Goal: Task Accomplishment & Management: Manage account settings

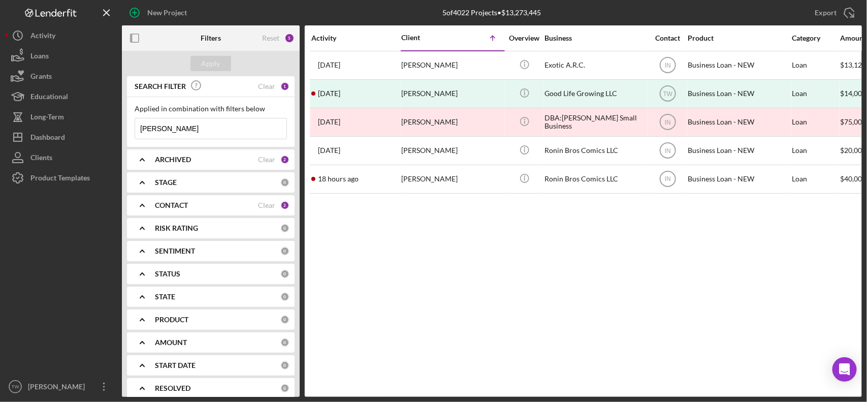
click at [251, 130] on input "[PERSON_NAME]" at bounding box center [210, 128] width 151 height 20
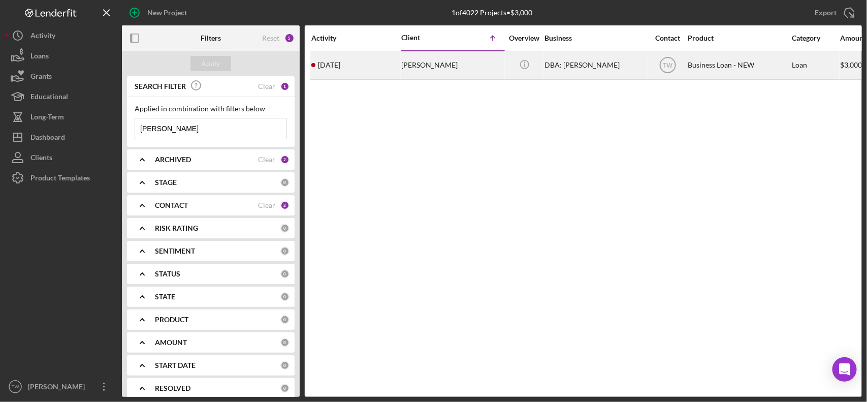
type input "[PERSON_NAME]"
click at [399, 69] on div "[DATE] [PERSON_NAME]" at bounding box center [355, 65] width 89 height 27
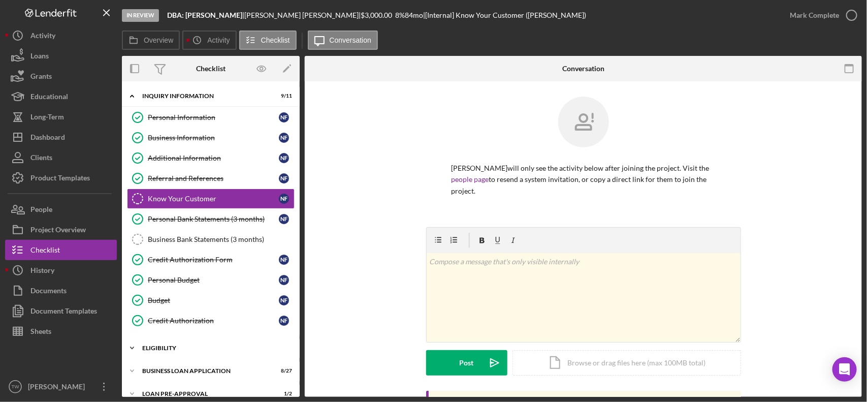
click at [190, 344] on div "Icon/Expander ELIGIBILITY 1 / 4" at bounding box center [211, 348] width 178 height 20
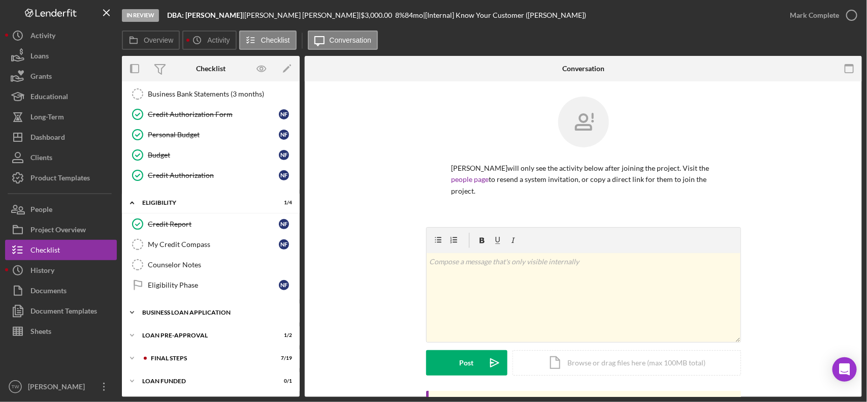
click at [173, 317] on div "Icon/Expander BUSINESS LOAN APPLICATION 8 / 27" at bounding box center [211, 312] width 178 height 20
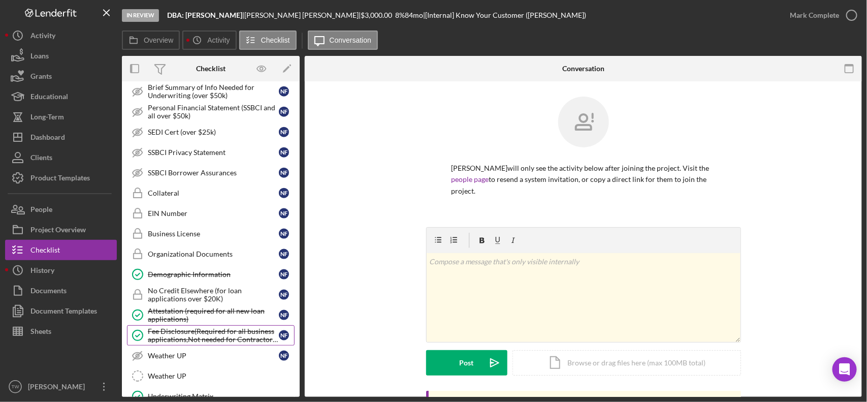
scroll to position [710, 0]
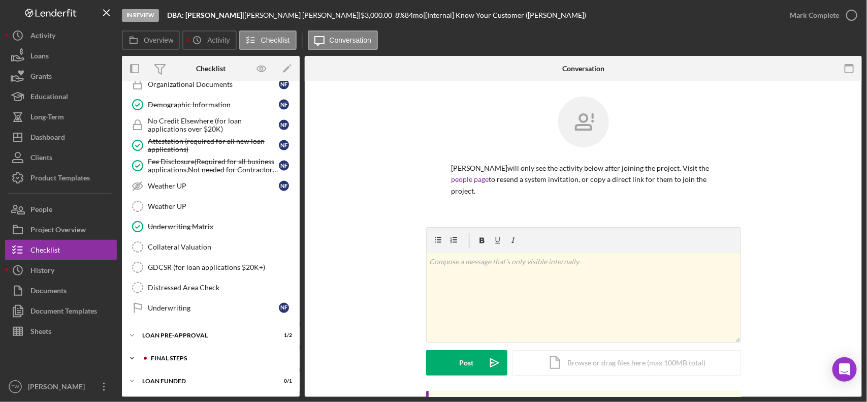
drag, startPoint x: 162, startPoint y: 355, endPoint x: 158, endPoint y: 343, distance: 11.6
click at [161, 355] on div "Icon/Expander FINAL STEPS 7 / 19" at bounding box center [211, 358] width 178 height 20
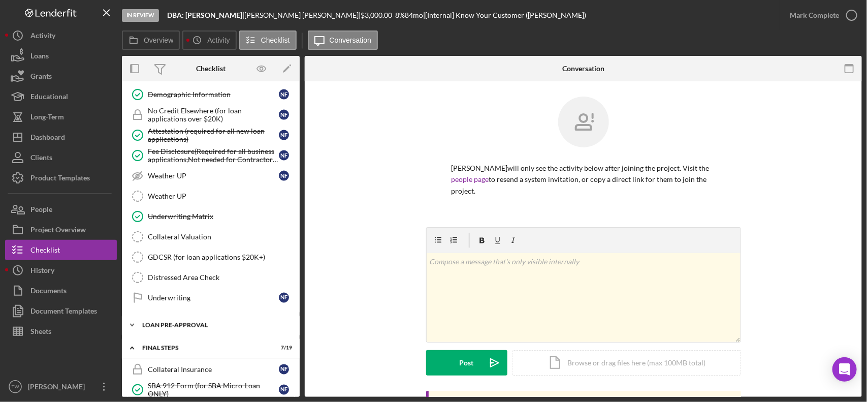
click at [158, 328] on div "LOAN PRE-APPROVAL" at bounding box center [214, 325] width 145 height 6
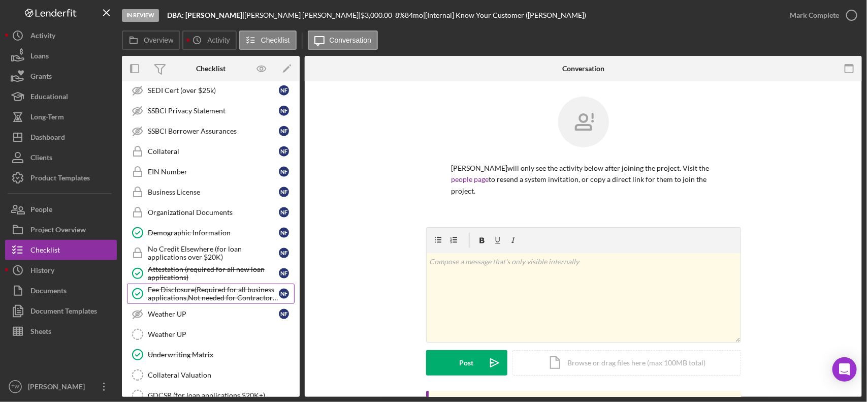
scroll to position [381, 0]
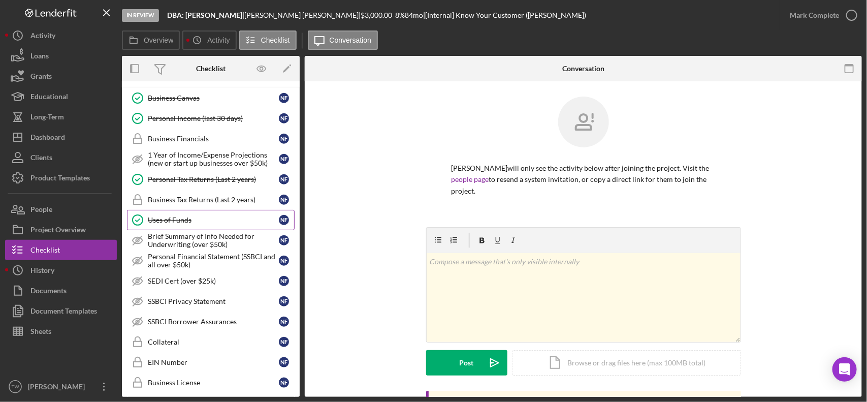
click at [183, 224] on div "Uses of Funds" at bounding box center [213, 220] width 131 height 8
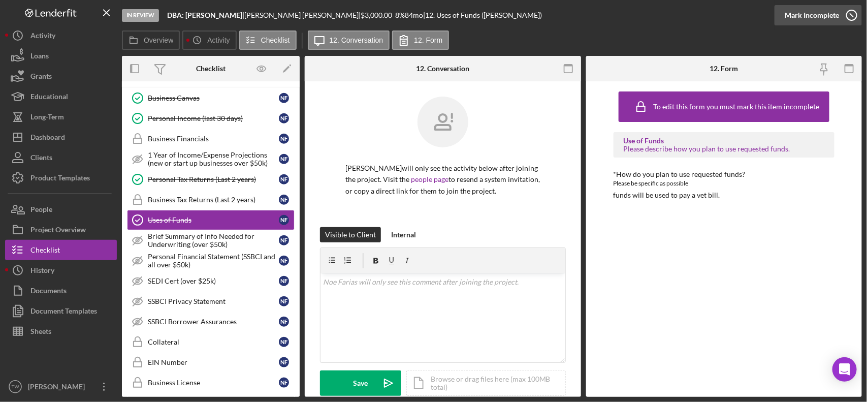
click at [826, 9] on div "Mark Incomplete" at bounding box center [812, 15] width 54 height 20
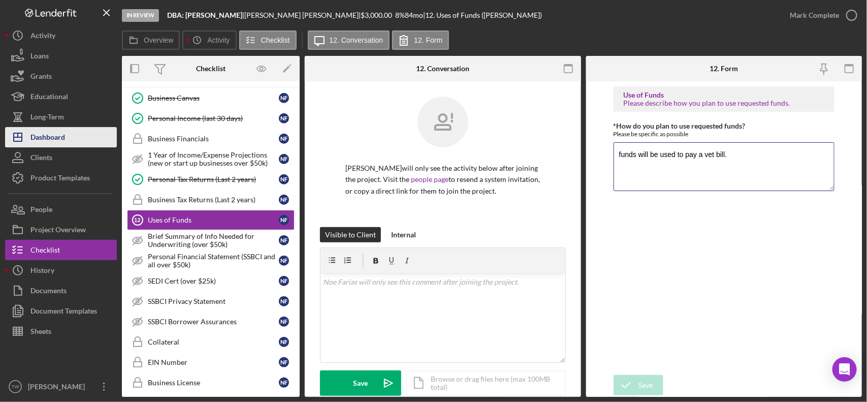
drag, startPoint x: 755, startPoint y: 154, endPoint x: 87, endPoint y: 137, distance: 668.6
click at [89, 138] on div "In Review DBA: [PERSON_NAME] | [PERSON_NAME] | $3,000.00 8 % 84 mo | 12. Uses o…" at bounding box center [433, 198] width 857 height 397
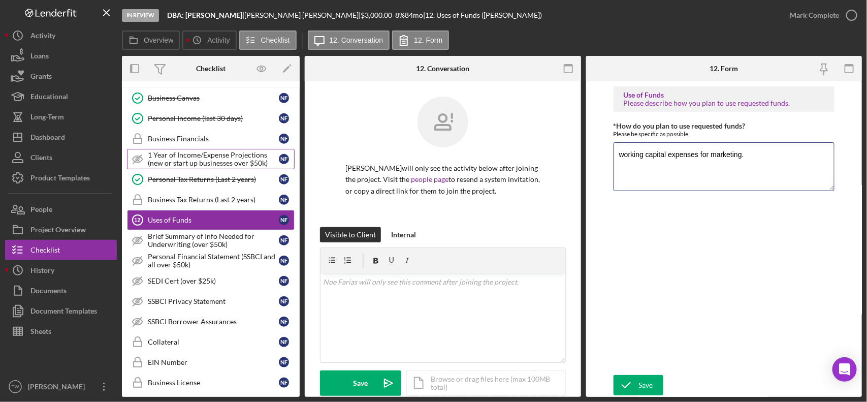
drag, startPoint x: 453, startPoint y: 156, endPoint x: 280, endPoint y: 156, distance: 172.7
click at [280, 156] on div "Overview Internal Workflow Stage In Review Icon/Dropdown Arrow Archive (can una…" at bounding box center [492, 226] width 740 height 341
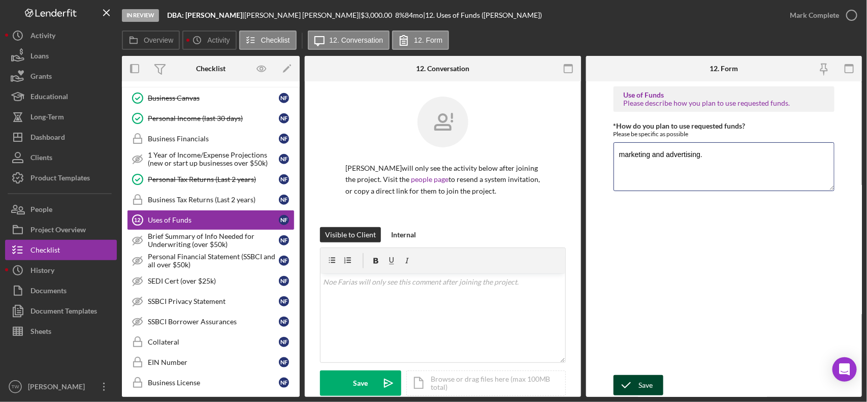
type textarea "marketing and advertising."
click at [641, 387] on div "Save" at bounding box center [646, 385] width 14 height 20
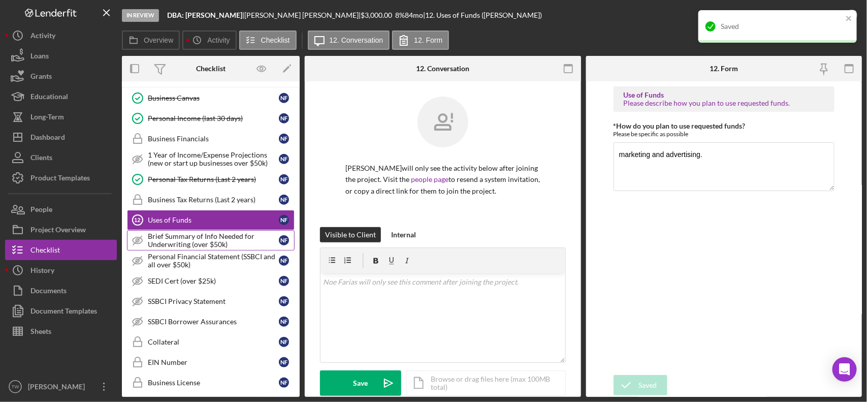
click at [183, 238] on div "Brief Summary of Info Needed for Underwriting (over $50k)" at bounding box center [213, 240] width 131 height 16
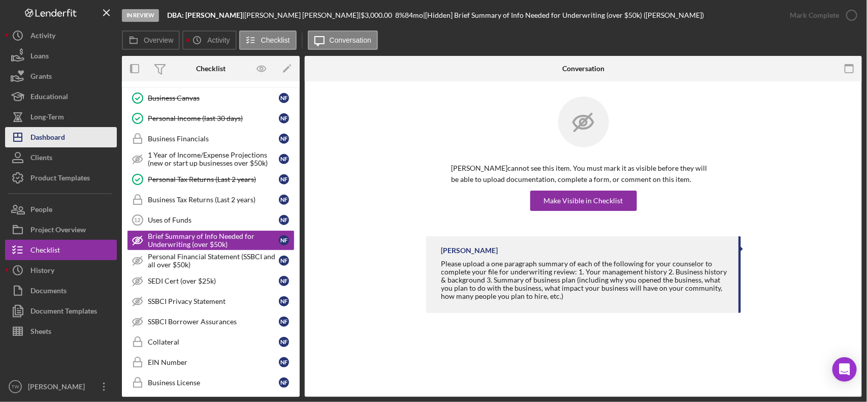
click at [48, 137] on div "Dashboard" at bounding box center [47, 138] width 35 height 23
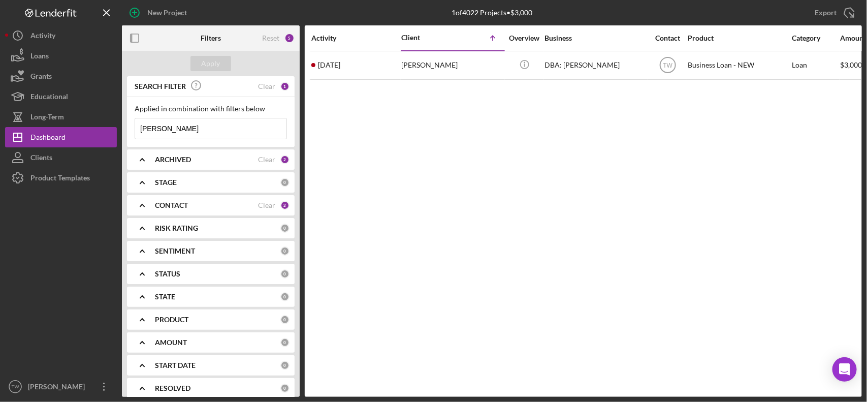
click at [244, 130] on input "[PERSON_NAME]" at bounding box center [210, 128] width 151 height 20
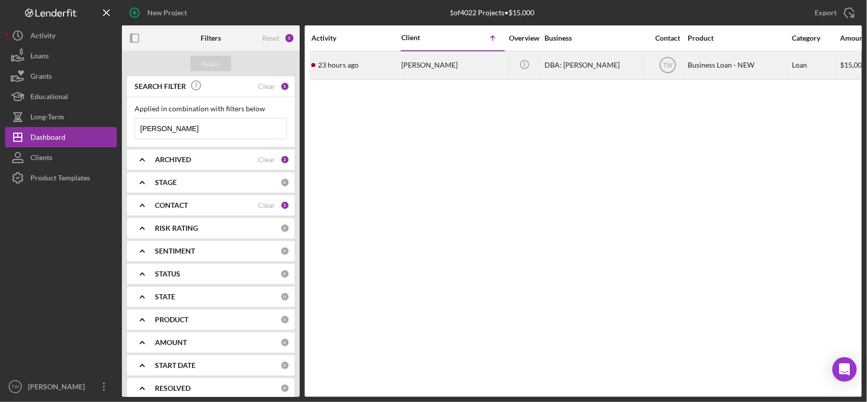
type input "[PERSON_NAME]"
click at [475, 67] on div "[PERSON_NAME]" at bounding box center [452, 65] width 102 height 27
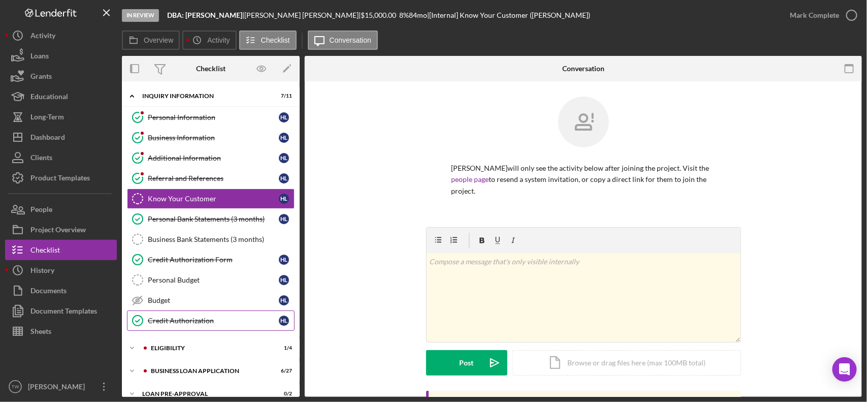
scroll to position [61, 0]
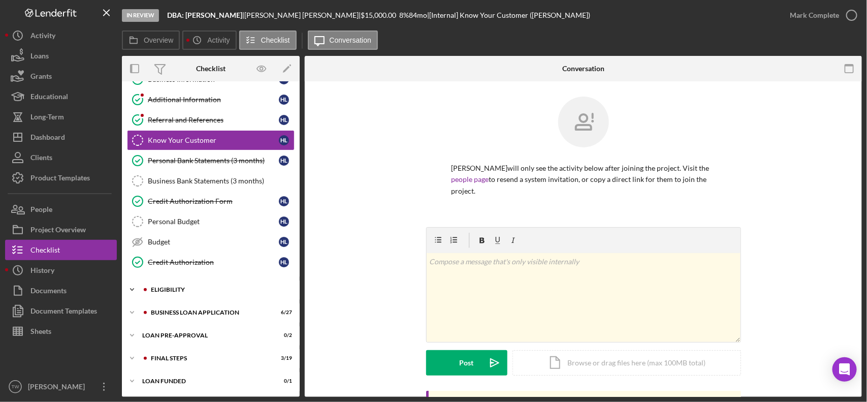
click at [206, 287] on div "ELIGIBILITY" at bounding box center [219, 289] width 136 height 6
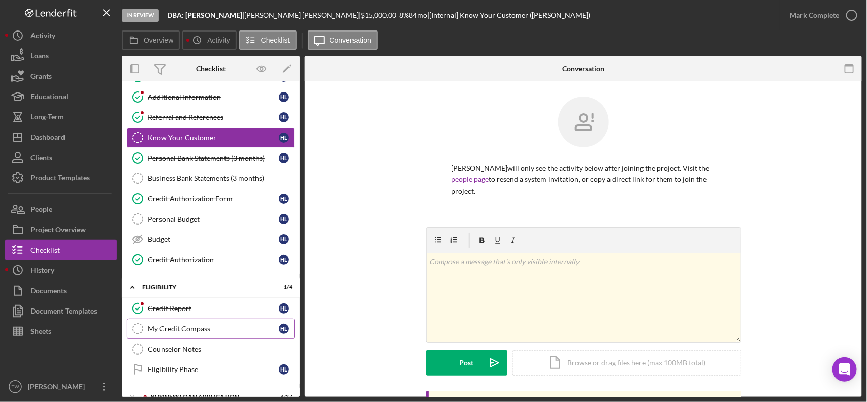
scroll to position [149, 0]
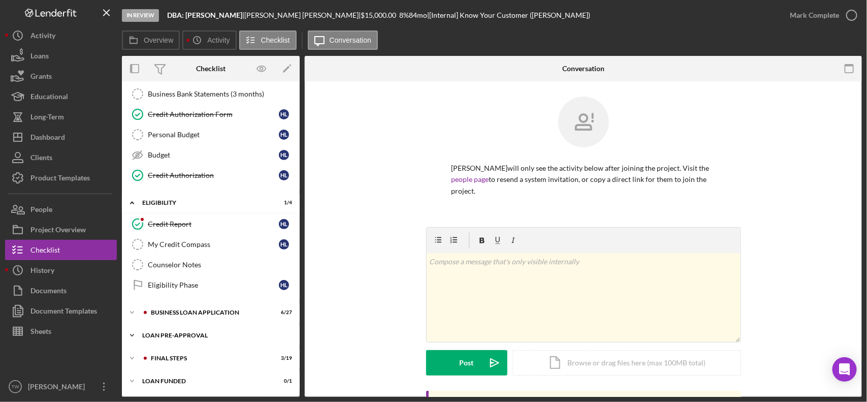
click at [190, 336] on div "LOAN PRE-APPROVAL" at bounding box center [214, 335] width 145 height 6
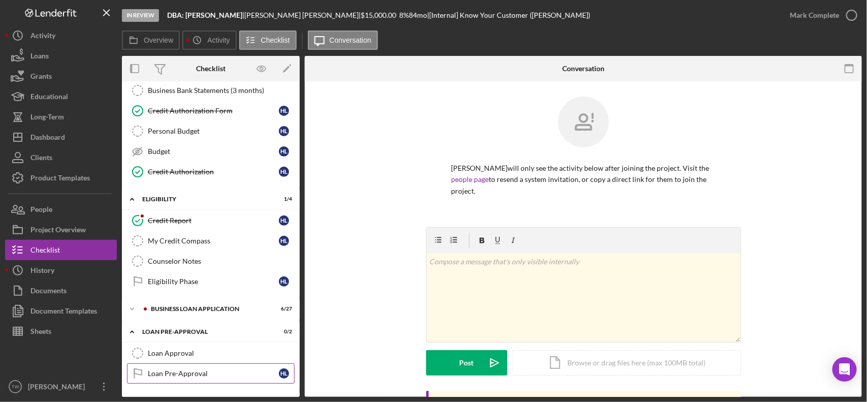
scroll to position [196, 0]
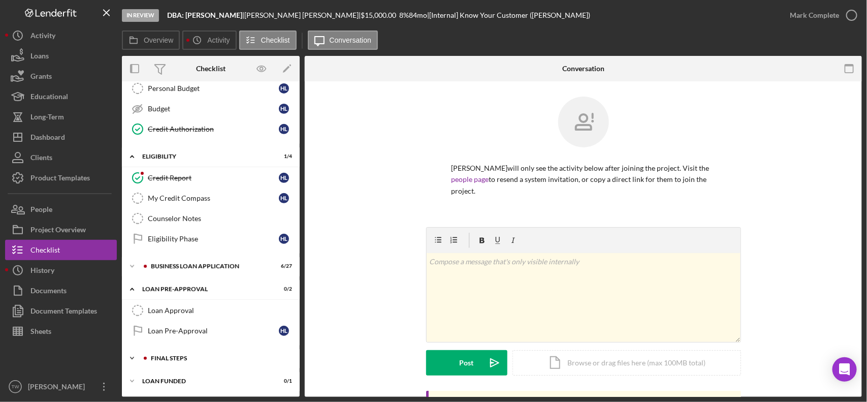
click at [181, 359] on div "FINAL STEPS" at bounding box center [219, 358] width 136 height 6
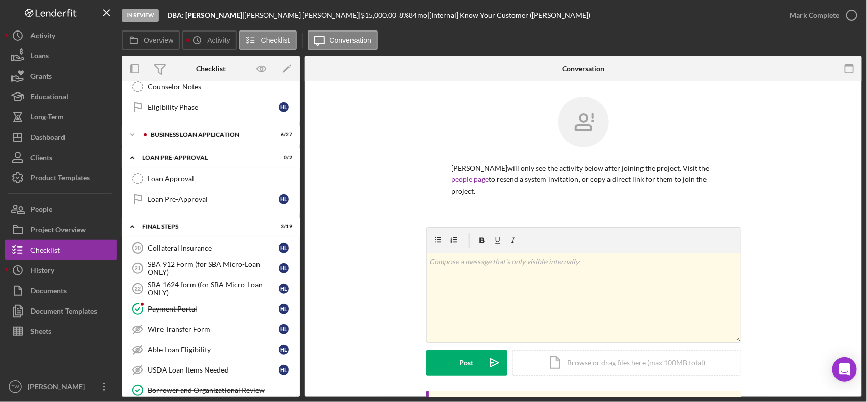
scroll to position [260, 0]
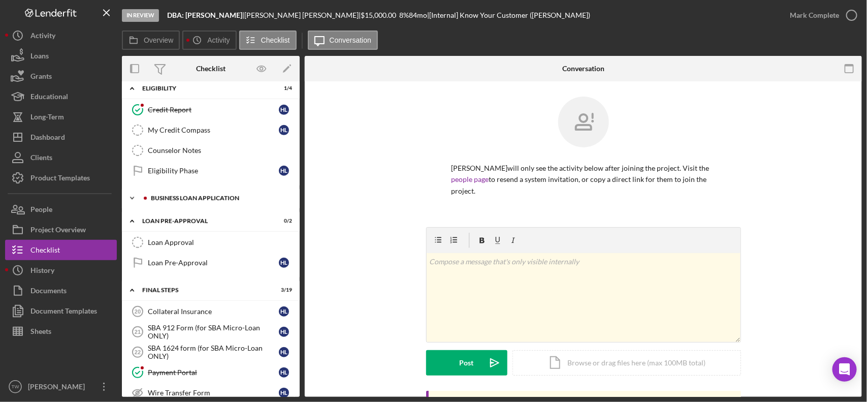
click at [197, 201] on div "BUSINESS LOAN APPLICATION" at bounding box center [219, 198] width 136 height 6
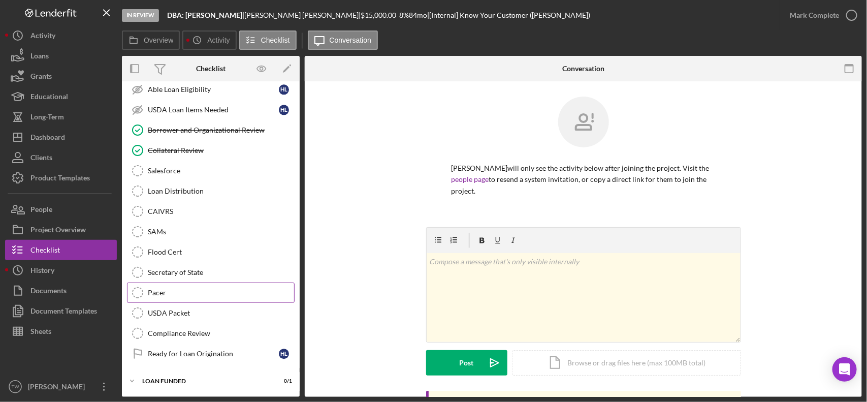
scroll to position [900, 0]
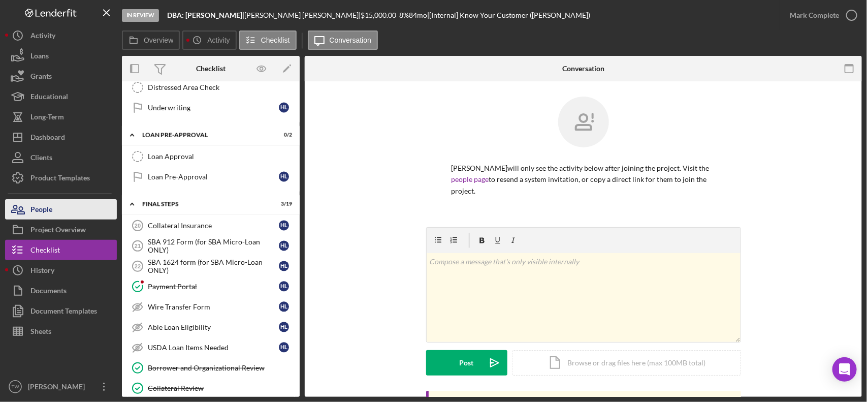
click at [49, 206] on div "People" at bounding box center [41, 210] width 22 height 23
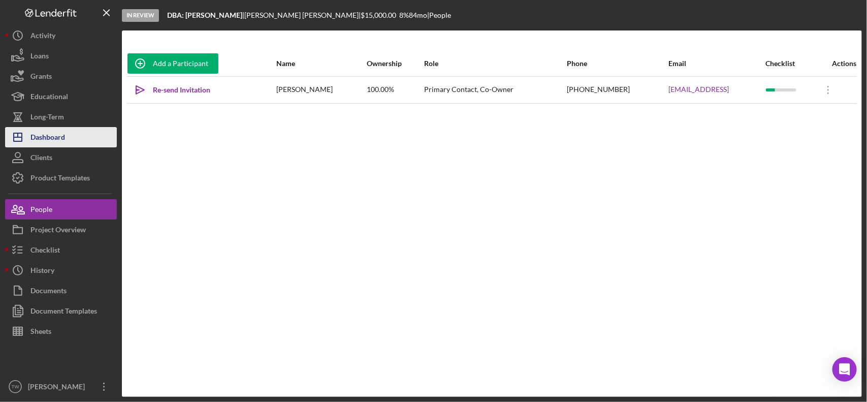
click at [65, 138] on div "Dashboard" at bounding box center [47, 138] width 35 height 23
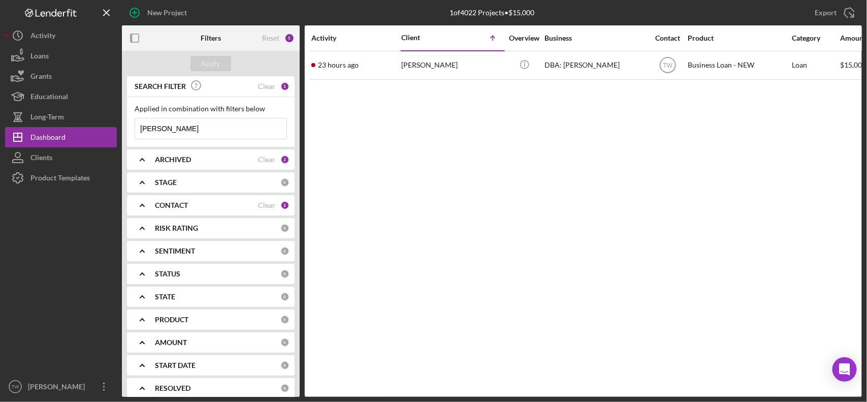
click at [191, 133] on input "[PERSON_NAME]" at bounding box center [210, 128] width 151 height 20
drag, startPoint x: 190, startPoint y: 134, endPoint x: 188, endPoint y: 142, distance: 9.0
click at [190, 135] on input "[PERSON_NAME]" at bounding box center [210, 128] width 151 height 20
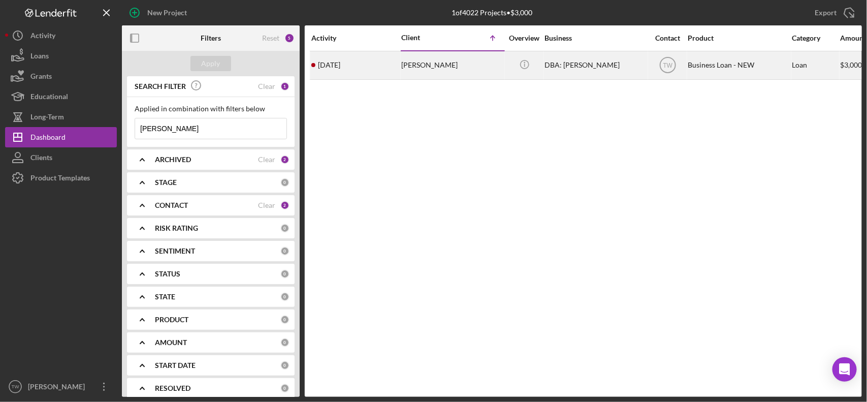
type input "[PERSON_NAME]"
click at [404, 62] on div "[PERSON_NAME]" at bounding box center [452, 65] width 102 height 27
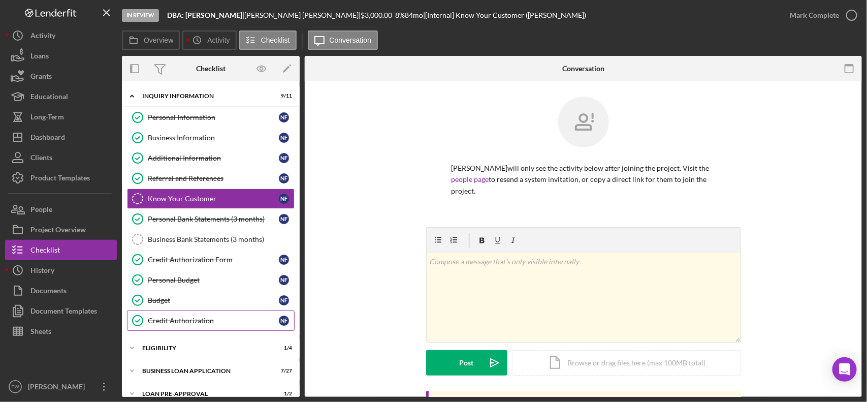
scroll to position [61, 0]
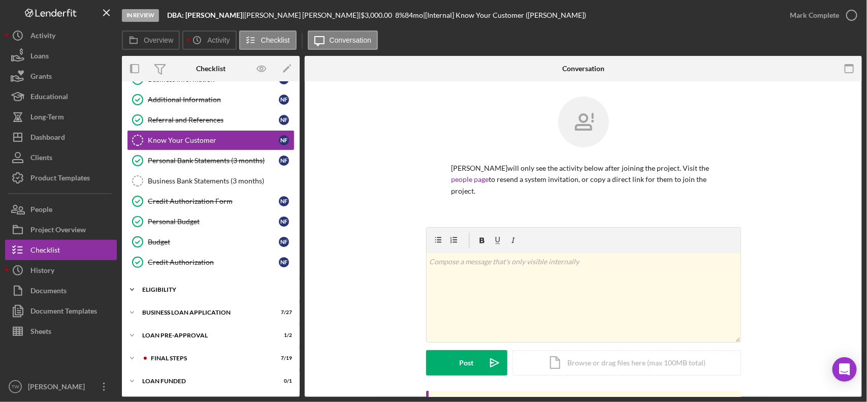
click at [165, 286] on div "ELIGIBILITY" at bounding box center [214, 289] width 145 height 6
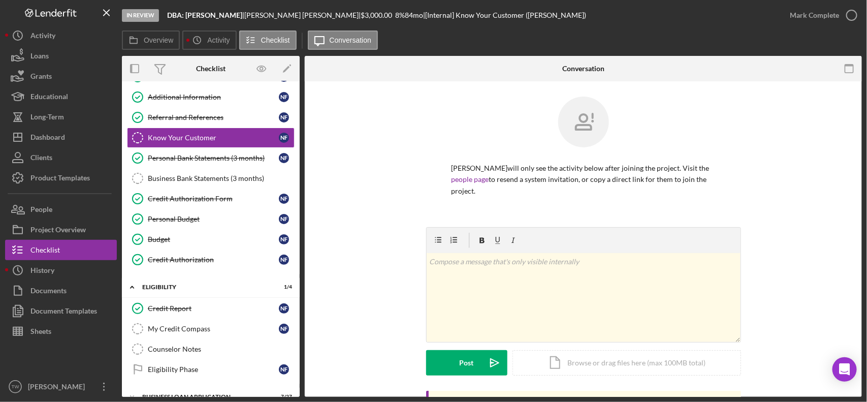
scroll to position [149, 0]
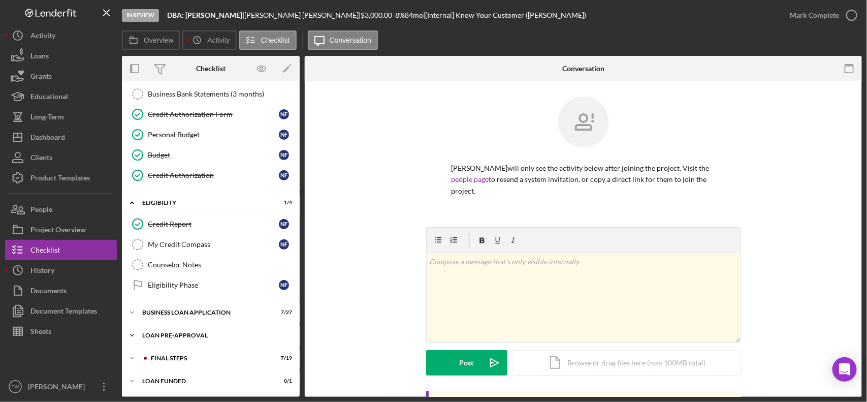
click at [157, 336] on div "LOAN PRE-APPROVAL" at bounding box center [214, 335] width 145 height 6
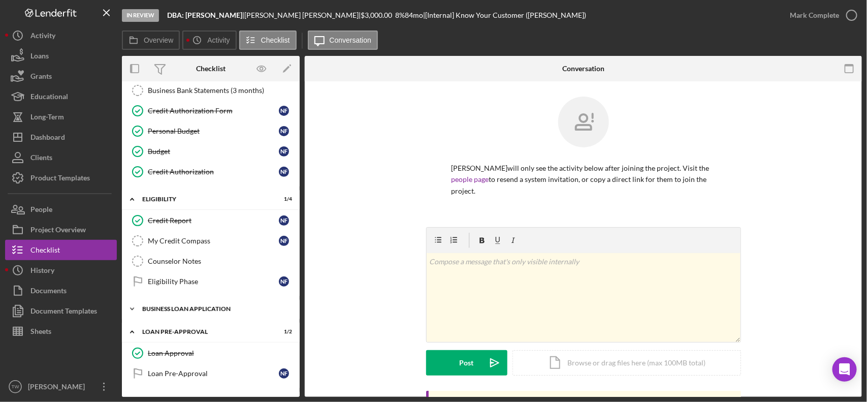
click at [174, 312] on div "BUSINESS LOAN APPLICATION" at bounding box center [214, 309] width 145 height 6
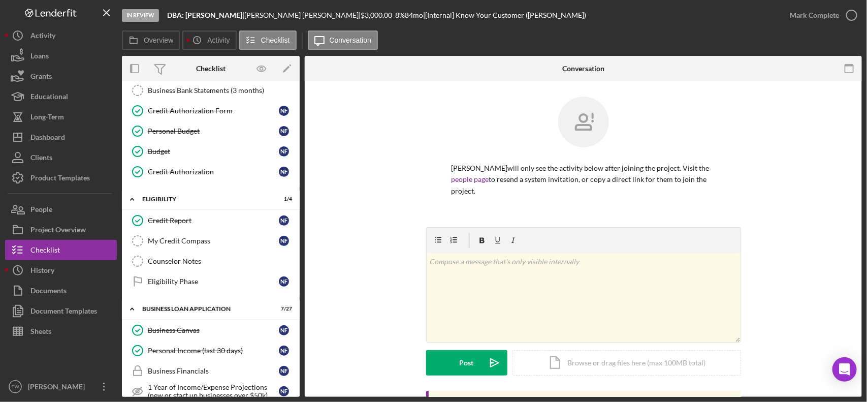
scroll to position [403, 0]
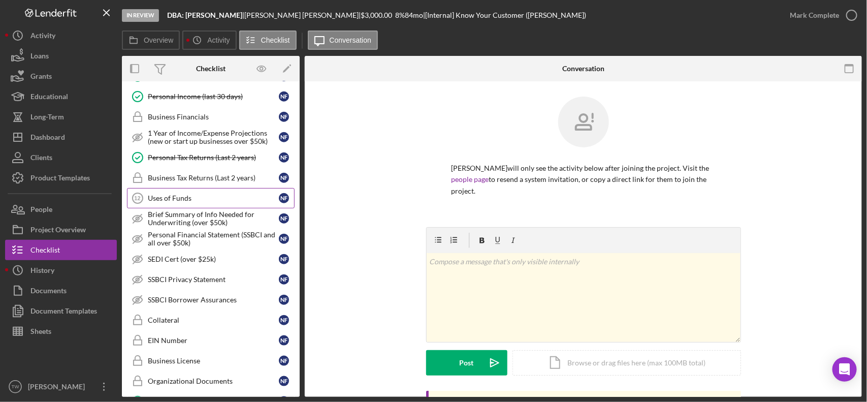
click at [204, 202] on div "Uses of Funds" at bounding box center [213, 198] width 131 height 8
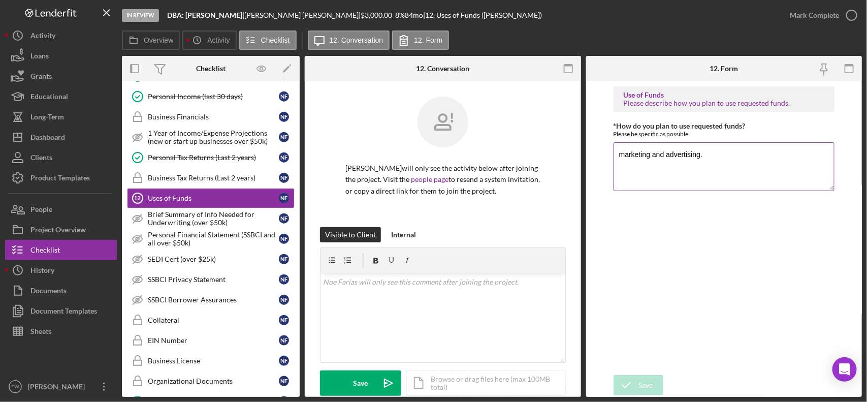
click at [741, 166] on textarea "marketing and advertising." at bounding box center [724, 166] width 221 height 49
click at [743, 166] on textarea "marketing and advertising." at bounding box center [724, 166] width 221 height 49
type textarea "working capital"
click at [638, 392] on icon "submit" at bounding box center [626, 384] width 25 height 25
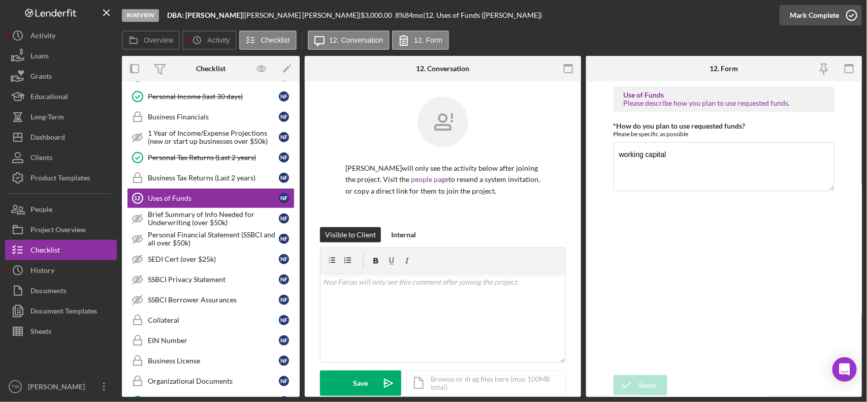
click at [814, 16] on div "Mark Complete" at bounding box center [814, 15] width 49 height 20
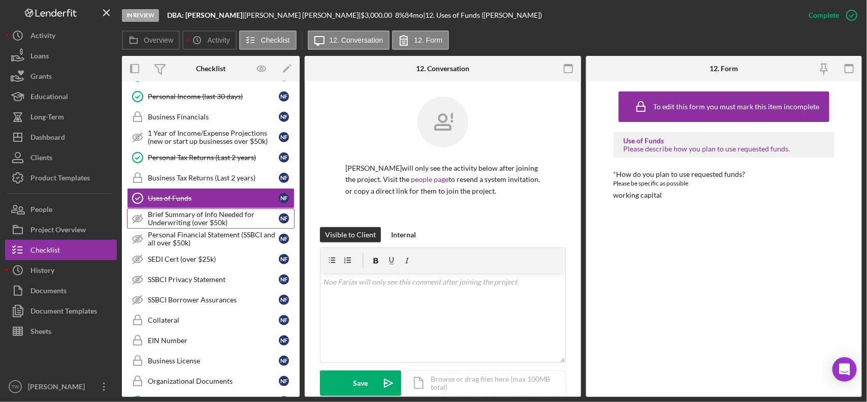
click at [183, 227] on div "Brief Summary of Info Needed for Underwriting (over $50k)" at bounding box center [213, 218] width 131 height 16
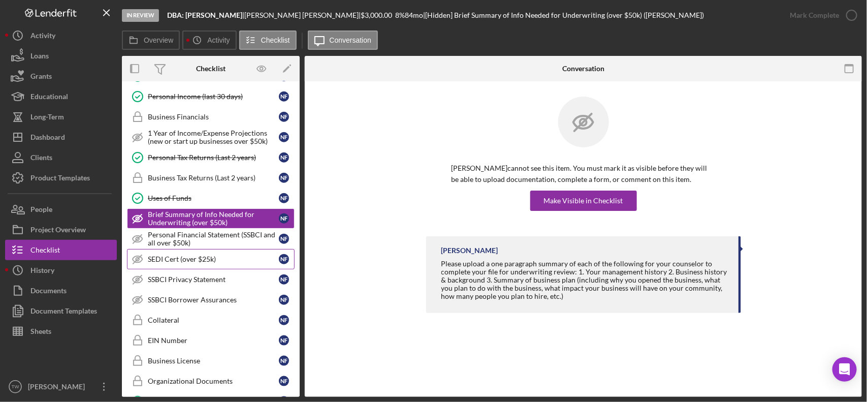
drag, startPoint x: 199, startPoint y: 198, endPoint x: 222, endPoint y: 260, distance: 66.0
click at [200, 198] on link "Uses of Funds Uses of Funds N F" at bounding box center [211, 198] width 168 height 20
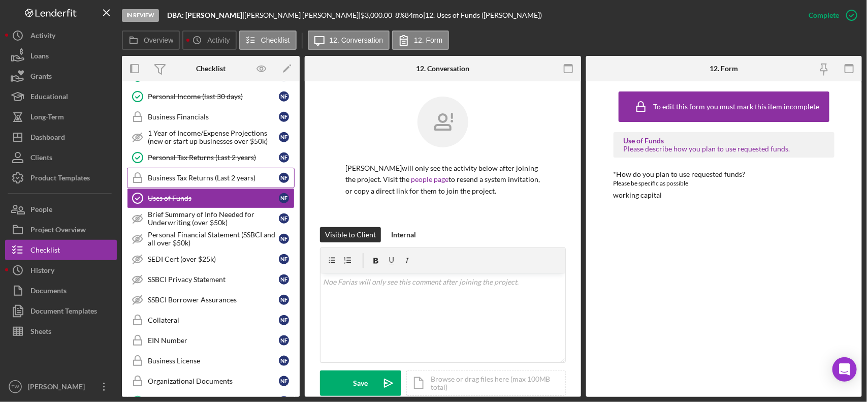
click at [202, 173] on link "Business Tax Returns (Last 2 years) Business Tax Returns (Last 2 years) N F" at bounding box center [211, 178] width 168 height 20
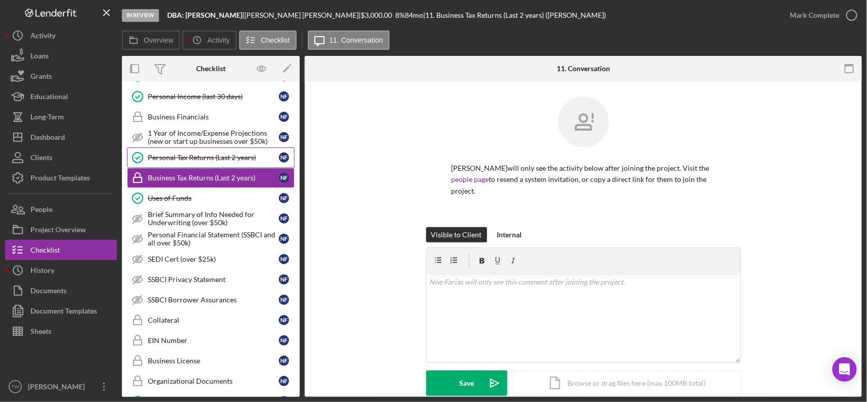
click at [208, 159] on div "Personal Tax Returns (Last 2 years)" at bounding box center [213, 157] width 131 height 8
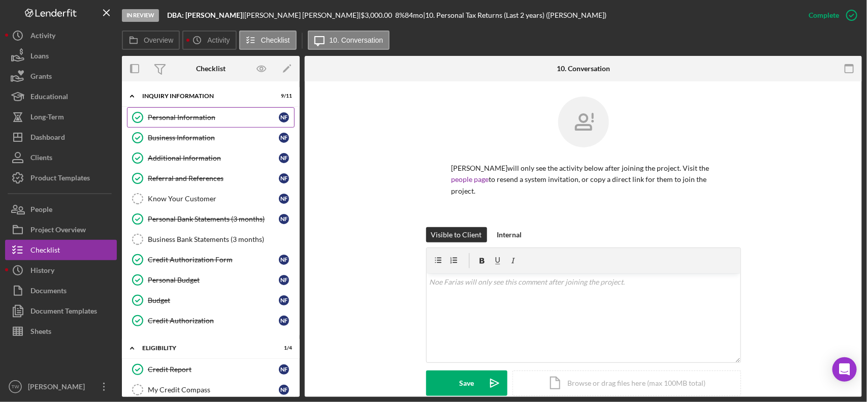
click at [200, 117] on div "Personal Information" at bounding box center [213, 117] width 131 height 8
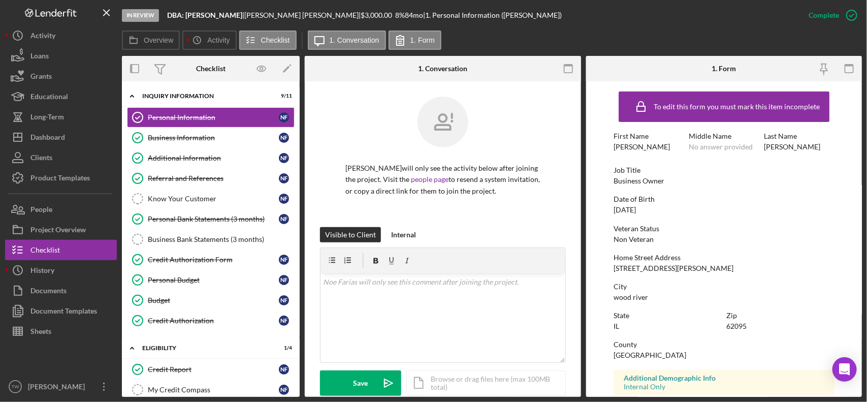
scroll to position [63, 0]
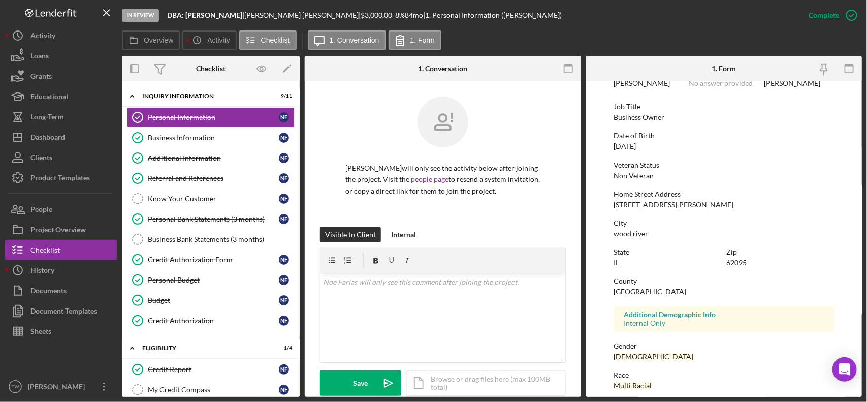
click at [656, 201] on div "[STREET_ADDRESS][PERSON_NAME]" at bounding box center [674, 205] width 120 height 8
copy div "[STREET_ADDRESS][PERSON_NAME]"
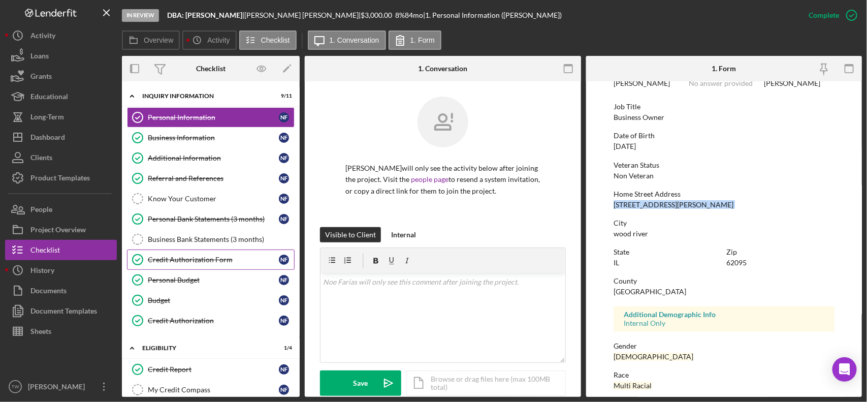
click at [213, 266] on link "Credit Authorization Form Credit Authorization Form N F" at bounding box center [211, 259] width 168 height 20
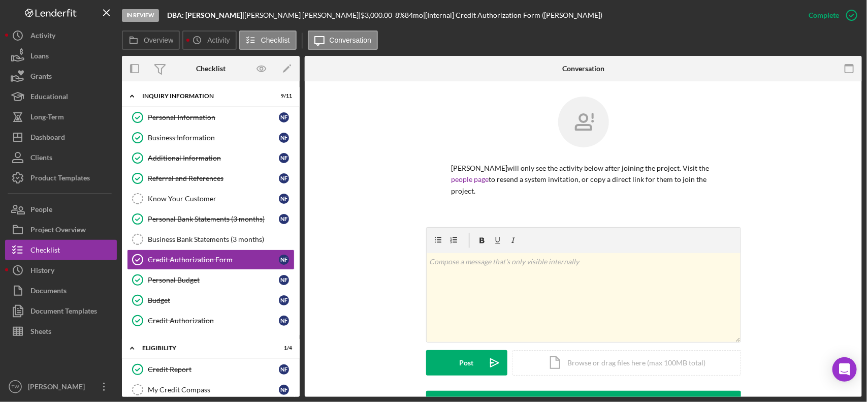
scroll to position [243, 0]
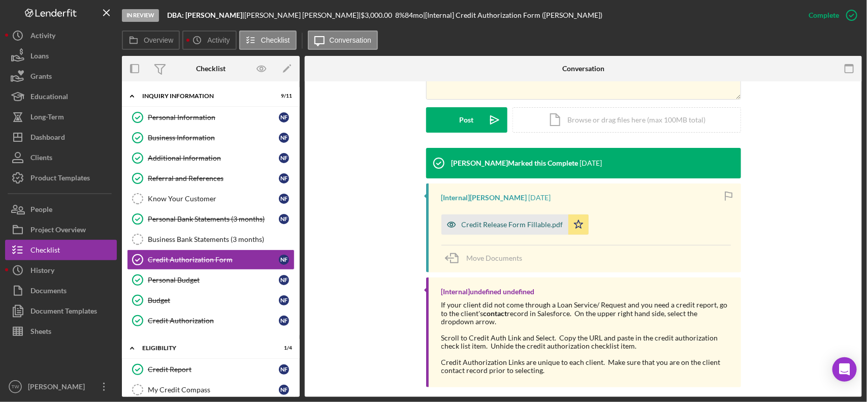
click at [531, 220] on div "Credit Release Form Fillable.pdf" at bounding box center [513, 224] width 102 height 8
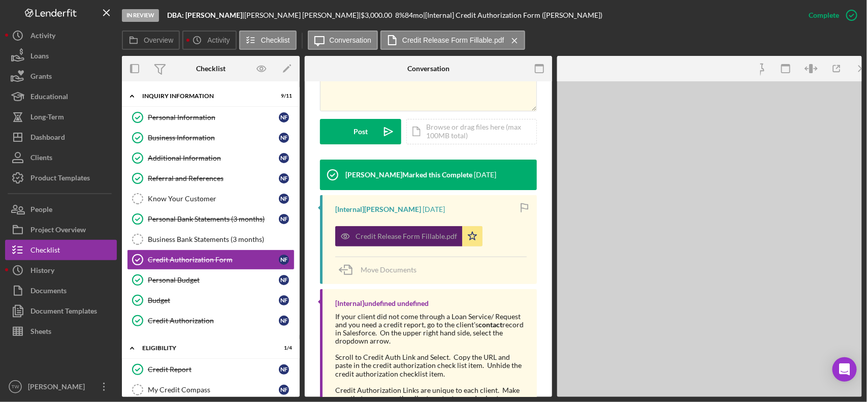
scroll to position [266, 0]
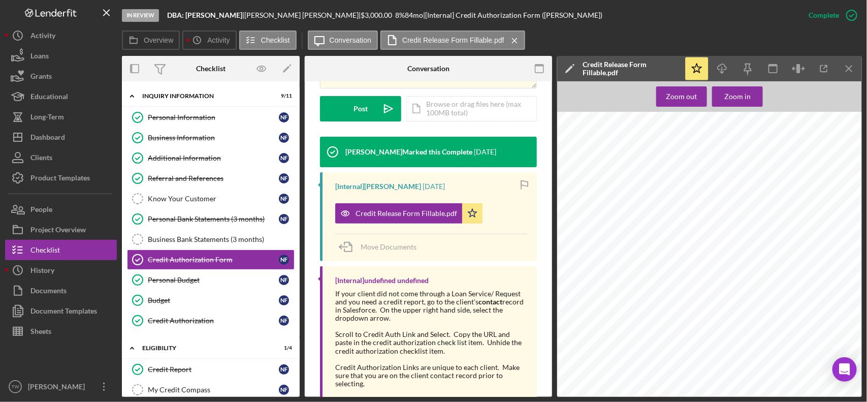
click at [694, 195] on span "355-62-8372" at bounding box center [688, 195] width 26 height 5
drag, startPoint x: 676, startPoint y: 194, endPoint x: 705, endPoint y: 195, distance: 28.5
click at [705, 195] on div "Docusign Envelope ID: DA00E48E-C107-4ADB-BCBD-159F58AA2682 [PERSON_NAME] 62095 …" at bounding box center [712, 313] width 311 height 402
copy div "355-62-8372"
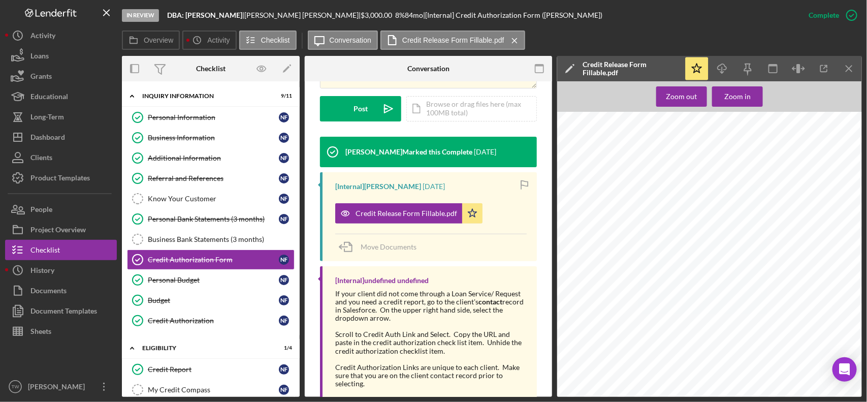
click at [651, 203] on span "[DATE]" at bounding box center [654, 205] width 14 height 5
copy span "6"
click at [43, 137] on div "Dashboard" at bounding box center [47, 138] width 35 height 23
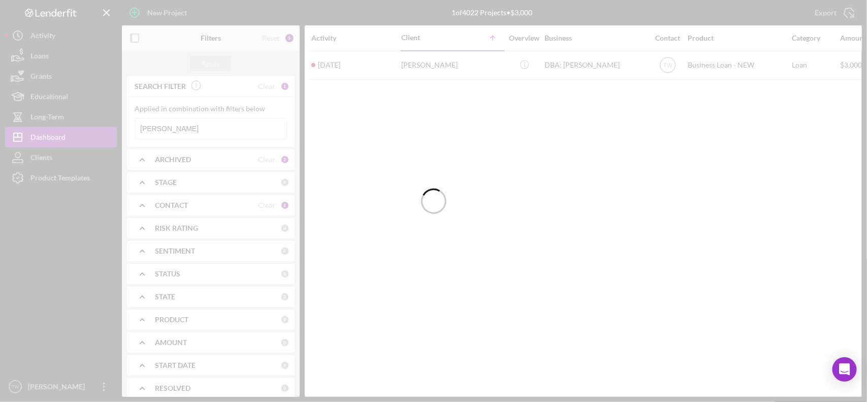
click at [182, 131] on input "[PERSON_NAME]" at bounding box center [210, 128] width 151 height 20
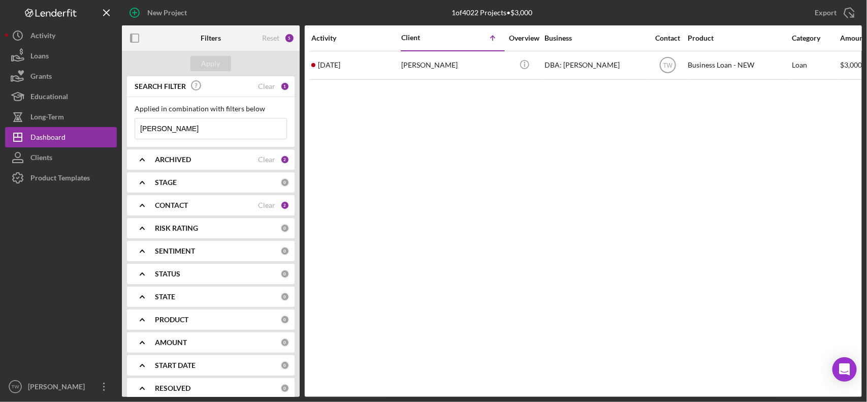
drag, startPoint x: 182, startPoint y: 131, endPoint x: 168, endPoint y: 123, distance: 15.4
click at [182, 131] on input "[PERSON_NAME]" at bounding box center [210, 128] width 151 height 20
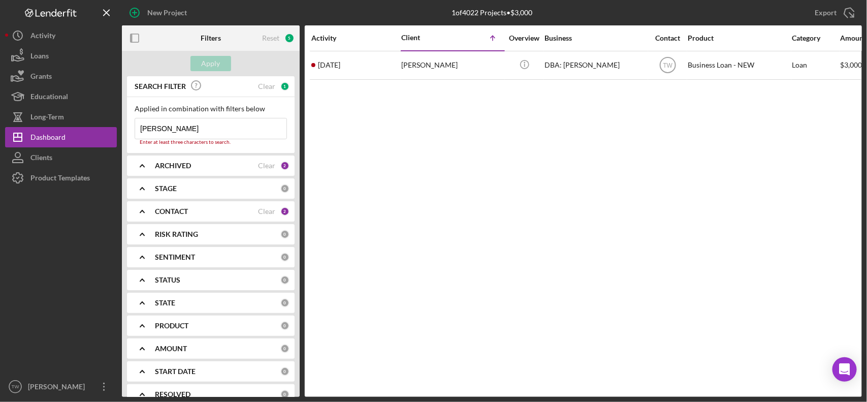
type input "[PERSON_NAME]"
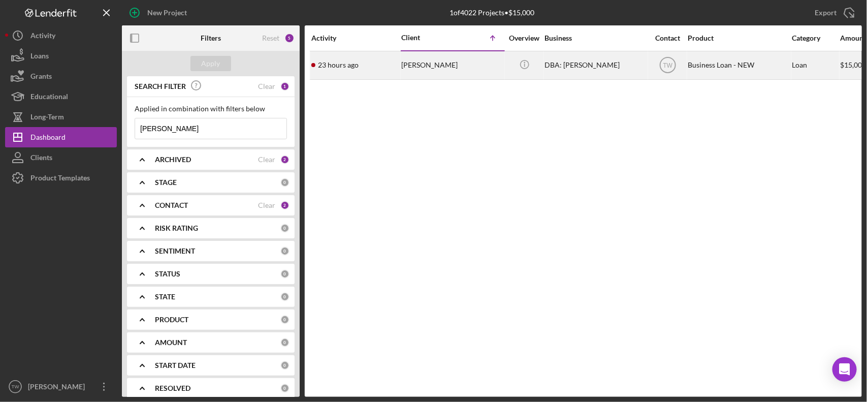
click at [497, 59] on div "[PERSON_NAME]" at bounding box center [452, 65] width 102 height 27
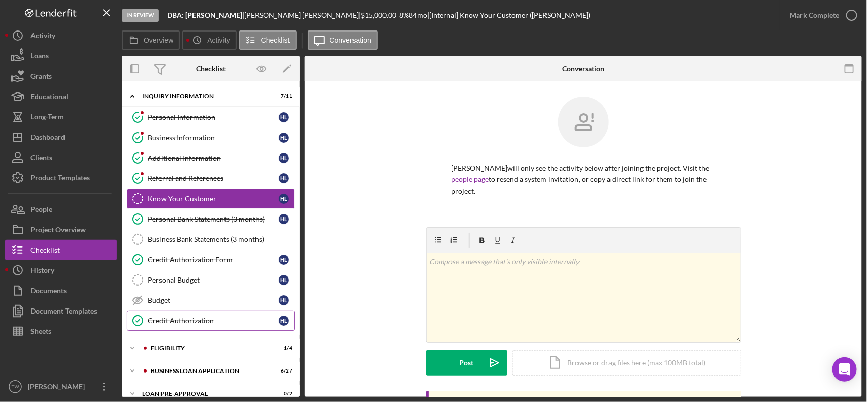
drag, startPoint x: 173, startPoint y: 318, endPoint x: 184, endPoint y: 314, distance: 11.4
click at [174, 318] on link "Credit Authorization Credit Authorization H L" at bounding box center [211, 320] width 168 height 20
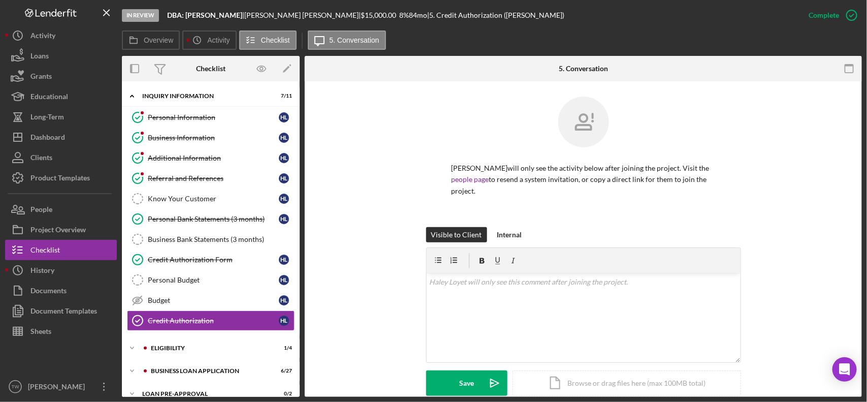
scroll to position [239, 0]
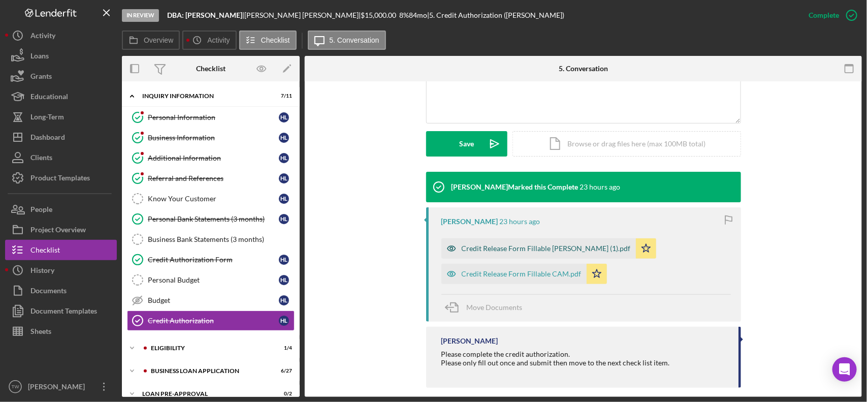
click at [538, 244] on div "Credit Release Form Fillable [PERSON_NAME] (1).pdf" at bounding box center [546, 248] width 169 height 8
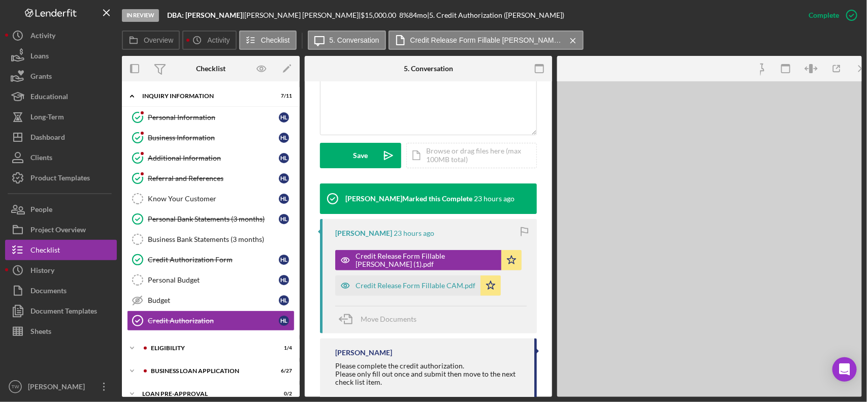
scroll to position [262, 0]
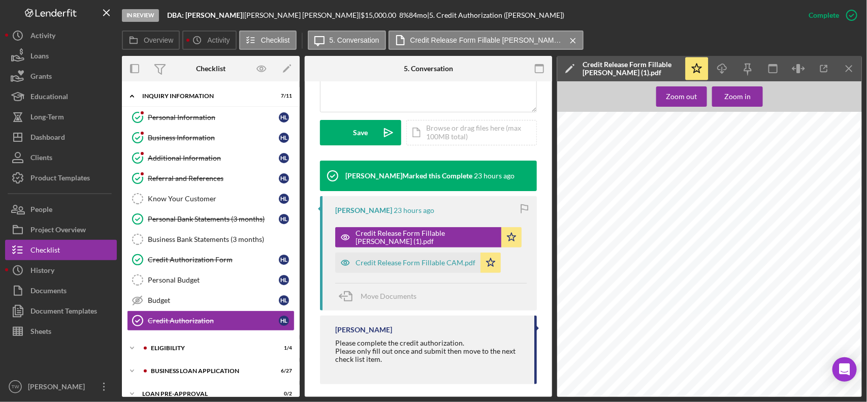
click at [632, 158] on span "Dolman" at bounding box center [629, 155] width 6 height 6
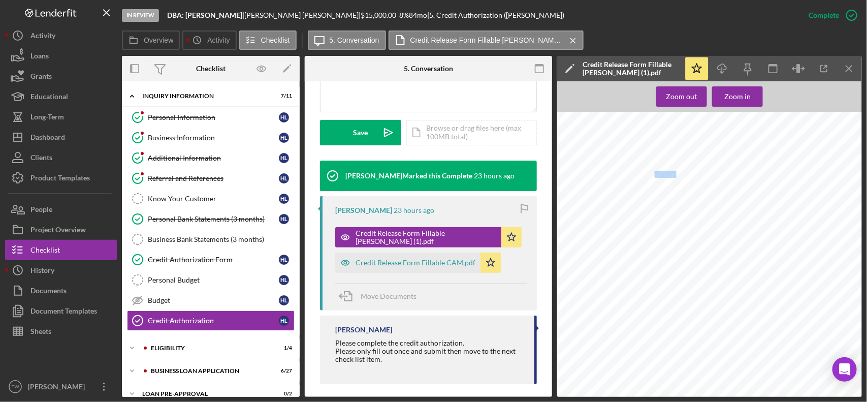
click at [632, 158] on span "Dolman" at bounding box center [629, 155] width 6 height 6
drag, startPoint x: 684, startPoint y: 173, endPoint x: 676, endPoint y: 173, distance: 8.1
click at [677, 173] on div "[PERSON_NAME] Housing and Reinvestment Corporation Credit Report Request/Applic…" at bounding box center [712, 313] width 311 height 402
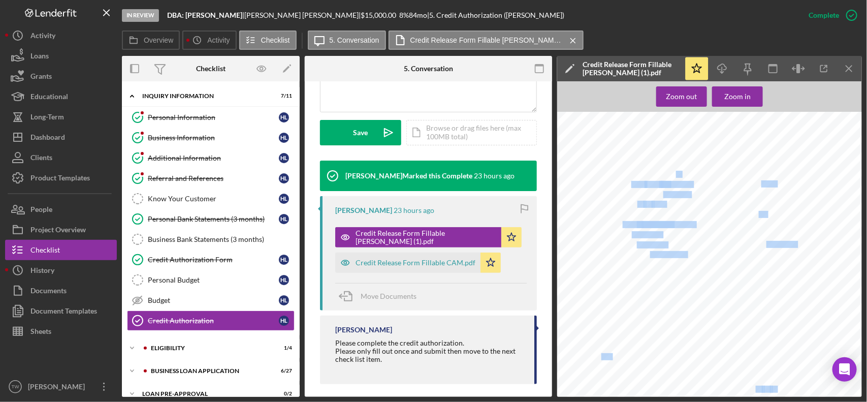
click at [640, 158] on span "St" at bounding box center [637, 155] width 6 height 6
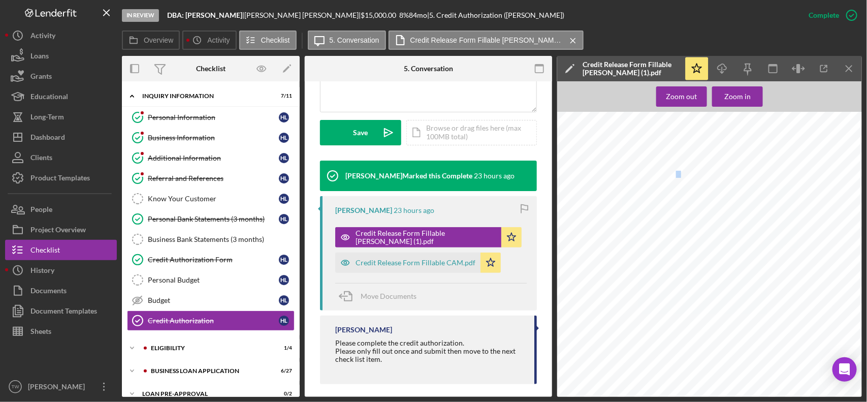
click at [640, 158] on span "St" at bounding box center [637, 155] width 6 height 6
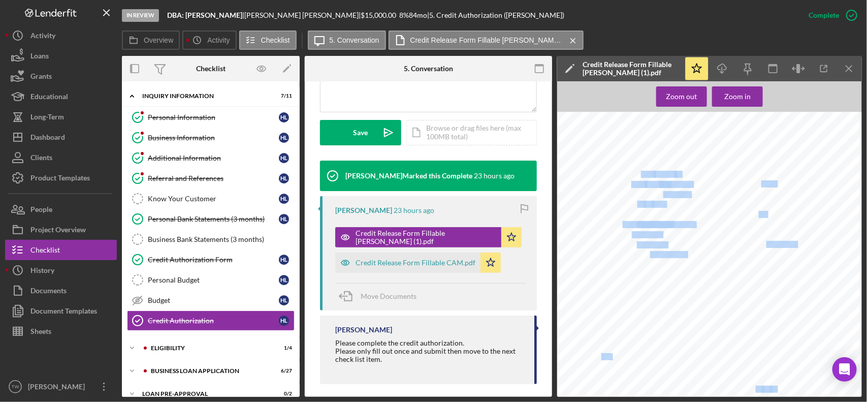
drag, startPoint x: 641, startPoint y: 173, endPoint x: 682, endPoint y: 173, distance: 41.1
click at [682, 173] on div "[PERSON_NAME] Housing and Reinvestment Corporation Credit Report Request/Applic…" at bounding box center [712, 313] width 311 height 402
click at [682, 174] on div "[PERSON_NAME] Housing and Reinvestment Corporation Credit Report Request/Applic…" at bounding box center [712, 313] width 311 height 402
drag, startPoint x: 682, startPoint y: 174, endPoint x: 667, endPoint y: 175, distance: 15.3
click at [681, 174] on div "[PERSON_NAME] Housing and Reinvestment Corporation Credit Report Request/Applic…" at bounding box center [712, 313] width 311 height 402
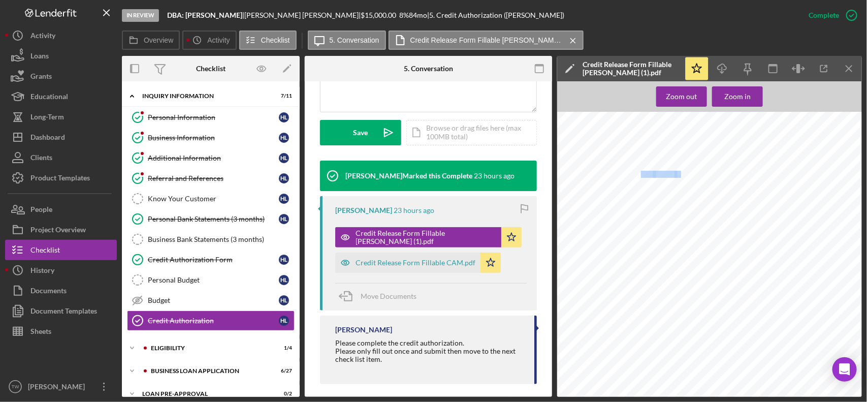
copy span "[STREET_ADDRESS]"
click at [640, 158] on span "1994" at bounding box center [637, 155] width 6 height 6
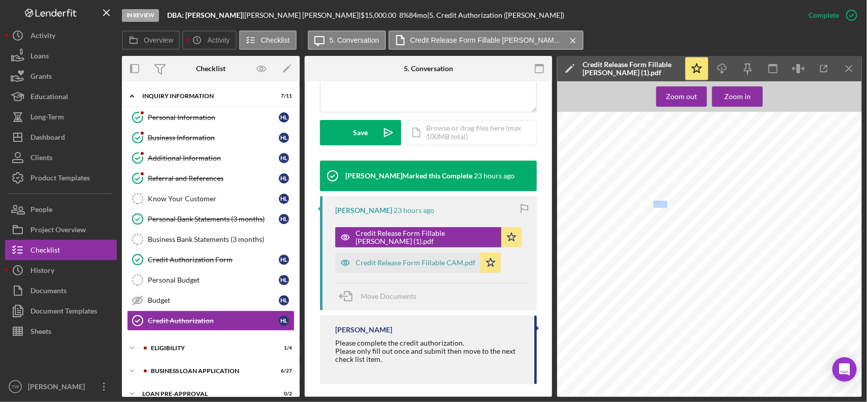
click at [640, 158] on span "1994" at bounding box center [637, 155] width 6 height 6
drag, startPoint x: 636, startPoint y: 205, endPoint x: 671, endPoint y: 204, distance: 35.1
click at [675, 204] on span "---------------------------" at bounding box center [722, 208] width 172 height 9
drag, startPoint x: 651, startPoint y: 206, endPoint x: 651, endPoint y: 211, distance: 5.6
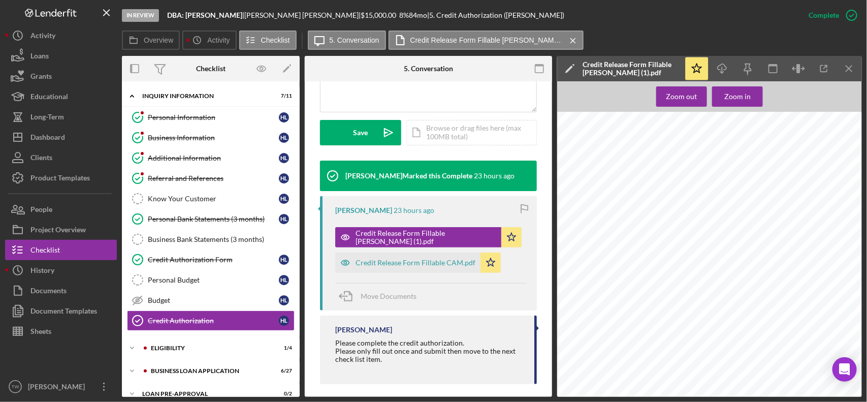
click at [651, 211] on div "[PERSON_NAME] Housing and Reinvestment Corporation Credit Report Request/Applic…" at bounding box center [712, 313] width 311 height 402
click at [697, 257] on div "[PERSON_NAME] Housing and Reinvestment Corporation Credit Report Request/Applic…" at bounding box center [712, 313] width 311 height 402
click at [624, 158] on span "348904384" at bounding box center [621, 155] width 6 height 6
copy span "348904384"
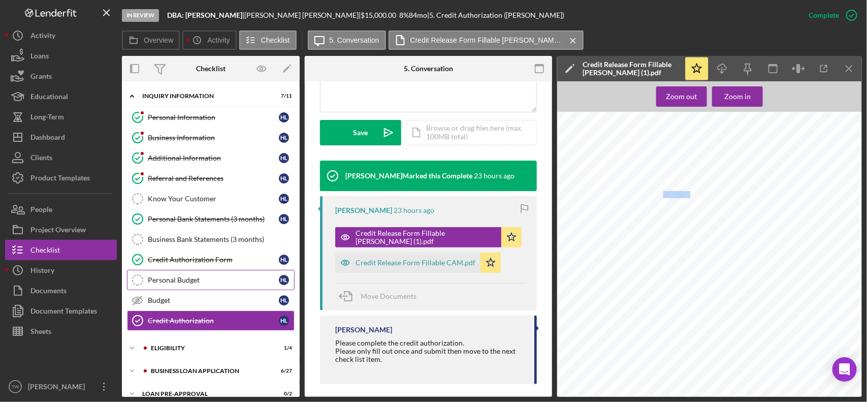
scroll to position [61, 0]
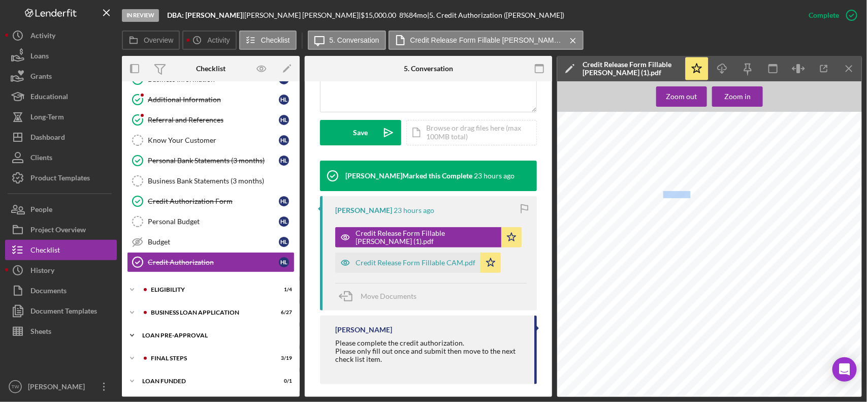
click at [217, 333] on div "LOAN PRE-APPROVAL" at bounding box center [214, 335] width 145 height 6
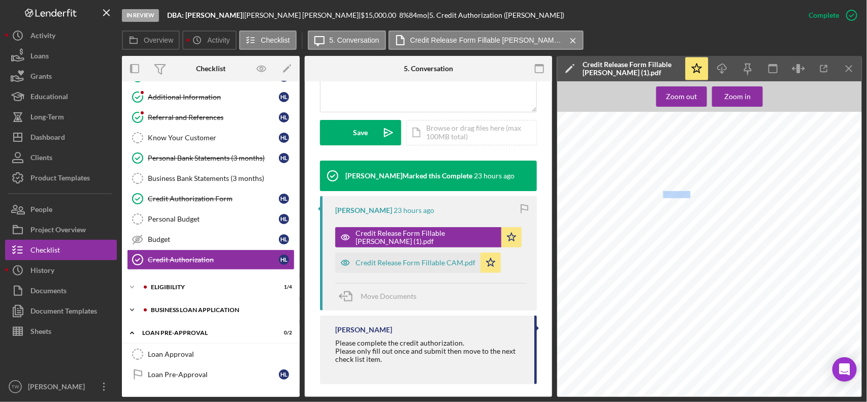
click at [218, 316] on div "Icon/Expander BUSINESS LOAN APPLICATION 6 / 27" at bounding box center [211, 310] width 178 height 20
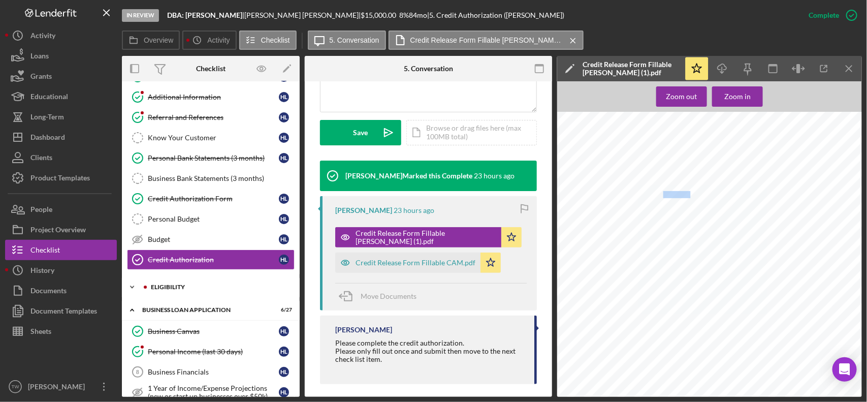
click at [199, 290] on div "ELIGIBILITY" at bounding box center [219, 287] width 136 height 6
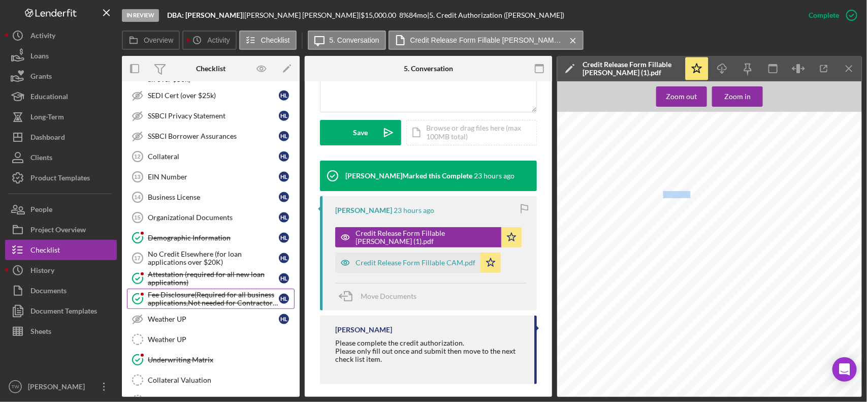
scroll to position [439, 0]
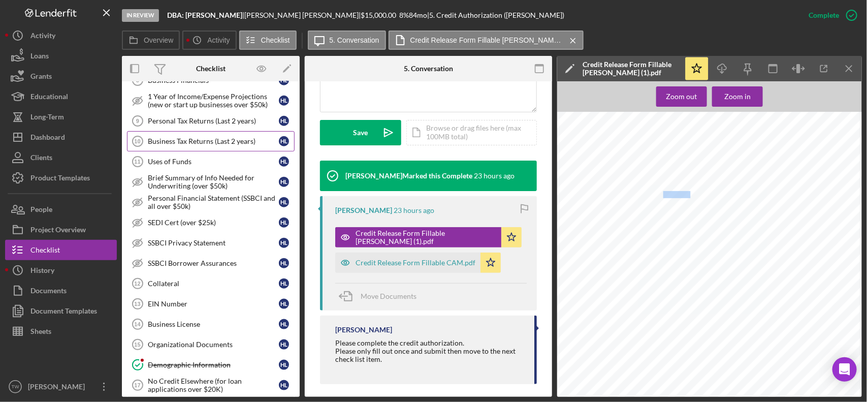
drag, startPoint x: 211, startPoint y: 132, endPoint x: 215, endPoint y: 147, distance: 15.8
click at [211, 131] on link "Personal Tax Returns (Last 2 years) 9 Personal Tax Returns (Last 2 years) H L" at bounding box center [211, 121] width 168 height 20
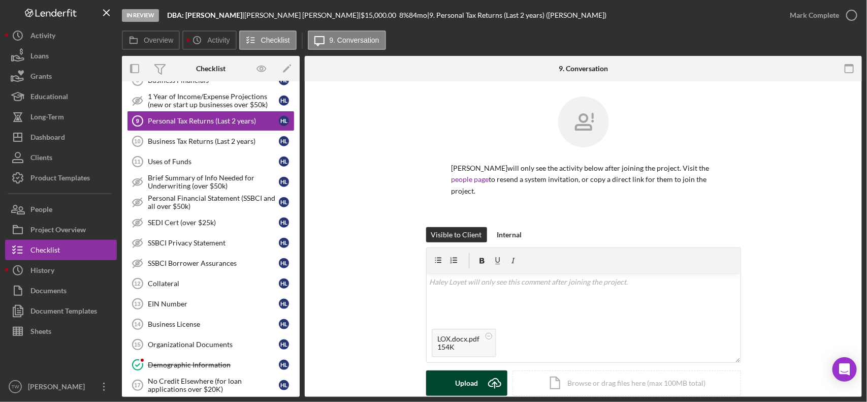
click at [470, 371] on div "Upload" at bounding box center [466, 382] width 23 height 25
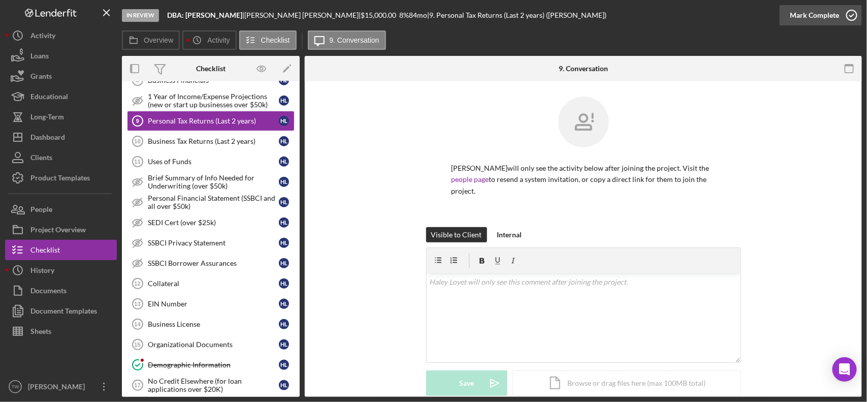
click at [806, 16] on div "Mark Complete" at bounding box center [814, 15] width 49 height 20
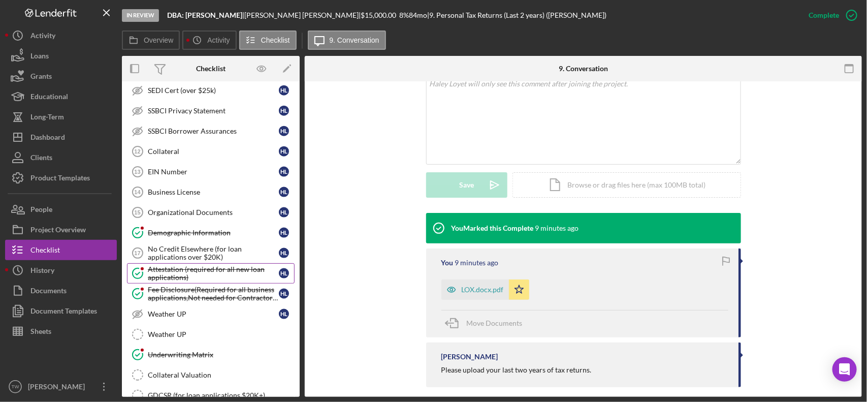
scroll to position [757, 0]
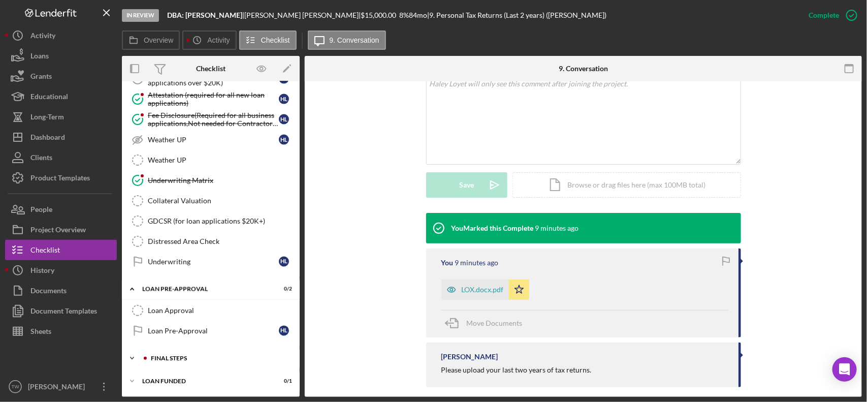
click at [198, 361] on div "Icon/Expander FINAL STEPS 3 / 19" at bounding box center [211, 358] width 178 height 20
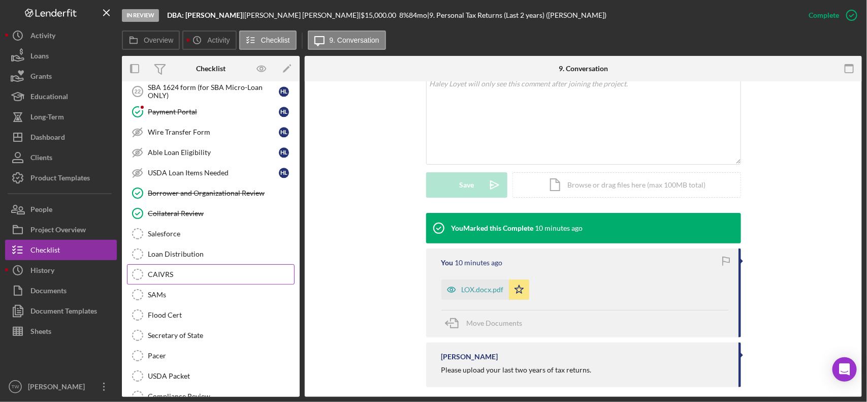
scroll to position [947, 0]
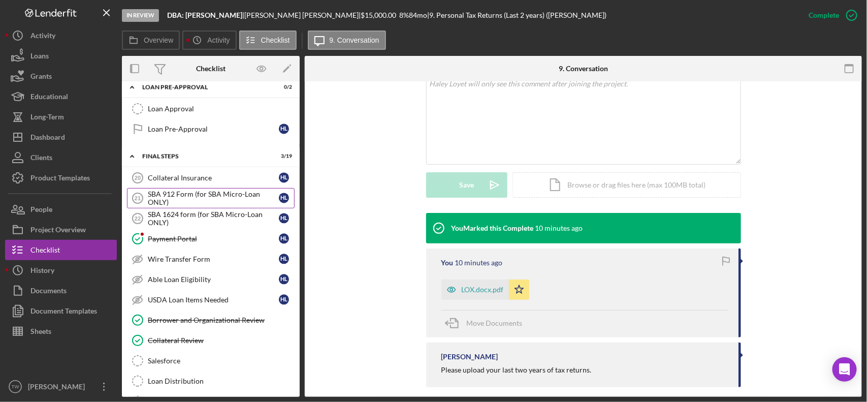
click at [193, 206] on div "SBA 912 Form (for SBA Micro-Loan ONLY)" at bounding box center [213, 198] width 131 height 16
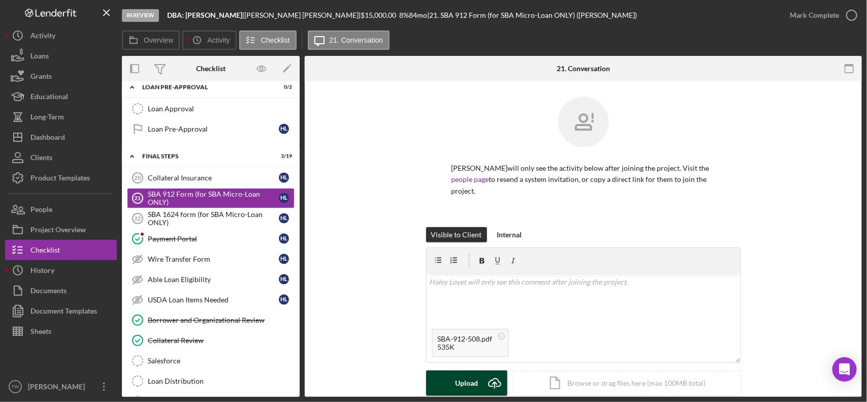
click at [463, 381] on div "Upload" at bounding box center [466, 382] width 23 height 25
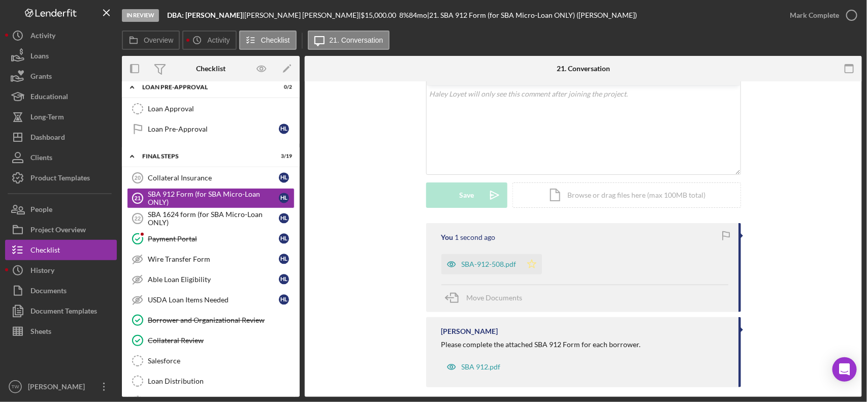
click at [531, 254] on icon "Icon/Star" at bounding box center [532, 264] width 20 height 20
drag, startPoint x: 229, startPoint y: 226, endPoint x: 242, endPoint y: 234, distance: 15.7
click at [229, 225] on div "SBA 1624 form (for SBA Micro-Loan ONLY)" at bounding box center [213, 218] width 131 height 16
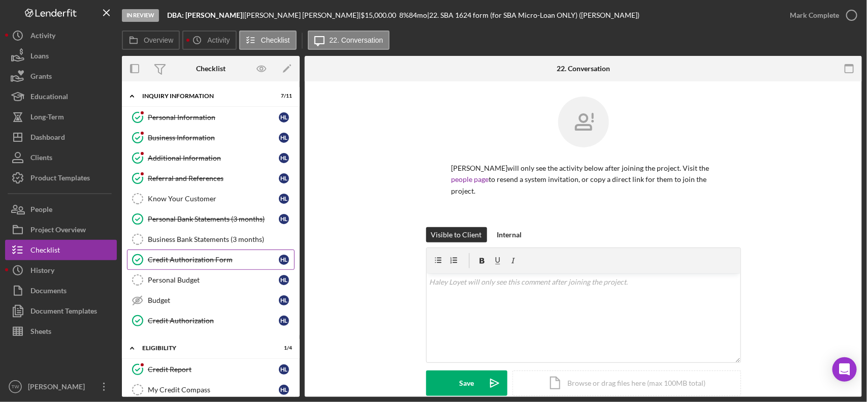
drag, startPoint x: 195, startPoint y: 255, endPoint x: 273, endPoint y: 254, distance: 78.7
click at [195, 255] on link "Credit Authorization Form Credit Authorization Form H L" at bounding box center [211, 259] width 168 height 20
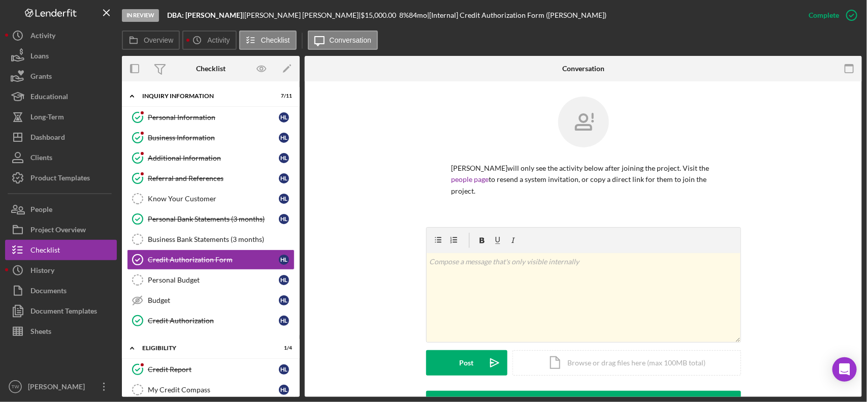
scroll to position [268, 0]
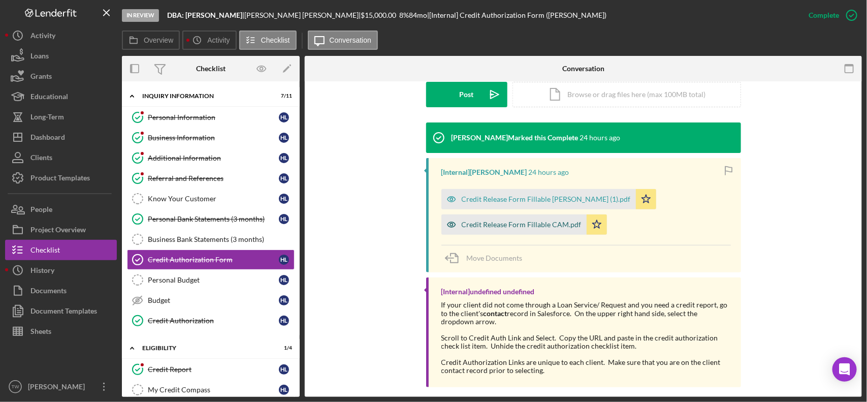
click at [519, 220] on div "Credit Release Form Fillable CAM.pdf" at bounding box center [522, 224] width 120 height 8
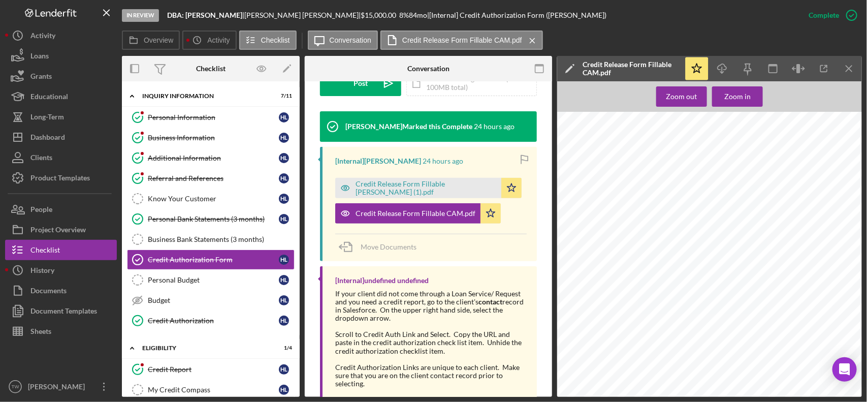
click at [660, 176] on div "L30011395332" at bounding box center [712, 313] width 311 height 402
click at [686, 189] on div "L30011395332" at bounding box center [712, 313] width 311 height 402
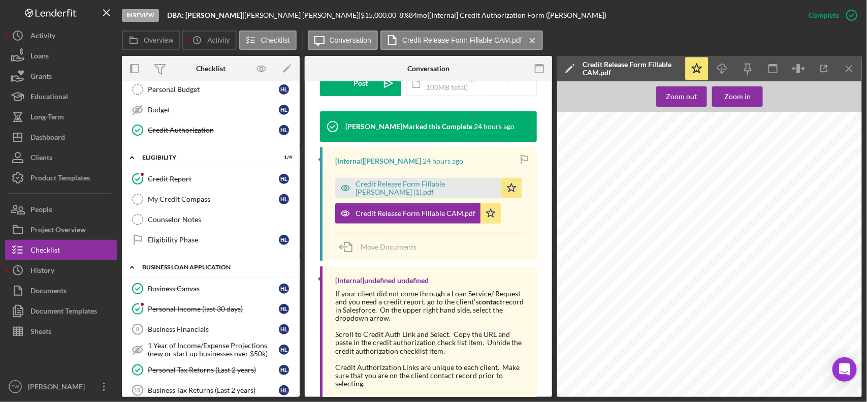
scroll to position [317, 0]
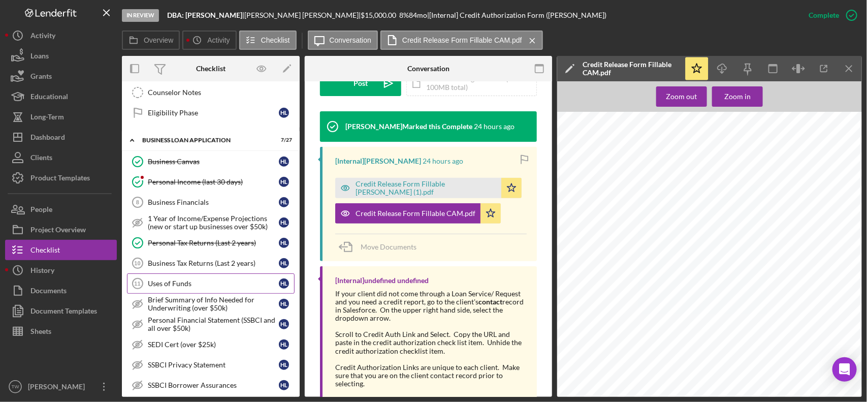
click at [197, 287] on div "Uses of Funds" at bounding box center [213, 283] width 131 height 8
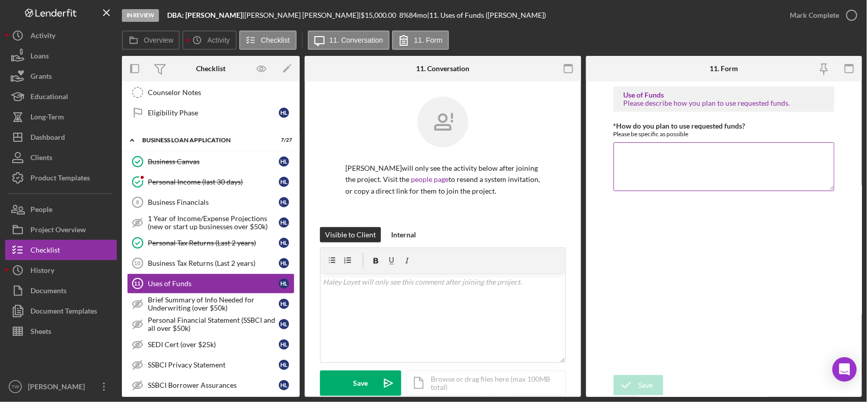
click at [715, 166] on textarea "*How do you plan to use requested funds?" at bounding box center [724, 166] width 221 height 49
type textarea "working capital - marketing and advertising."
click at [633, 382] on icon "submit" at bounding box center [626, 384] width 25 height 25
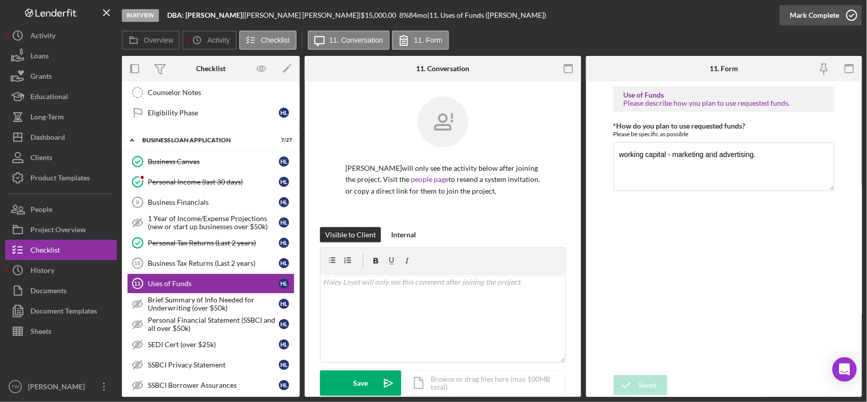
click at [820, 15] on div "Mark Complete" at bounding box center [814, 15] width 49 height 20
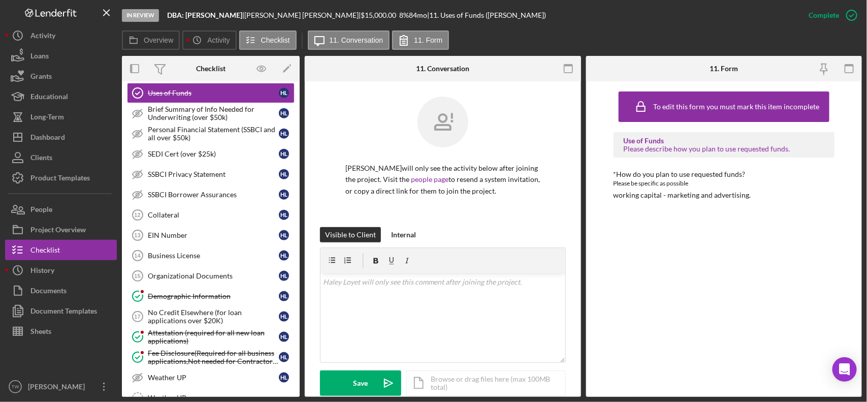
scroll to position [444, 0]
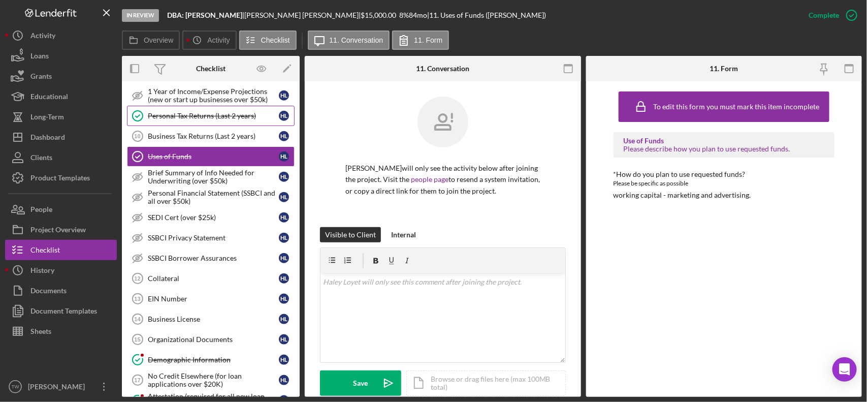
click at [206, 114] on link "Personal Tax Returns (Last 2 years) Personal Tax Returns (Last 2 years) H L" at bounding box center [211, 116] width 168 height 20
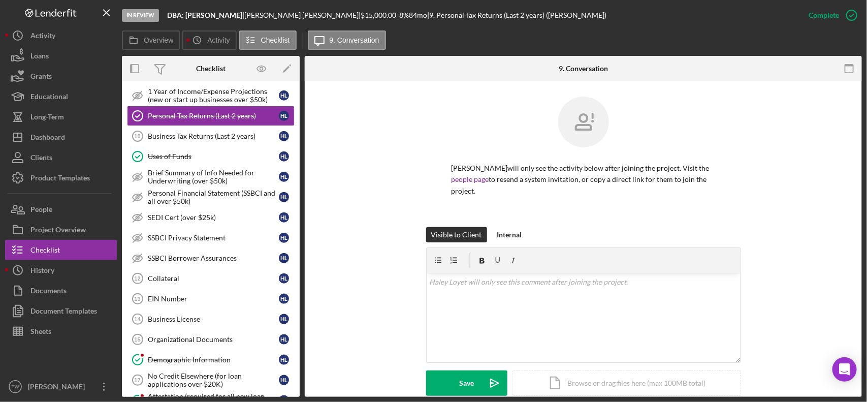
scroll to position [198, 0]
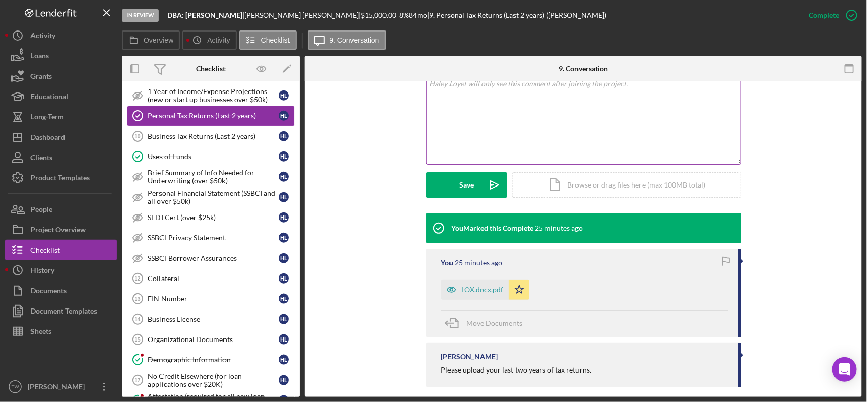
click at [534, 112] on div "v Color teal Color pink Remove color Add row above Add row below Add column bef…" at bounding box center [584, 119] width 314 height 89
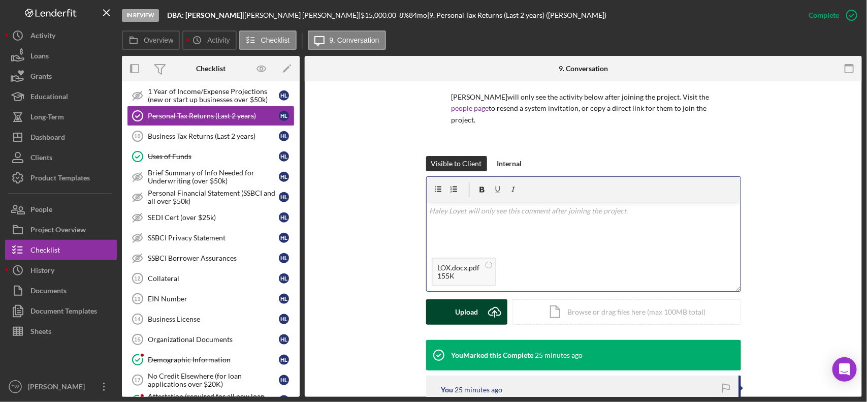
click at [446, 313] on div "Visible to Client Internal v Color teal Color pink Remove color Add row above A…" at bounding box center [583, 248] width 315 height 184
click at [450, 306] on button "Upload Icon/Upload" at bounding box center [466, 311] width 81 height 25
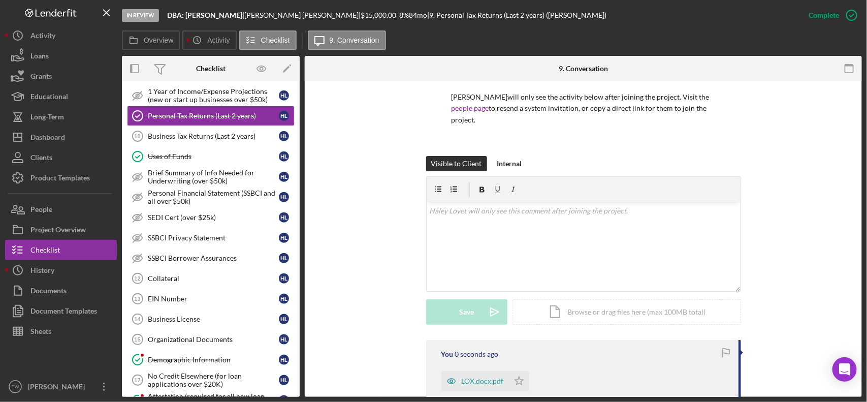
scroll to position [292, 0]
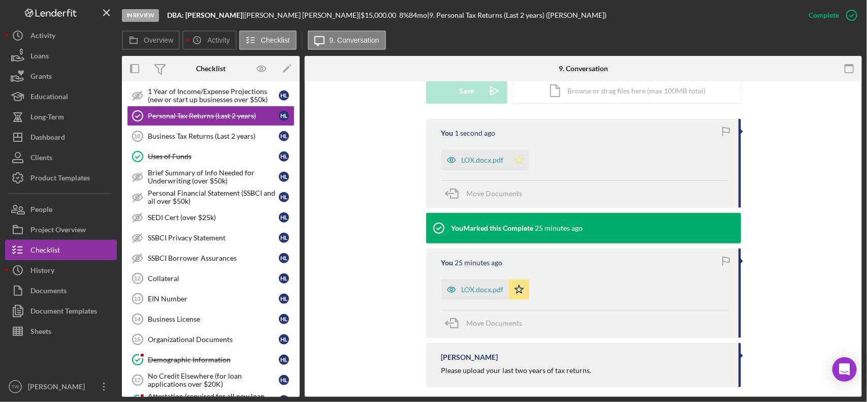
click at [521, 155] on polygon "button" at bounding box center [519, 159] width 9 height 8
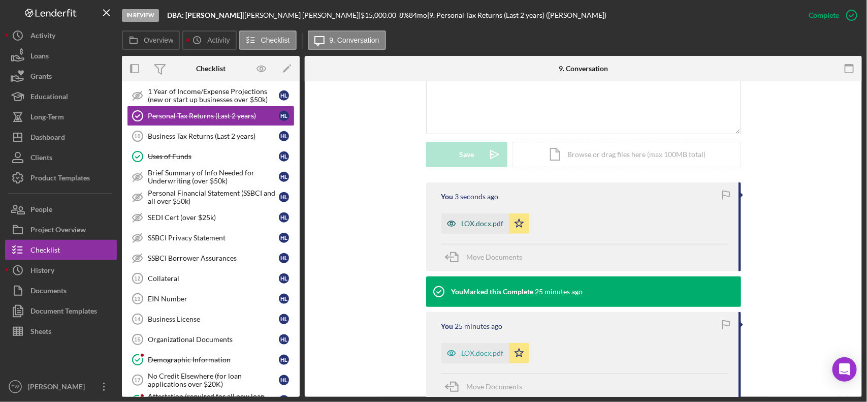
click at [475, 219] on div "LOX.docx.pdf" at bounding box center [483, 223] width 42 height 8
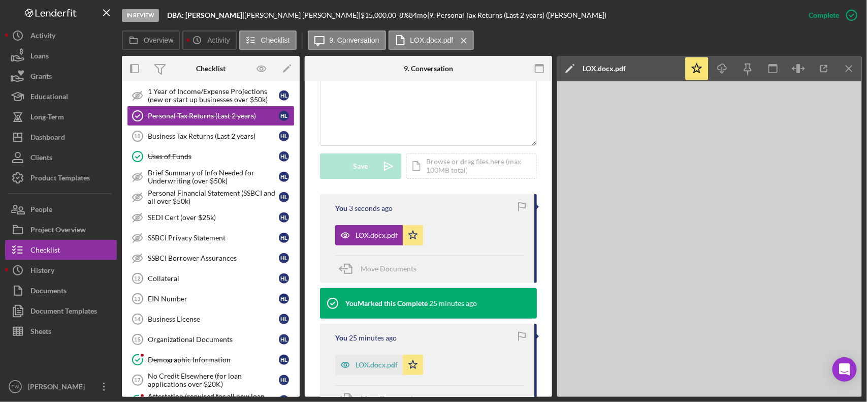
scroll to position [251, 0]
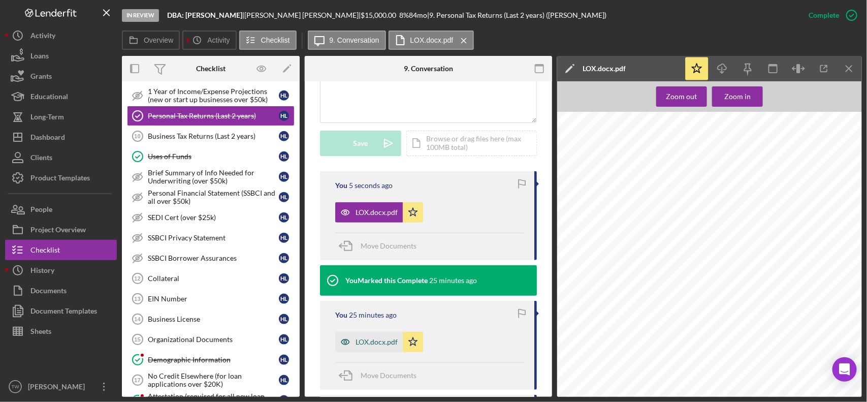
click at [366, 341] on div "LOX.docx.pdf" at bounding box center [377, 342] width 42 height 8
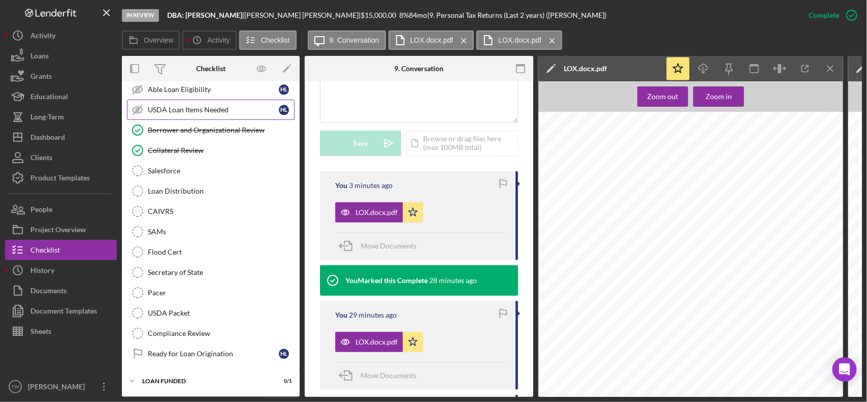
scroll to position [1029, 0]
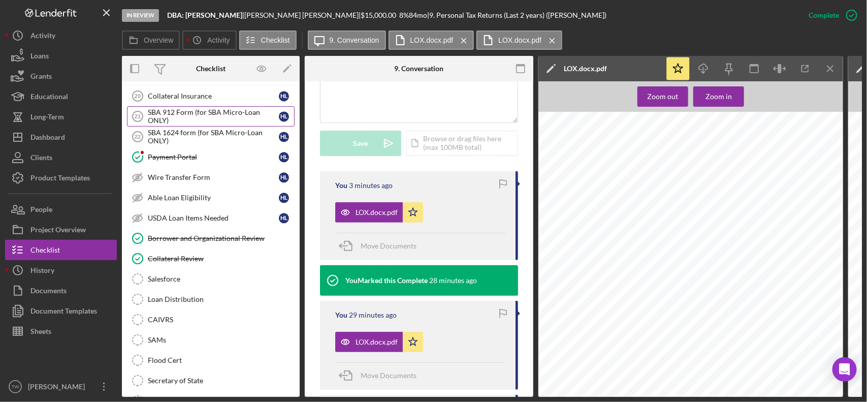
click at [232, 120] on div "SBA 912 Form (for SBA Micro-Loan ONLY)" at bounding box center [213, 116] width 131 height 16
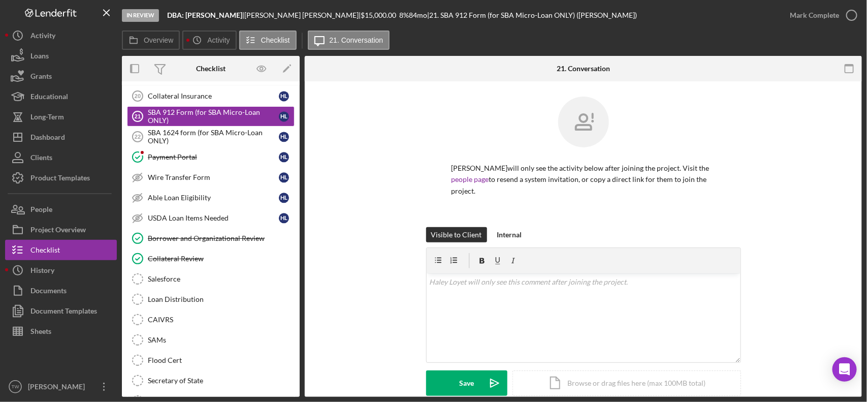
scroll to position [188, 0]
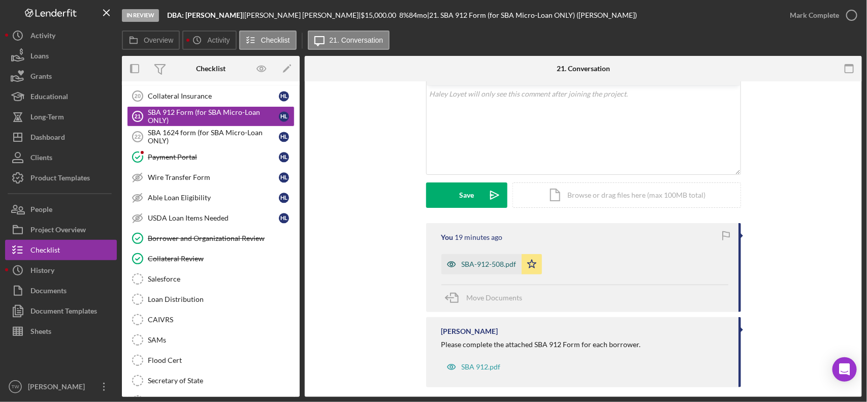
click at [498, 260] on div "SBA-912-508.pdf" at bounding box center [489, 264] width 55 height 8
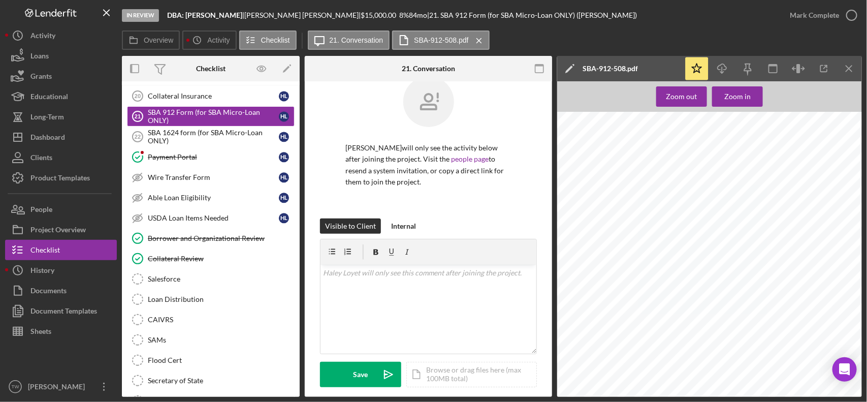
scroll to position [218, 0]
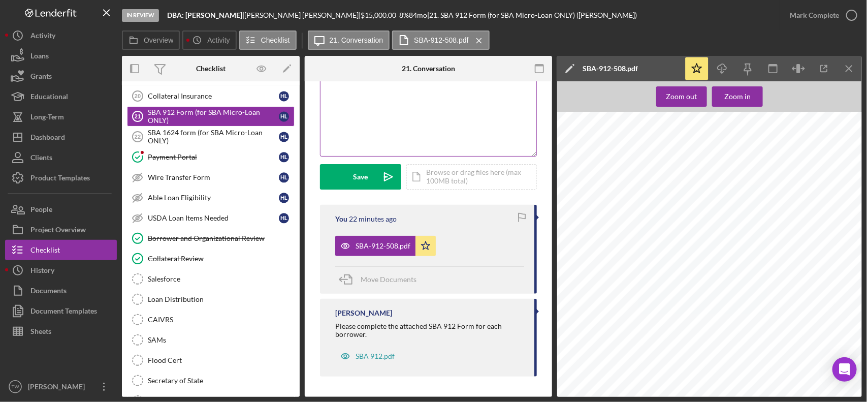
click at [470, 113] on div "v Color teal Color pink Remove color Add row above Add row below Add column bef…" at bounding box center [429, 111] width 216 height 89
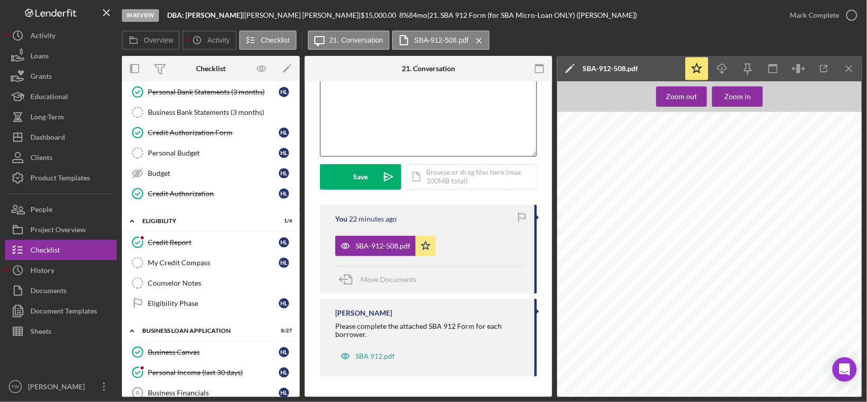
scroll to position [254, 0]
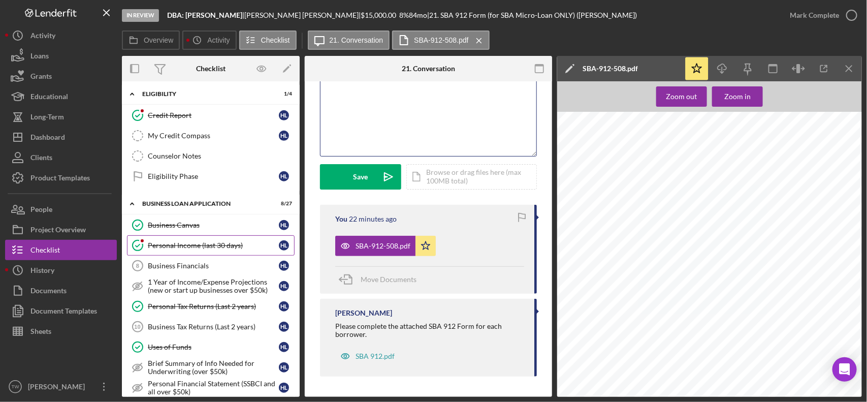
click at [210, 244] on link "Personal Income (last 30 days) Personal Income (last 30 days) H L" at bounding box center [211, 245] width 168 height 20
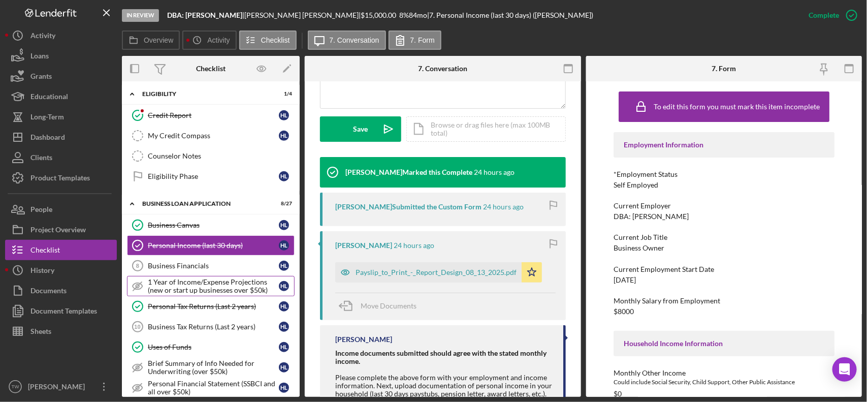
scroll to position [317, 0]
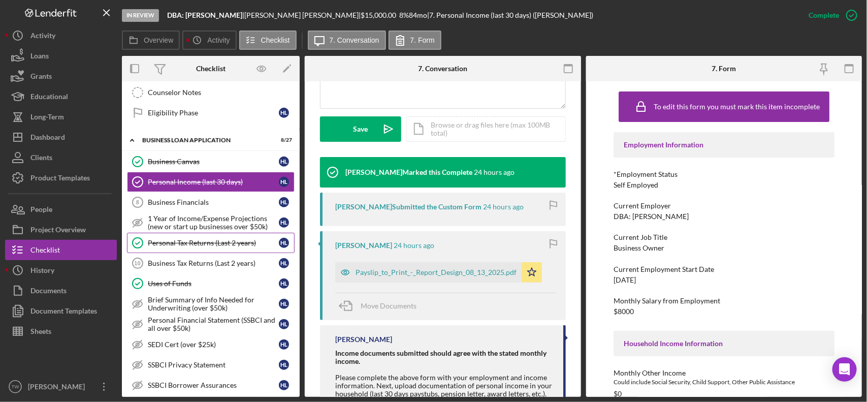
click at [199, 245] on div "Personal Tax Returns (Last 2 years)" at bounding box center [213, 243] width 131 height 8
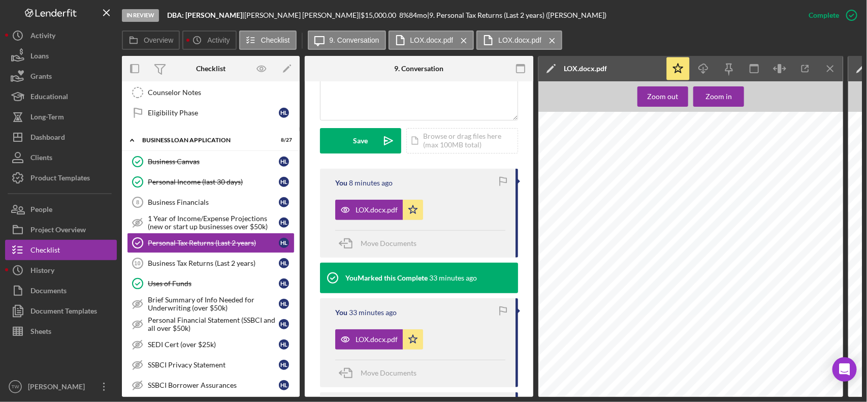
scroll to position [317, 0]
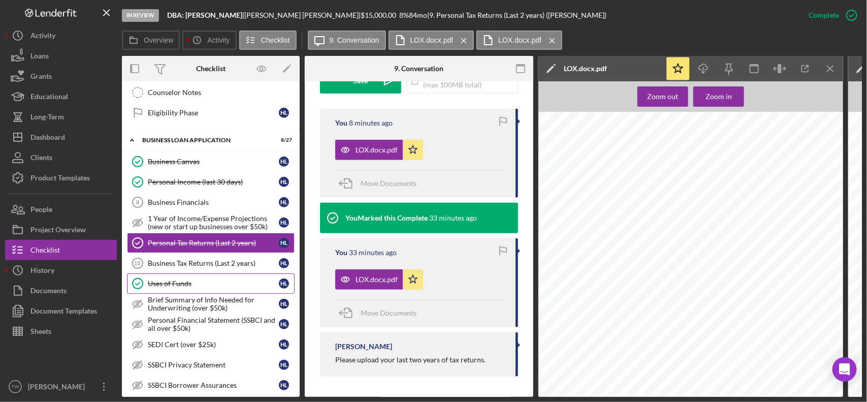
click at [164, 287] on div "Uses of Funds" at bounding box center [213, 283] width 131 height 8
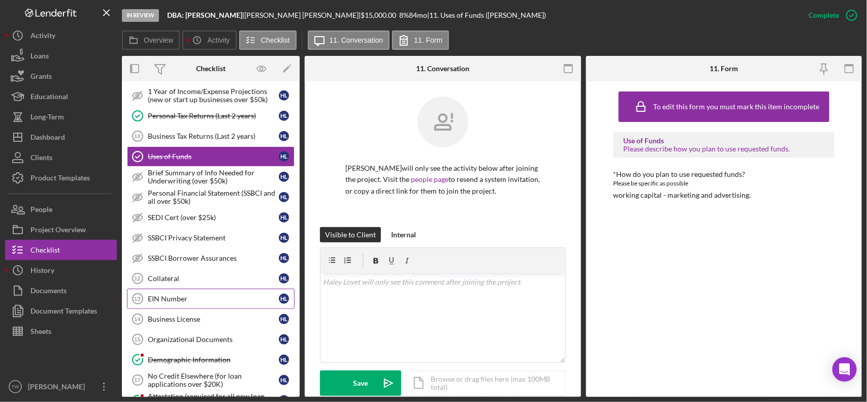
scroll to position [508, 0]
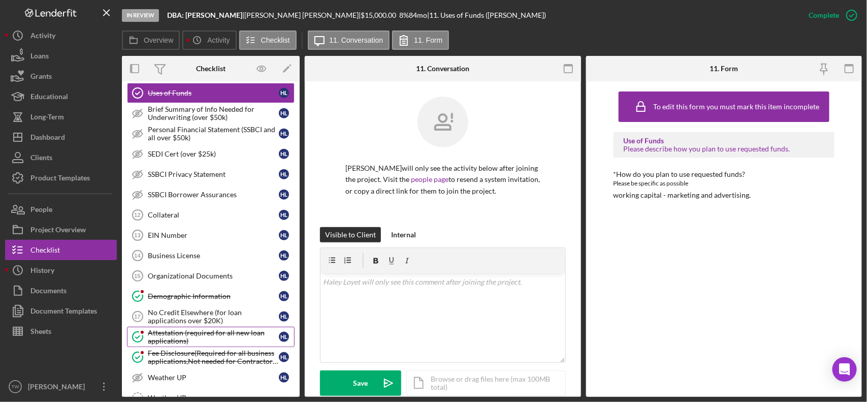
click at [255, 345] on div "Attestation (required for all new loan applications)" at bounding box center [213, 337] width 131 height 16
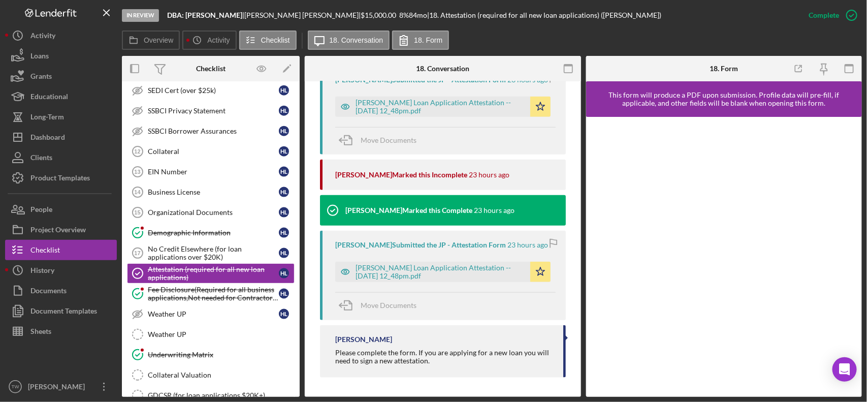
scroll to position [317, 0]
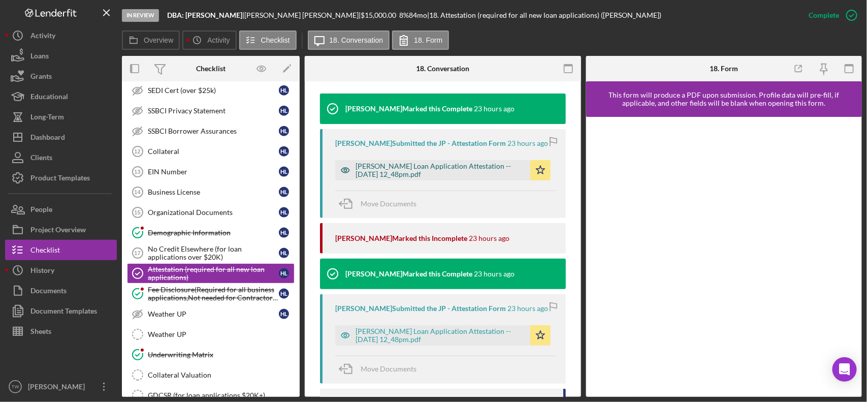
click at [470, 178] on div "[PERSON_NAME] Loan Application Attestation -- [DATE] 12_48pm.pdf" at bounding box center [441, 170] width 170 height 16
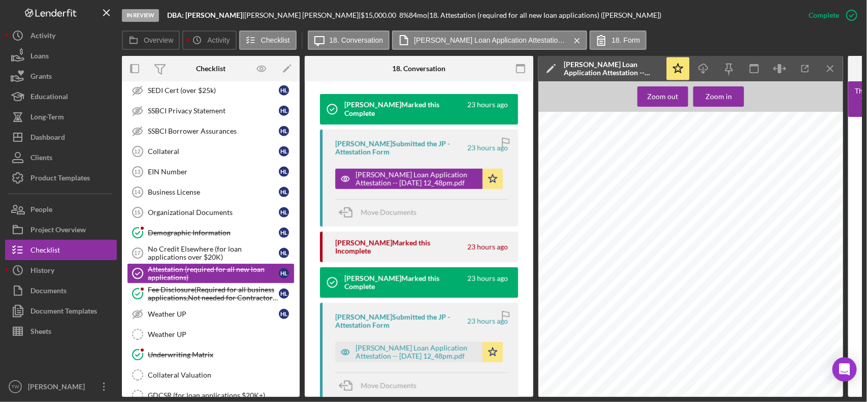
scroll to position [413, 0]
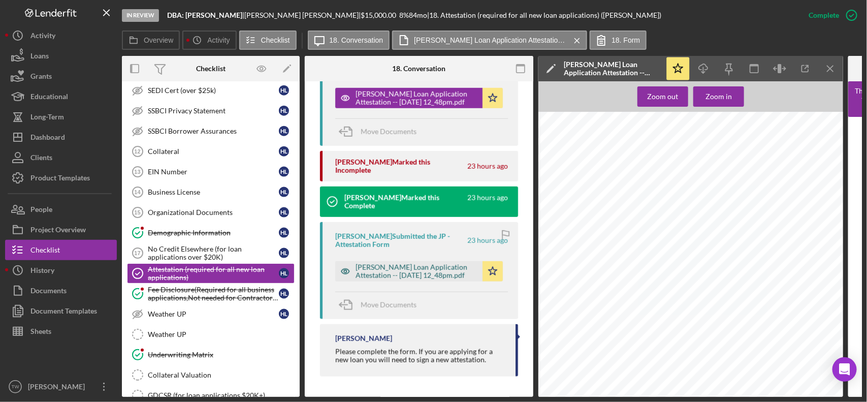
click at [427, 265] on div "[PERSON_NAME] Loan Application Attestation -- [DATE] 12_48pm.pdf" at bounding box center [417, 271] width 122 height 16
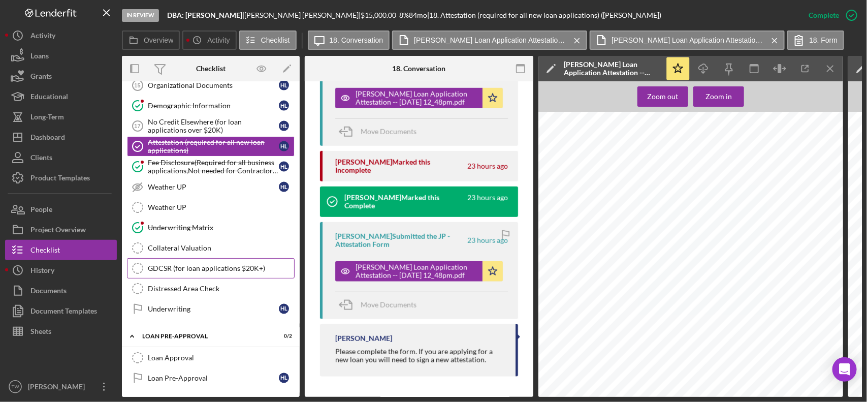
scroll to position [889, 0]
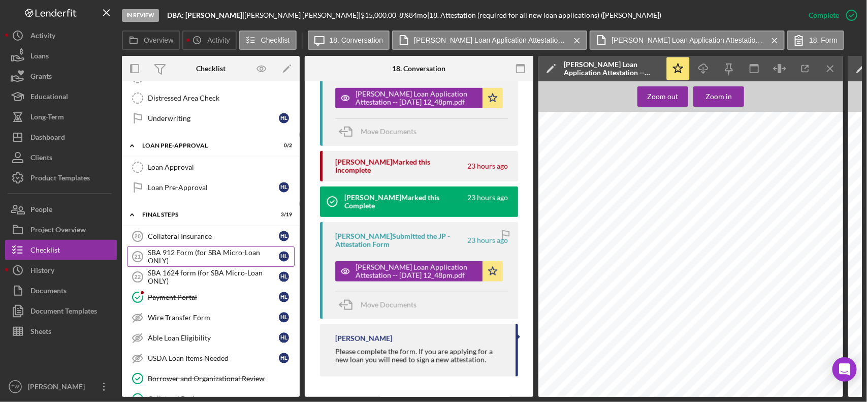
click at [211, 265] on div "SBA 912 Form (for SBA Micro-Loan ONLY)" at bounding box center [213, 256] width 131 height 16
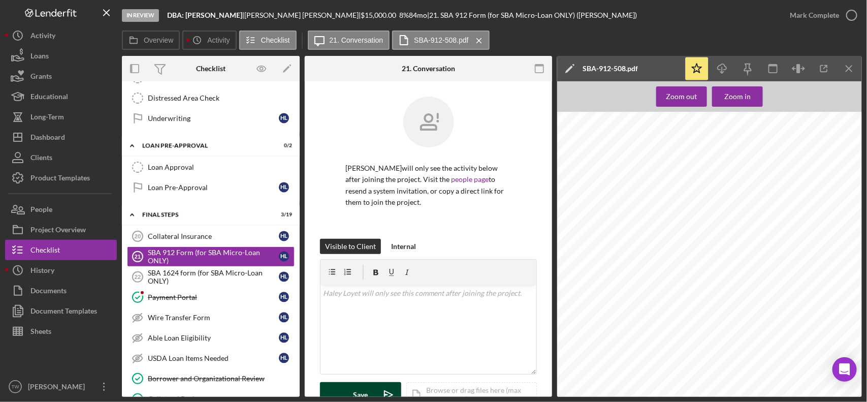
scroll to position [218, 0]
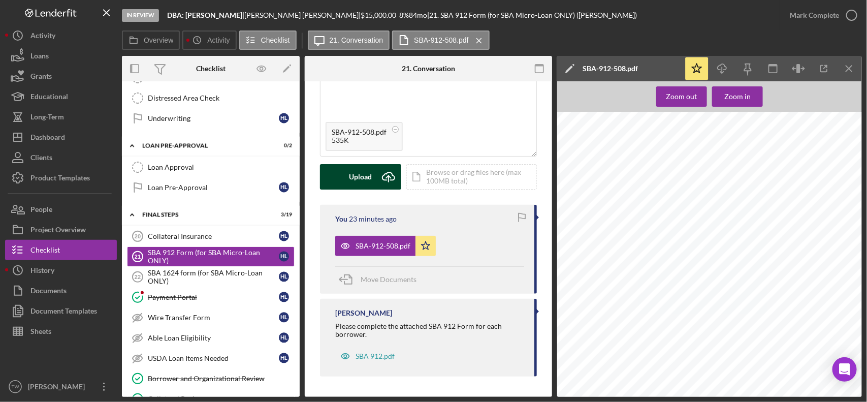
click at [366, 181] on div "Upload" at bounding box center [360, 176] width 23 height 25
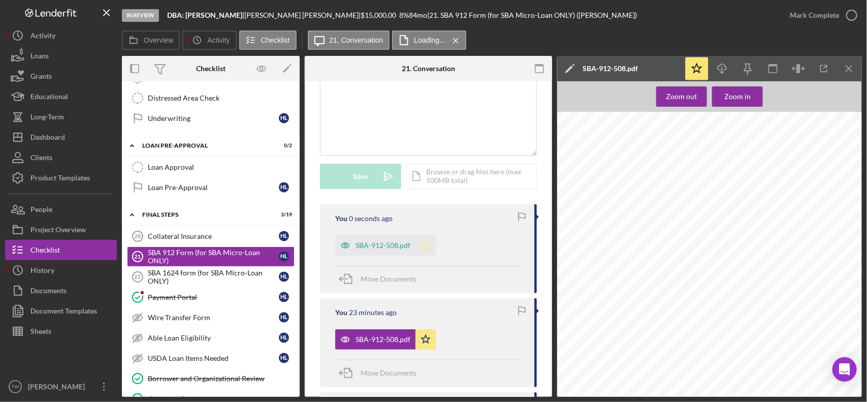
click at [428, 251] on icon "Icon/Star" at bounding box center [425, 245] width 20 height 20
click at [382, 252] on div "SBA-912-508.pdf" at bounding box center [375, 245] width 80 height 20
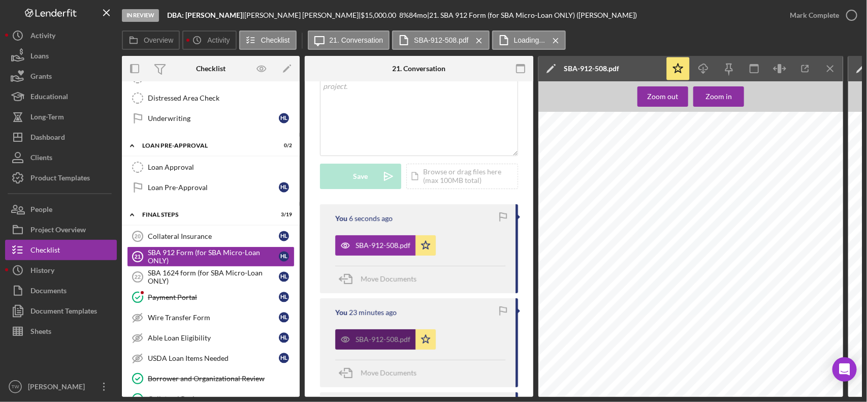
click at [369, 341] on div "SBA-912-508.pdf" at bounding box center [383, 339] width 55 height 8
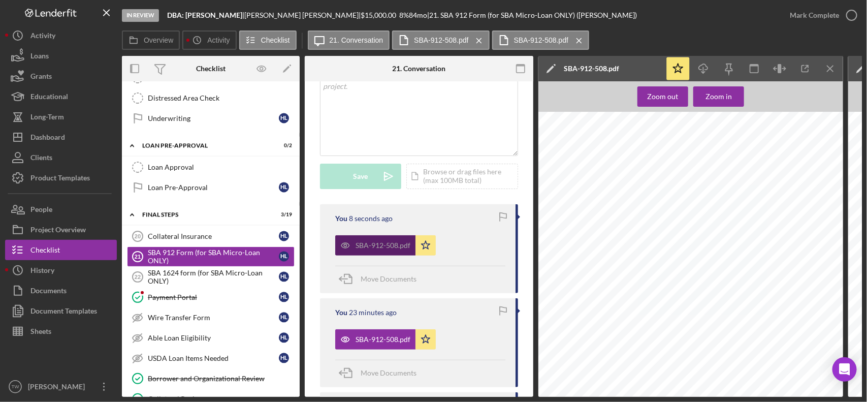
click at [381, 237] on div "SBA-912-508.pdf" at bounding box center [375, 245] width 80 height 20
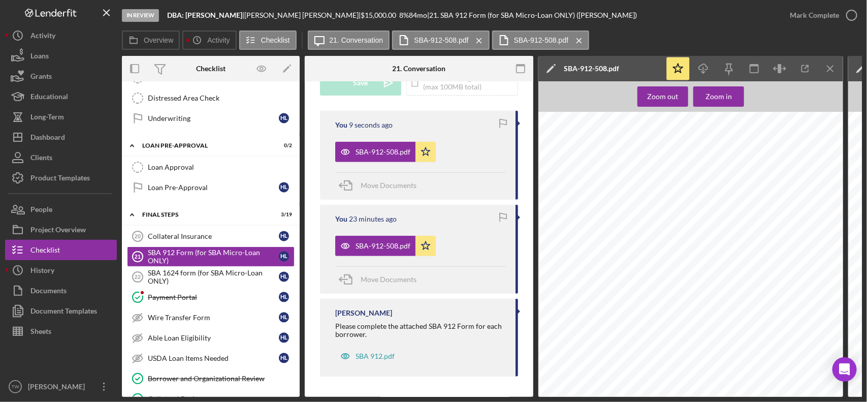
scroll to position [252, 0]
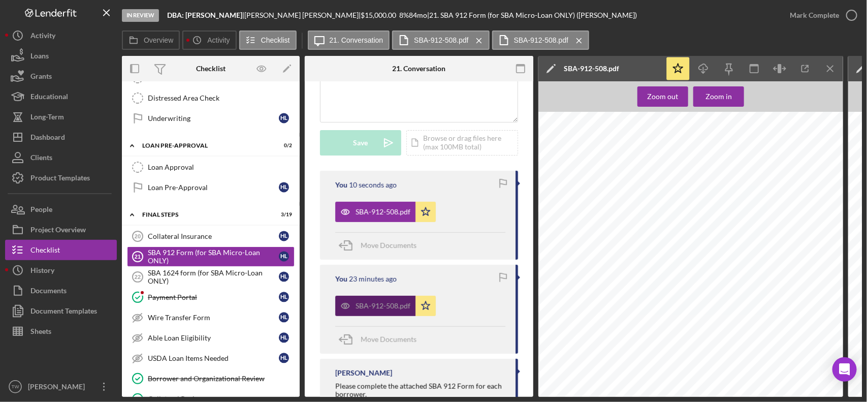
click at [377, 305] on div "SBA-912-508.pdf" at bounding box center [383, 306] width 55 height 8
click at [456, 92] on div "v Color teal Color pink Remove color Add row above Add row below Add column bef…" at bounding box center [419, 77] width 197 height 89
click at [437, 107] on div "v Color teal Color pink Remove color Add row above Add row below Add column bef…" at bounding box center [419, 77] width 197 height 89
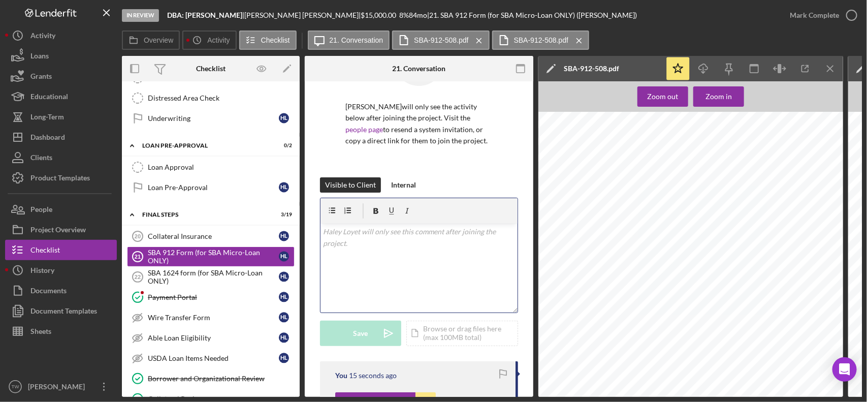
click at [393, 278] on div "v Color teal Color pink Remove color Add row above Add row below Add column bef…" at bounding box center [419, 267] width 197 height 89
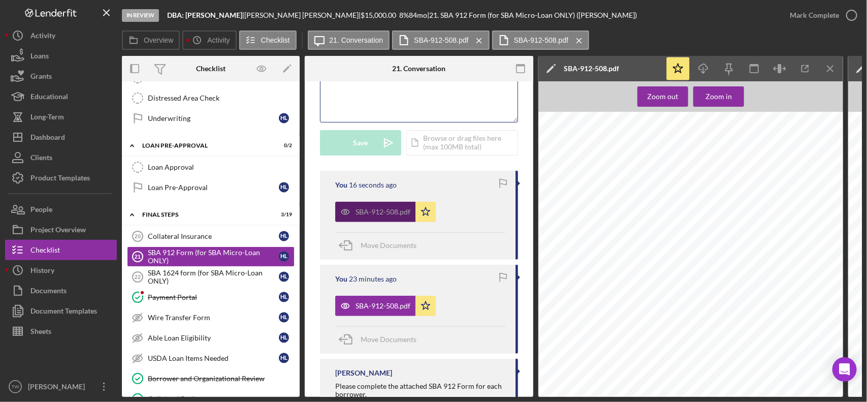
click at [363, 208] on div "SBA-912-508.pdf" at bounding box center [383, 212] width 55 height 8
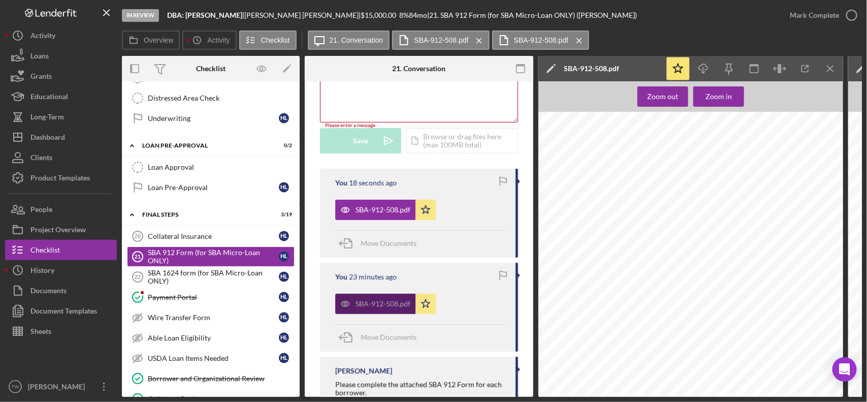
click at [377, 299] on div "SBA-912-508.pdf" at bounding box center [375, 304] width 80 height 20
click at [706, 65] on icon "button" at bounding box center [703, 67] width 9 height 6
click at [697, 72] on icon "Icon/Download" at bounding box center [703, 68] width 23 height 23
click at [580, 38] on icon "Icon/Menu Close" at bounding box center [579, 40] width 18 height 25
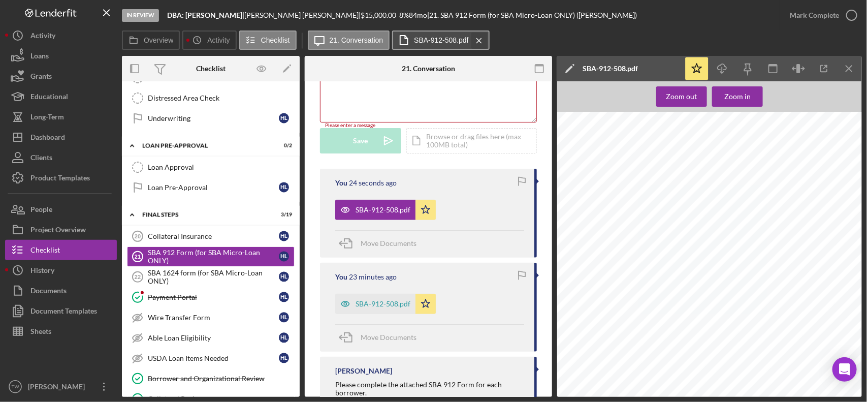
click at [476, 37] on icon "Icon/Menu Close" at bounding box center [479, 40] width 18 height 25
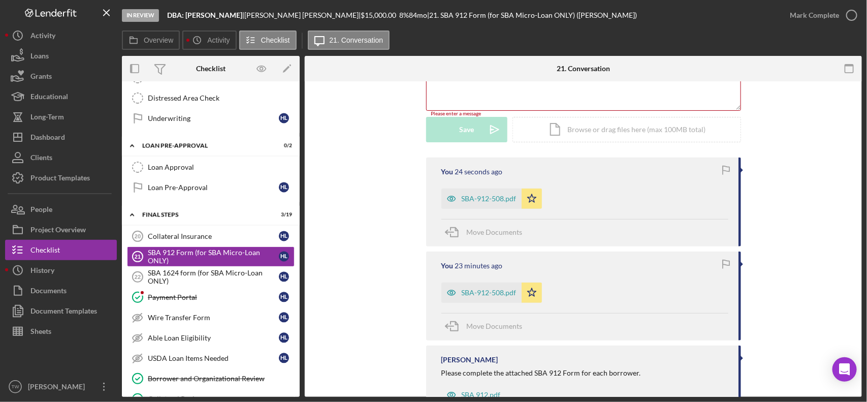
scroll to position [229, 0]
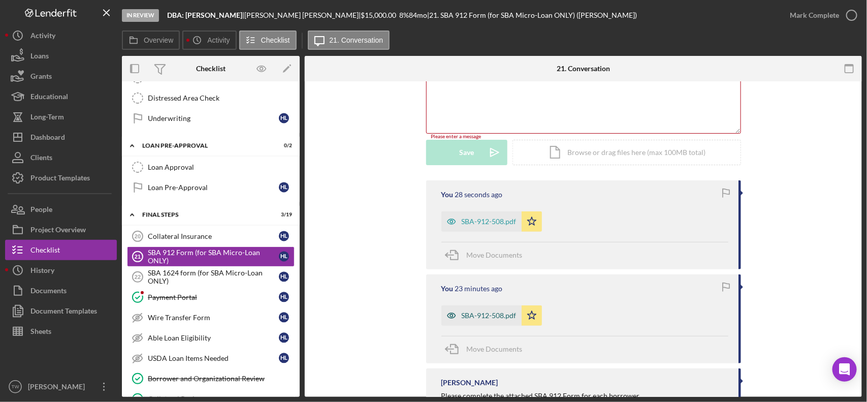
click at [497, 311] on div "SBA-912-508.pdf" at bounding box center [489, 315] width 55 height 8
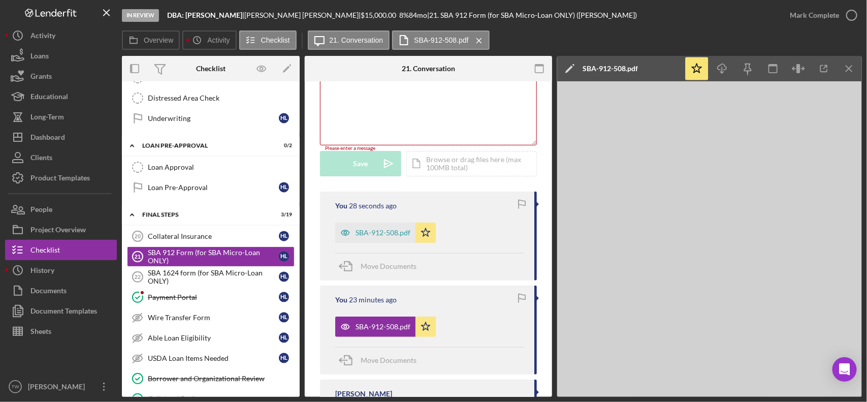
scroll to position [252, 0]
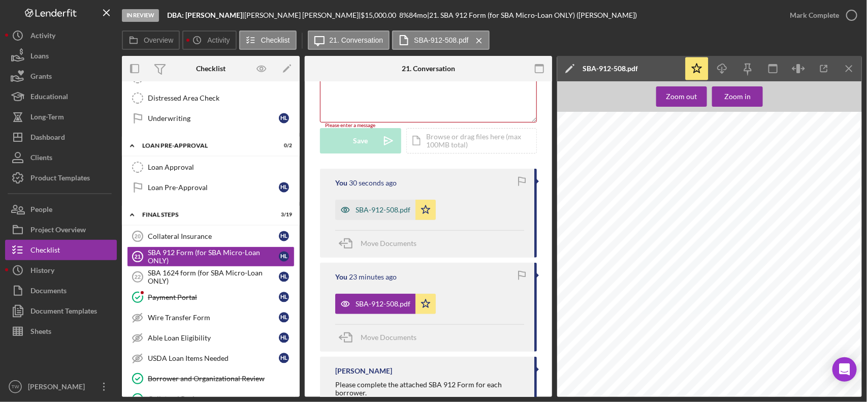
click at [378, 211] on div "SBA-912-508.pdf" at bounding box center [383, 210] width 55 height 8
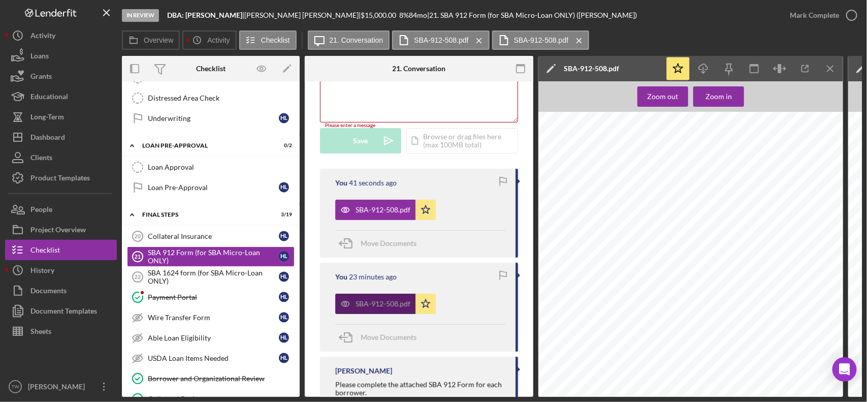
click at [385, 305] on div "SBA-912-508.pdf" at bounding box center [383, 304] width 55 height 8
click at [379, 212] on div "SBA-912-508.pdf" at bounding box center [383, 210] width 55 height 8
click at [421, 313] on icon "Icon/Star" at bounding box center [425, 304] width 20 height 20
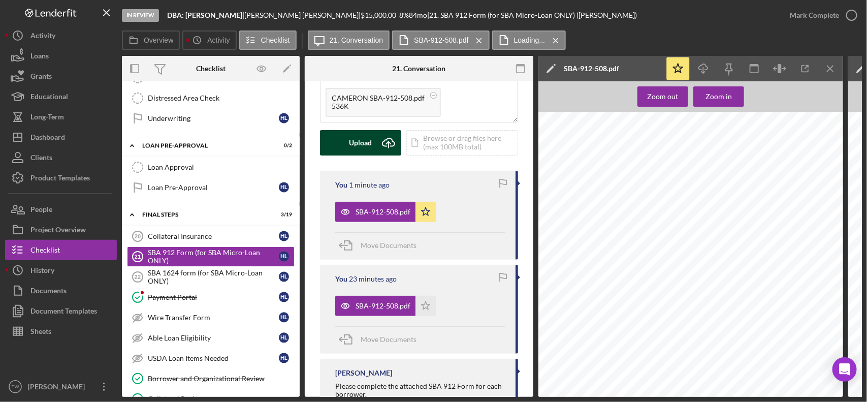
click at [354, 149] on div "Upload" at bounding box center [360, 142] width 23 height 25
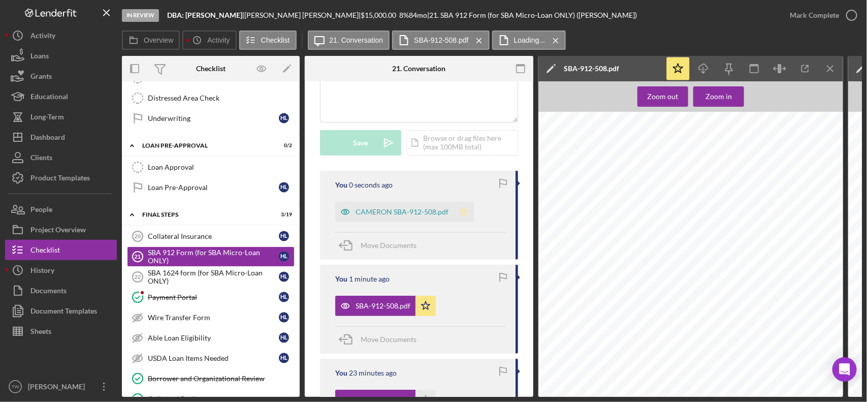
click at [466, 207] on icon "Icon/Star" at bounding box center [464, 212] width 20 height 20
click at [392, 211] on div "CAMERON SBA-912-508.pdf" at bounding box center [402, 212] width 93 height 8
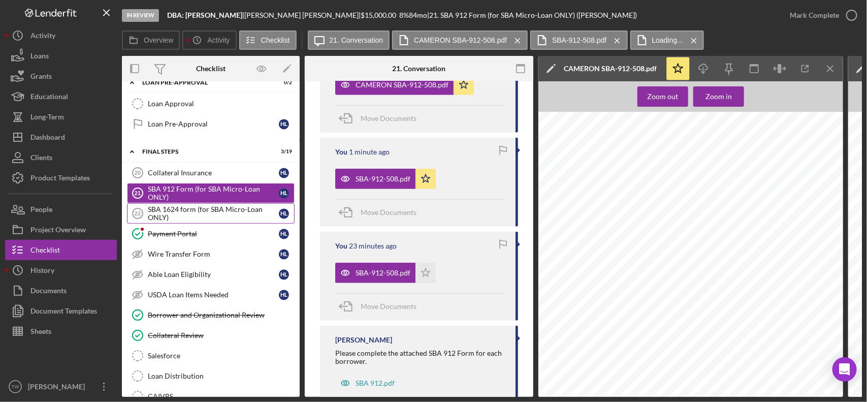
scroll to position [889, 0]
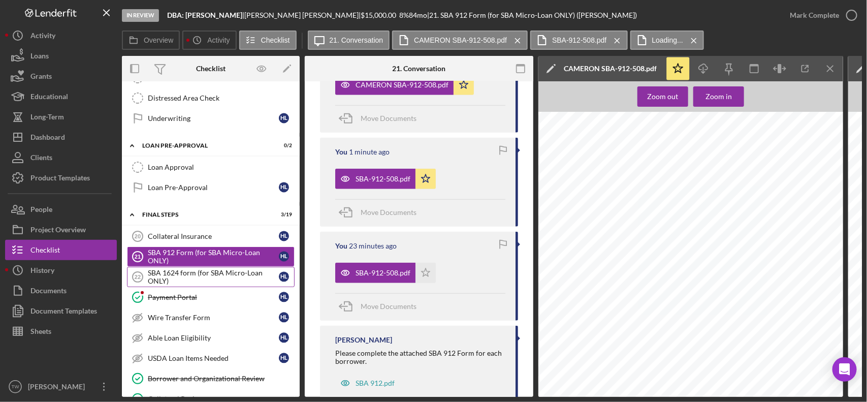
click at [160, 282] on div "SBA 1624 form (for SBA Micro-Loan ONLY)" at bounding box center [213, 277] width 131 height 16
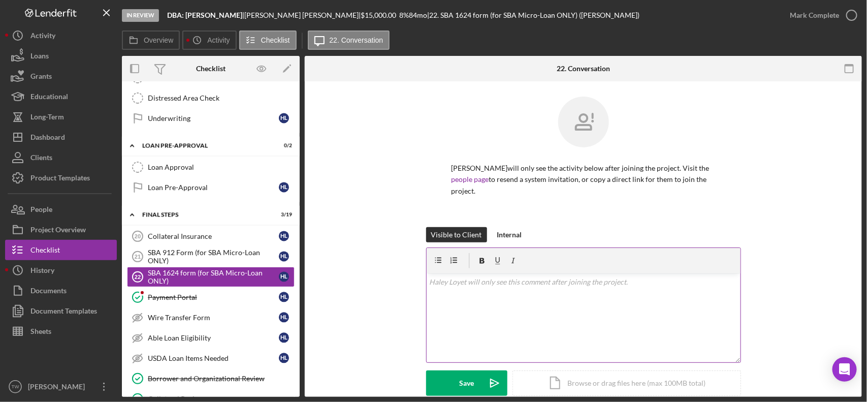
scroll to position [93, 0]
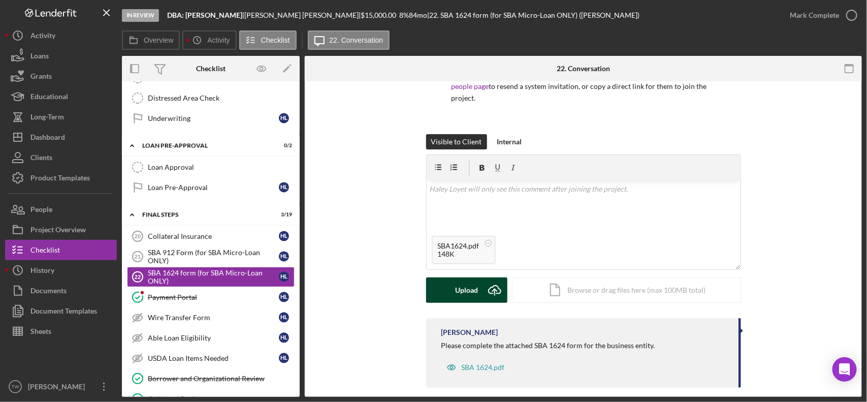
click at [473, 283] on div "Upload" at bounding box center [466, 289] width 23 height 25
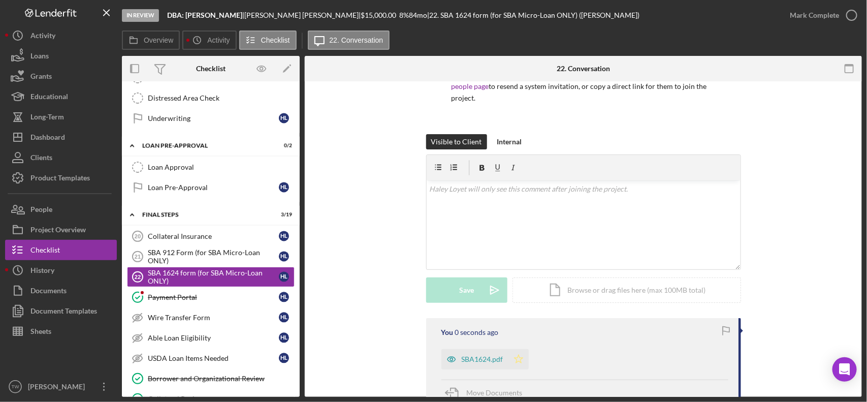
click at [519, 349] on icon "Icon/Star" at bounding box center [518, 359] width 20 height 20
click at [801, 14] on div "Mark Complete" at bounding box center [814, 15] width 49 height 20
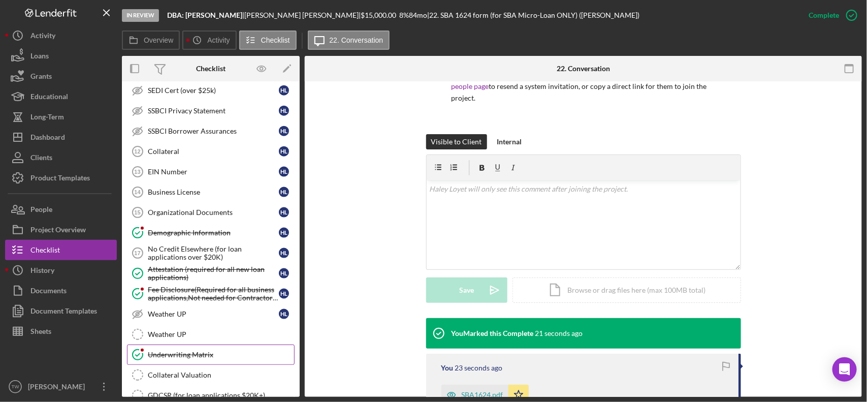
scroll to position [635, 0]
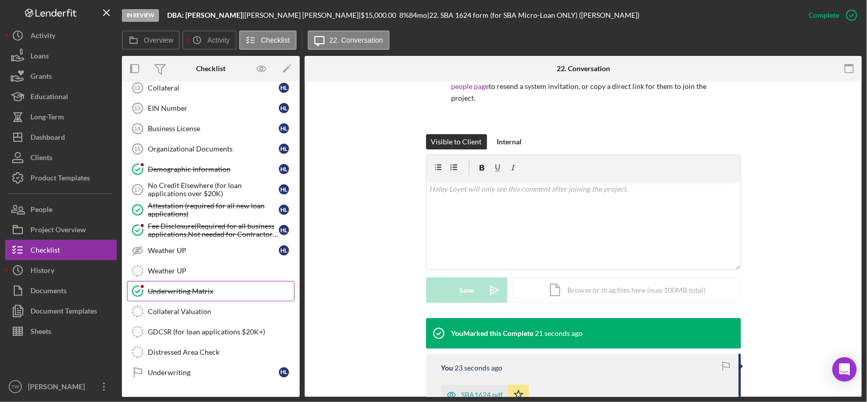
click at [185, 293] on link "Underwriting Matrix Underwriting Matrix" at bounding box center [211, 291] width 168 height 20
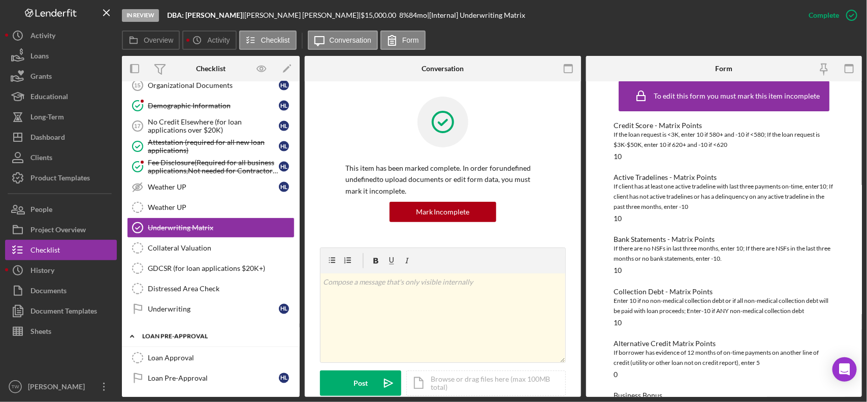
scroll to position [825, 0]
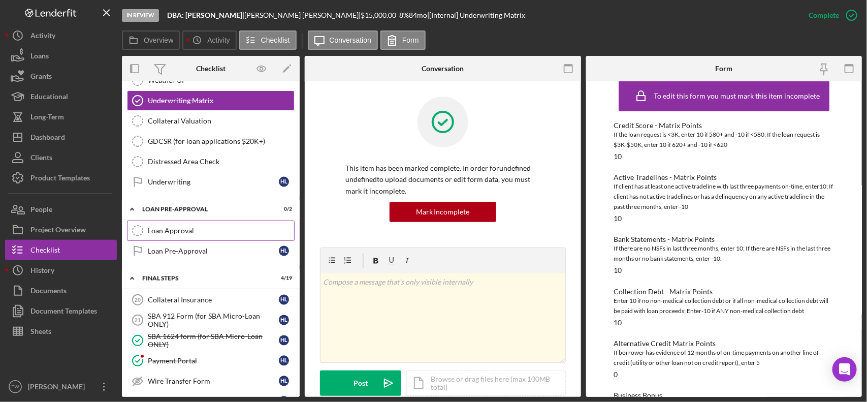
click at [191, 235] on div "Loan Approval" at bounding box center [221, 231] width 146 height 8
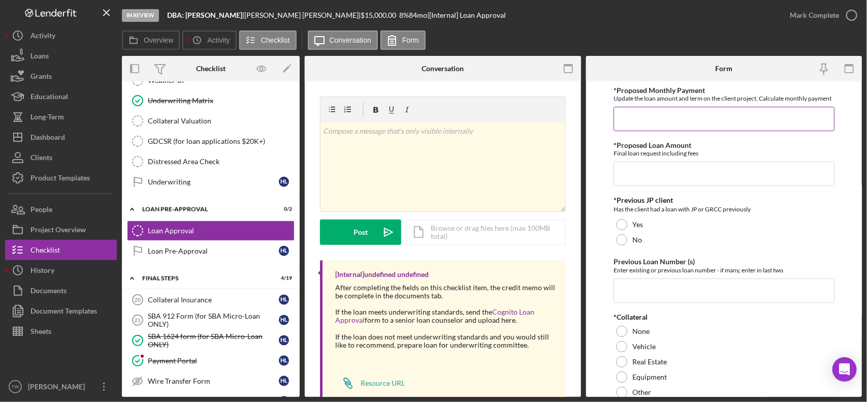
click at [709, 131] on input "*Proposed Monthly Payment" at bounding box center [724, 119] width 221 height 24
type input "$300"
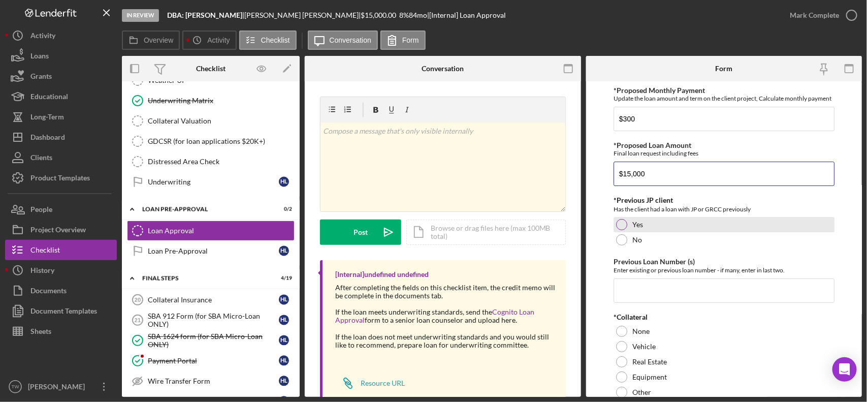
type input "$15,000"
click at [623, 230] on div at bounding box center [621, 224] width 11 height 11
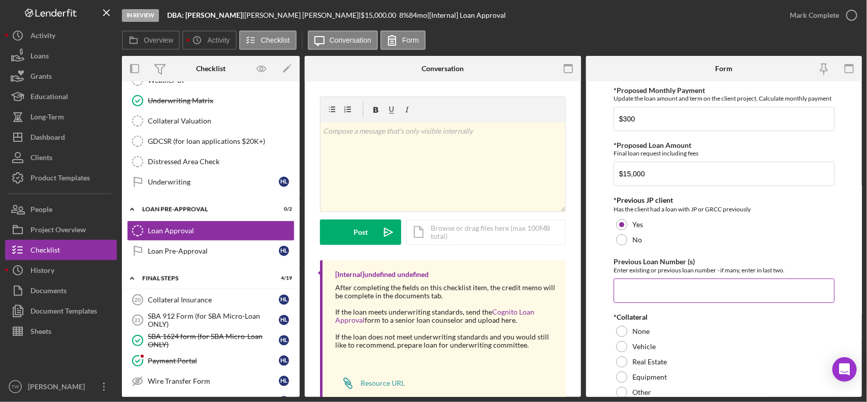
click at [650, 303] on input "Previous Loan Number (s)" at bounding box center [724, 290] width 221 height 24
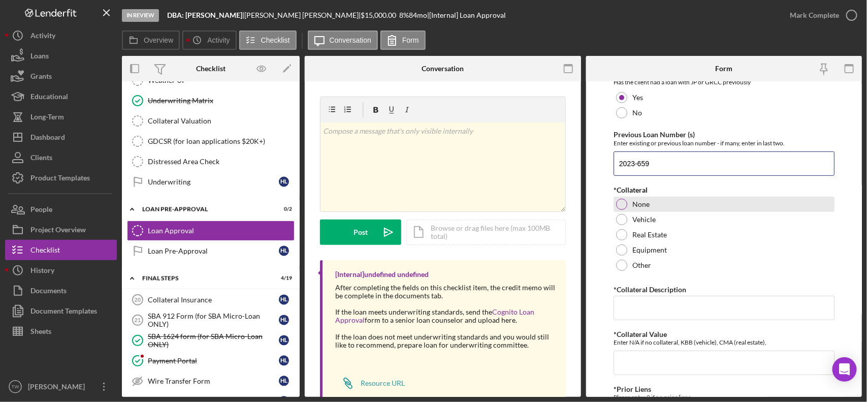
type input "2023-659"
click at [648, 208] on label "None" at bounding box center [640, 204] width 17 height 8
drag, startPoint x: 658, startPoint y: 315, endPoint x: 677, endPoint y: 310, distance: 19.6
click at [660, 315] on input "*Collateral Description" at bounding box center [724, 308] width 221 height 24
type input "0"
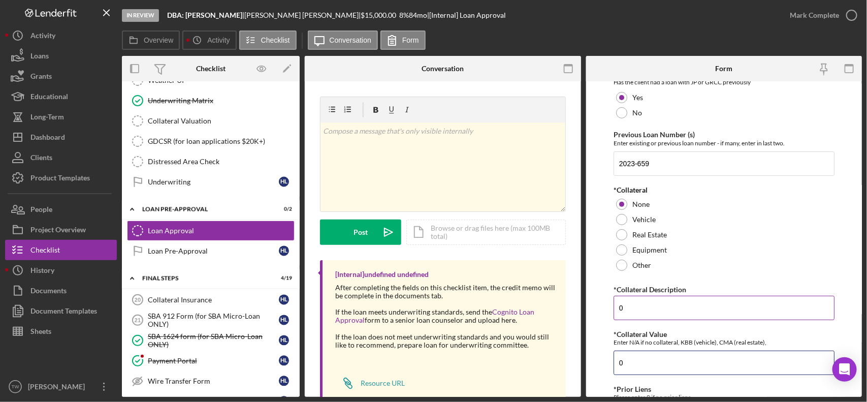
type input "0"
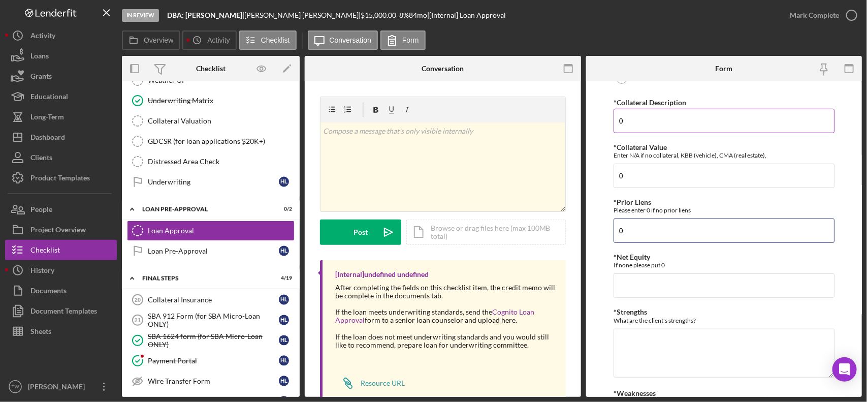
type input "0"
type textarea "strong pmt history, strong credit"
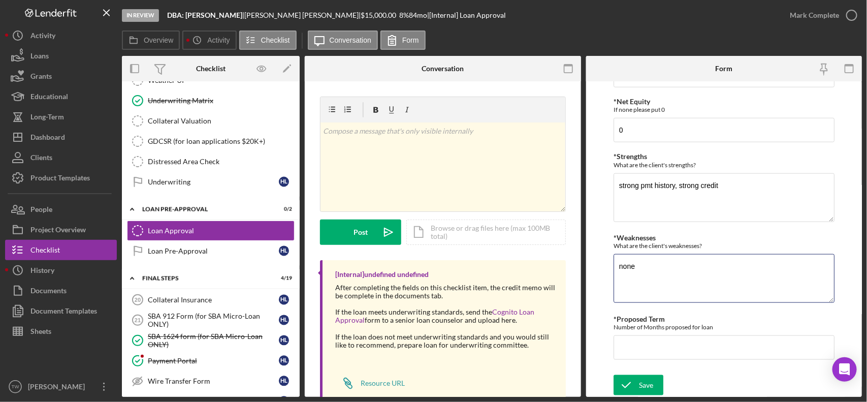
type textarea "none"
type input "84"
click at [650, 383] on div "Save" at bounding box center [646, 385] width 14 height 20
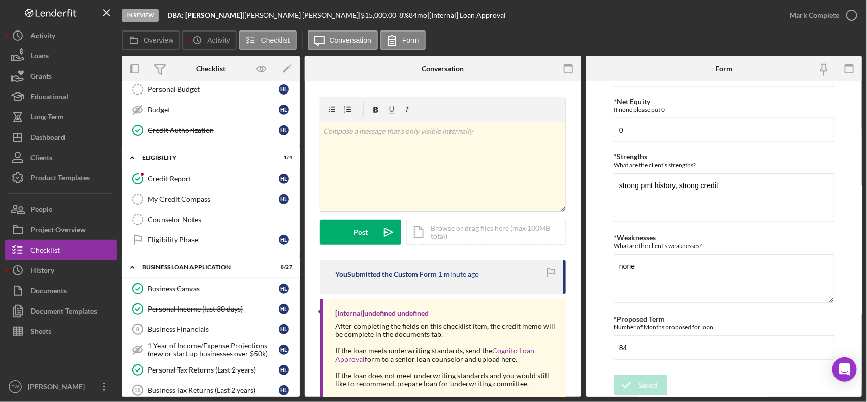
scroll to position [0, 0]
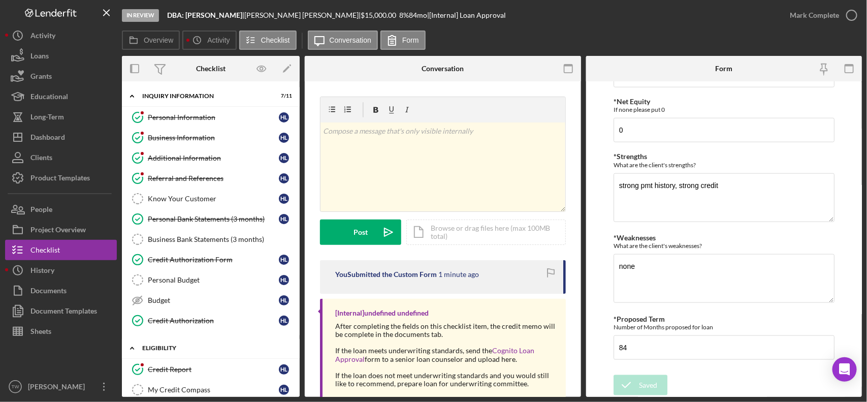
click at [158, 364] on link "Credit Report Credit Report H L" at bounding box center [211, 369] width 168 height 20
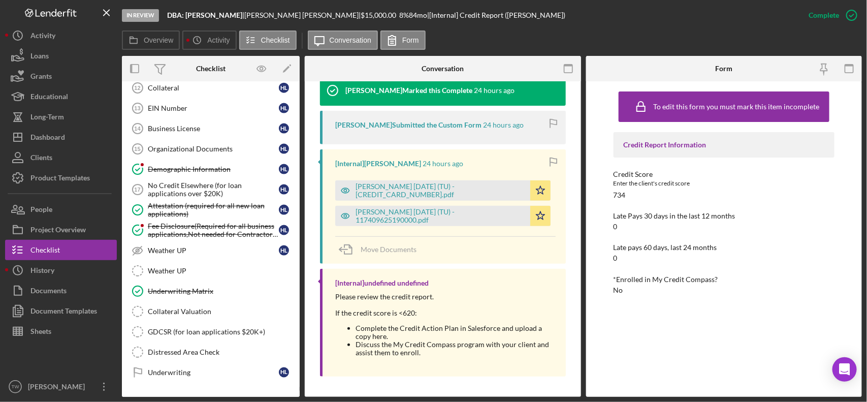
scroll to position [889, 0]
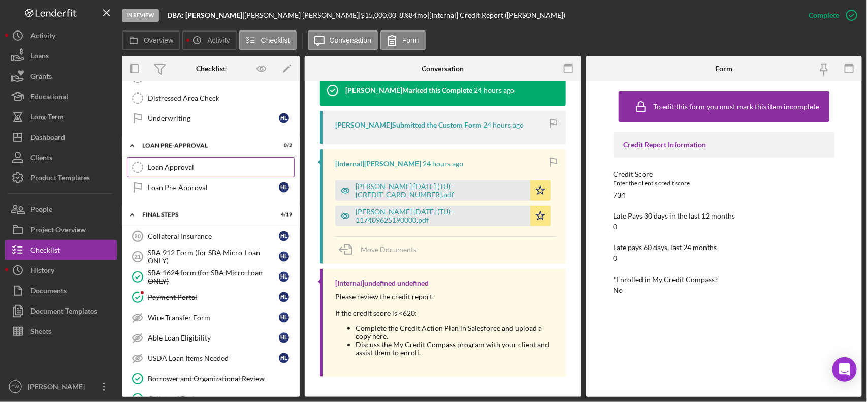
click at [217, 171] on div "Loan Approval" at bounding box center [221, 167] width 146 height 8
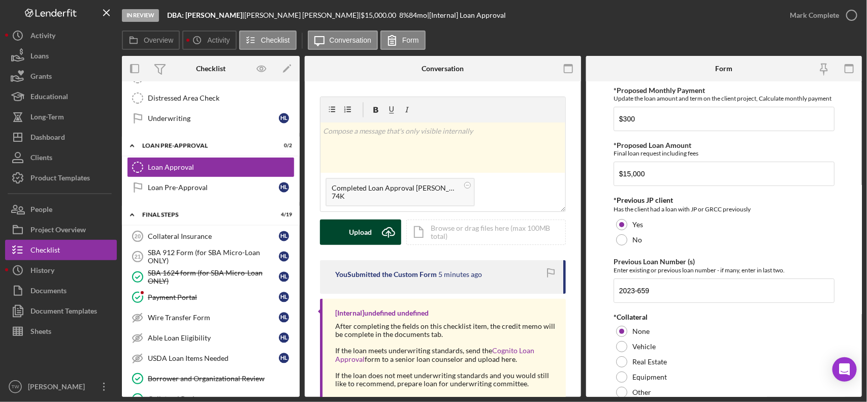
click at [381, 235] on icon "Icon/Upload" at bounding box center [388, 231] width 25 height 25
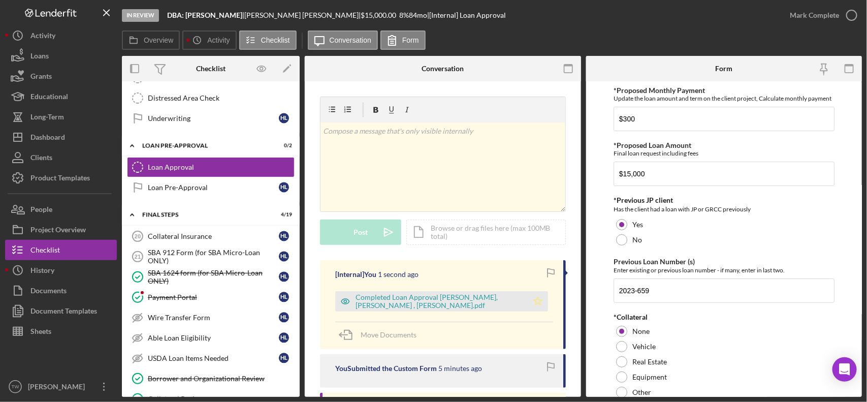
click at [528, 302] on icon "Icon/Star" at bounding box center [538, 301] width 20 height 20
click at [823, 16] on div "Mark Complete" at bounding box center [814, 15] width 49 height 20
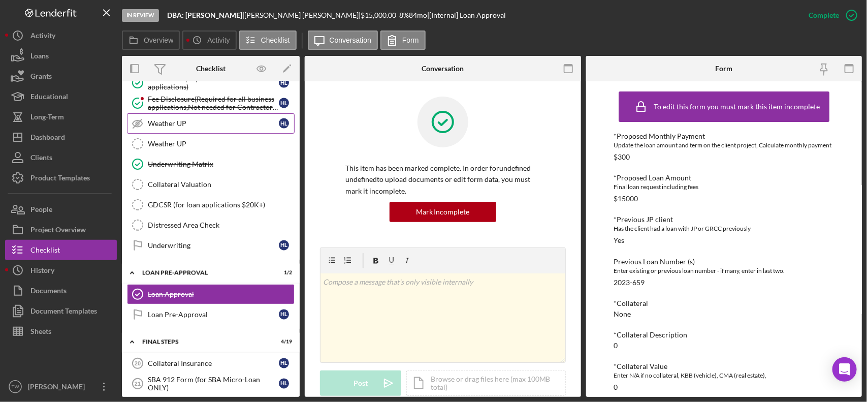
scroll to position [889, 0]
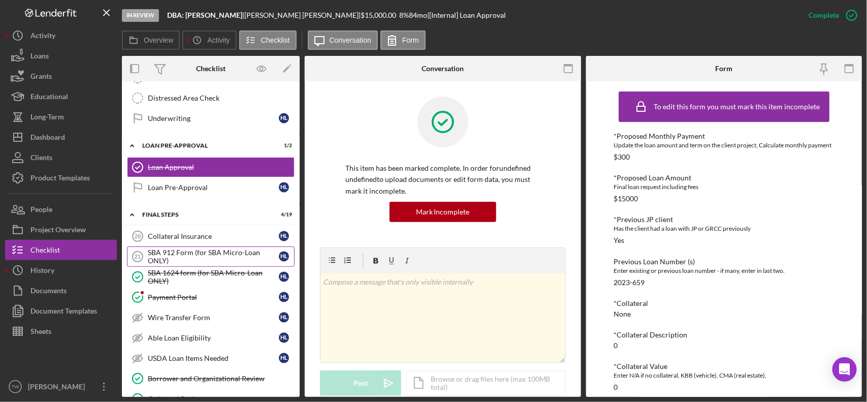
click at [199, 260] on div "SBA 912 Form (for SBA Micro-Loan ONLY)" at bounding box center [213, 256] width 131 height 16
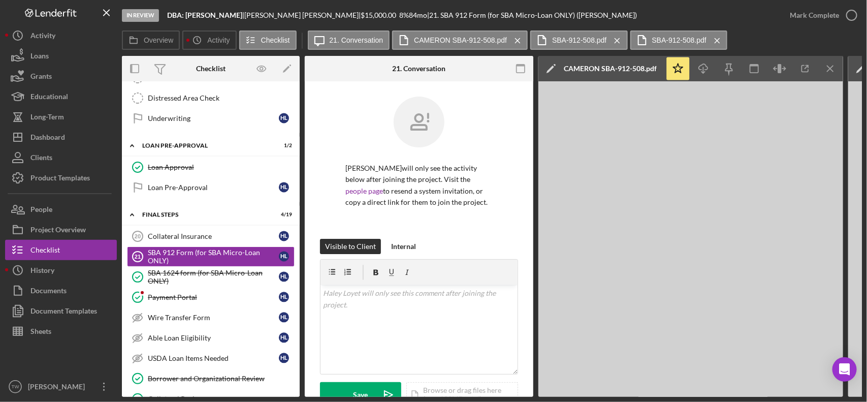
scroll to position [254, 0]
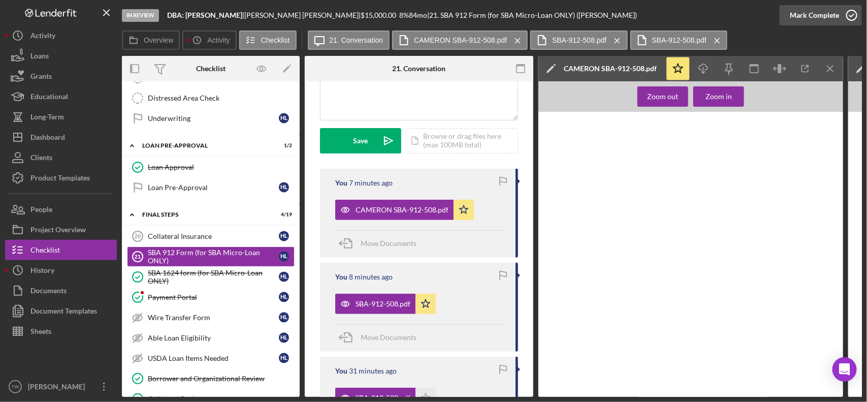
click at [796, 14] on div "Mark Complete" at bounding box center [814, 15] width 49 height 20
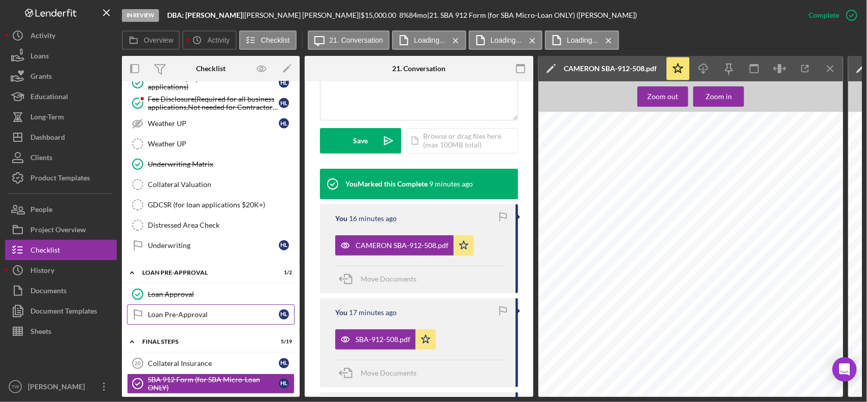
scroll to position [889, 0]
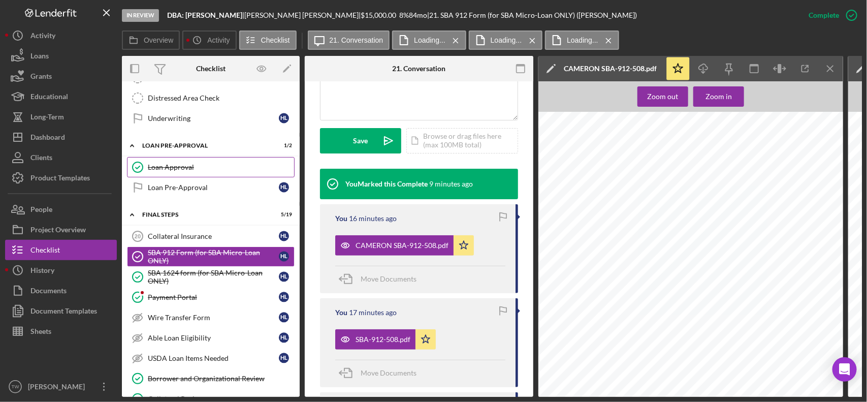
click at [222, 171] on div "Loan Approval" at bounding box center [221, 167] width 146 height 8
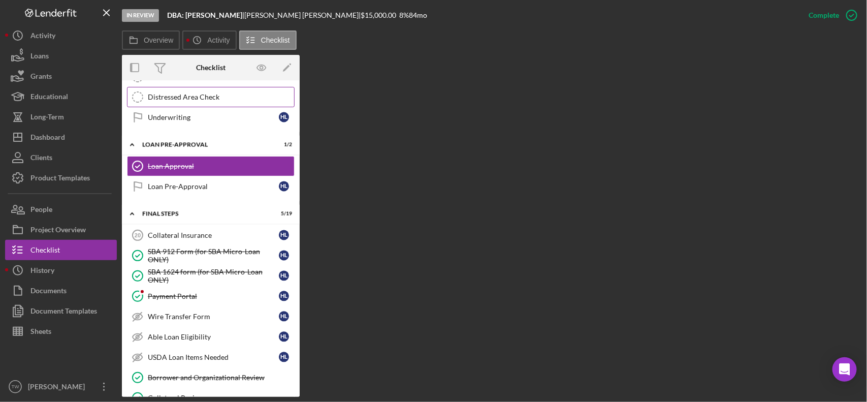
click at [185, 107] on link "Distressed Area Check Distressed Area Check" at bounding box center [211, 97] width 168 height 20
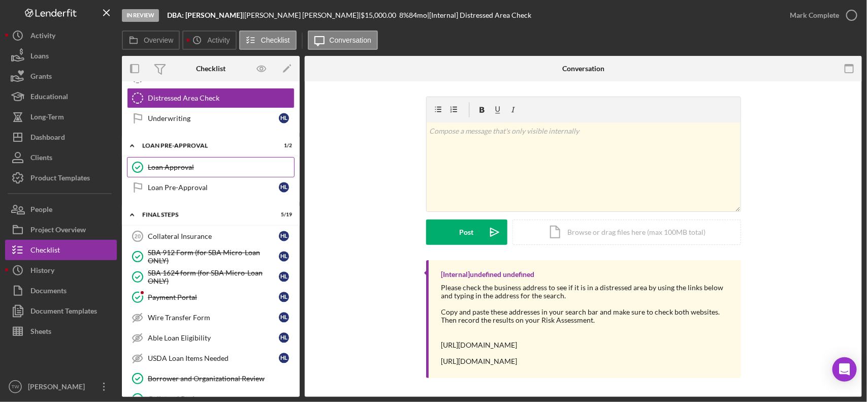
click at [183, 177] on link "Loan Approval Loan Approval" at bounding box center [211, 167] width 168 height 20
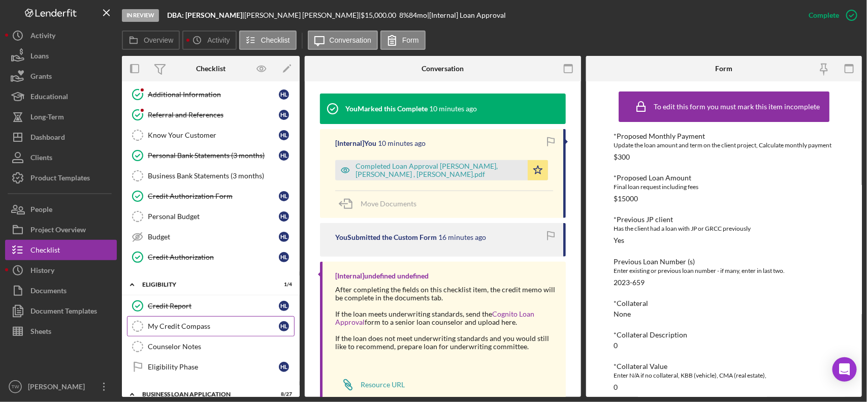
scroll to position [127, 0]
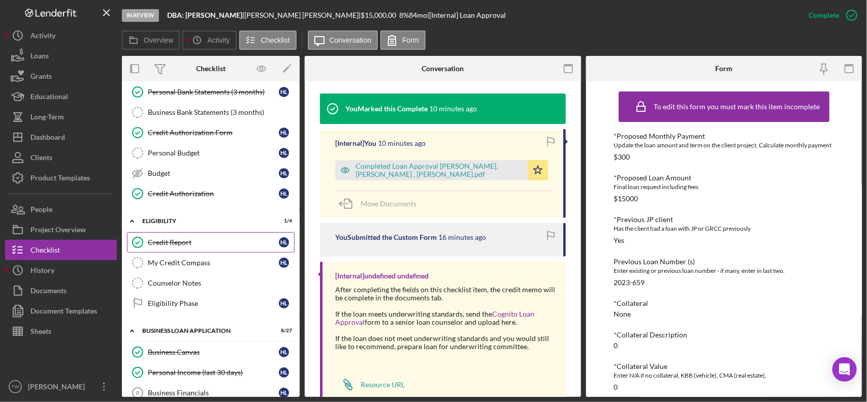
click at [186, 241] on div "Credit Report" at bounding box center [213, 242] width 131 height 8
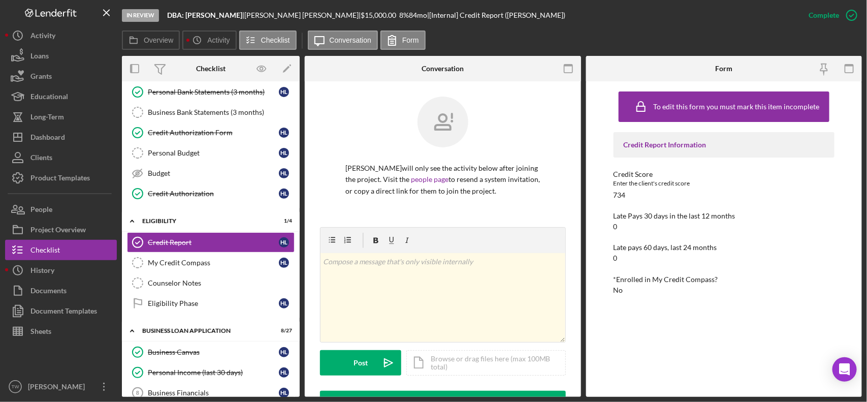
scroll to position [254, 0]
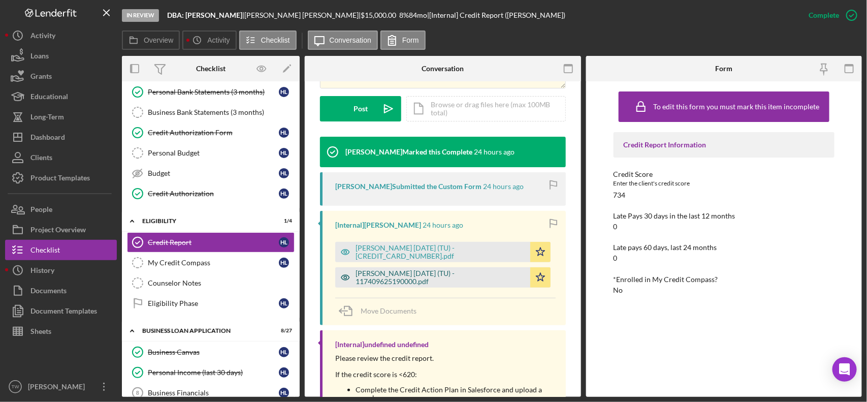
click at [422, 276] on div "[PERSON_NAME] [DATE] (TU) - 117409625190000.pdf" at bounding box center [441, 277] width 170 height 16
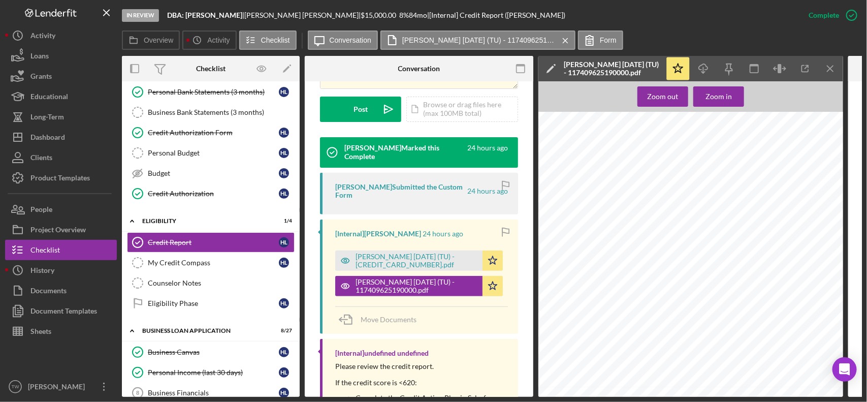
scroll to position [0, 0]
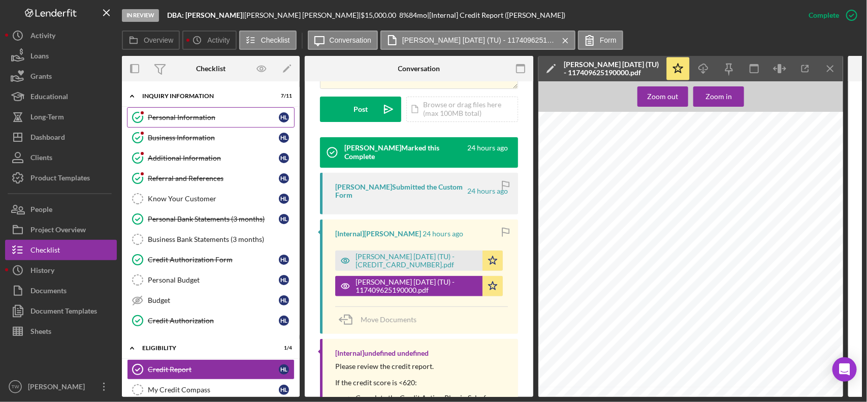
click at [201, 122] on link "Personal Information Personal Information H L" at bounding box center [211, 117] width 168 height 20
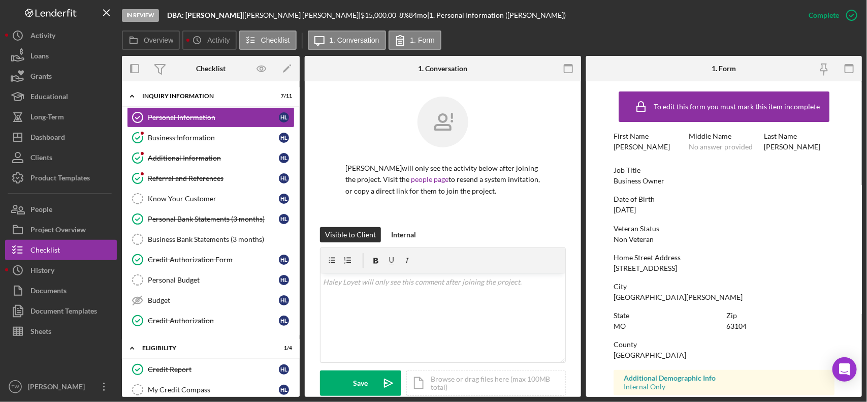
click at [643, 270] on div "[STREET_ADDRESS]" at bounding box center [645, 268] width 63 height 8
click at [642, 269] on div "[STREET_ADDRESS]" at bounding box center [645, 268] width 63 height 8
click at [641, 268] on div "[STREET_ADDRESS]" at bounding box center [645, 268] width 63 height 8
click at [643, 265] on div "[STREET_ADDRESS]" at bounding box center [645, 268] width 63 height 8
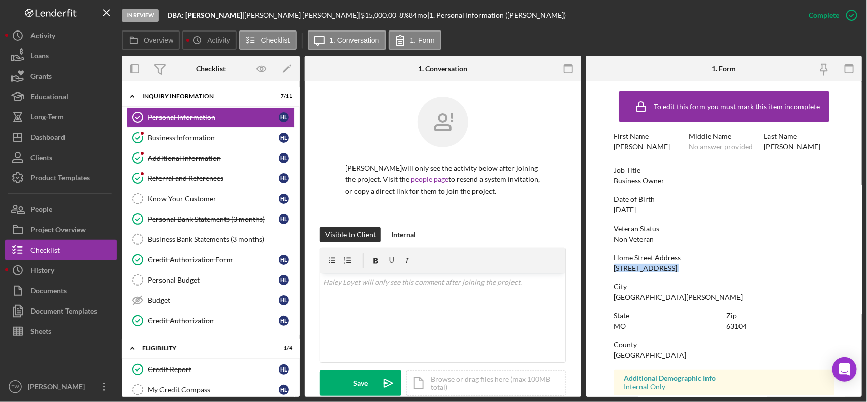
click at [643, 265] on div "[STREET_ADDRESS]" at bounding box center [645, 268] width 63 height 8
copy div "[STREET_ADDRESS]"
click at [740, 327] on div "63104" at bounding box center [736, 326] width 20 height 8
copy div "63104"
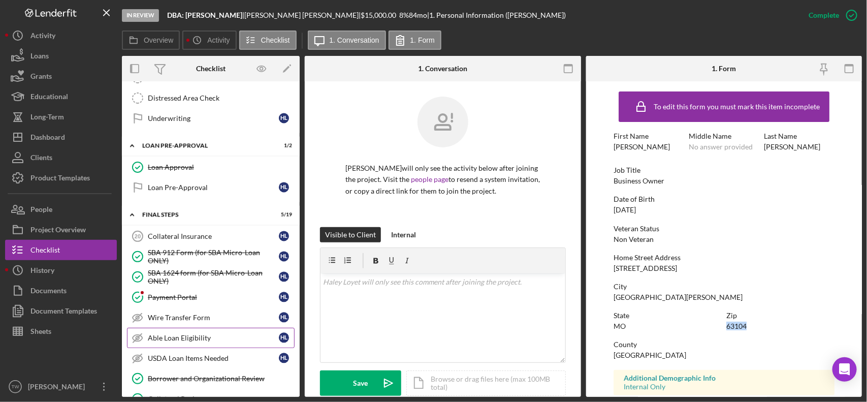
scroll to position [1016, 0]
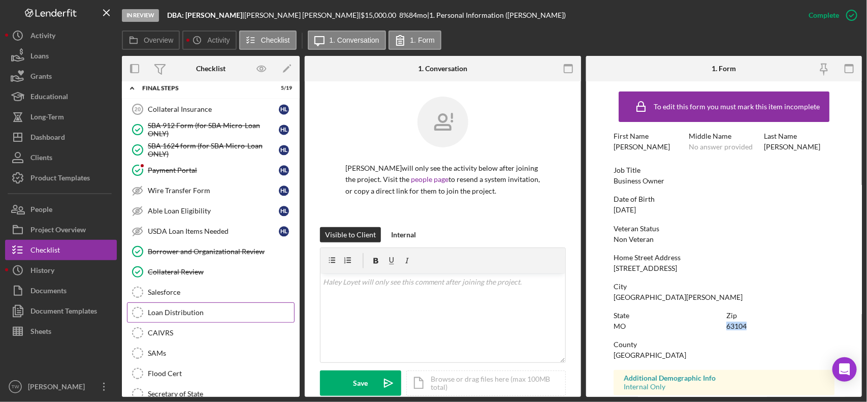
click at [169, 316] on div "Loan Distribution" at bounding box center [221, 312] width 146 height 8
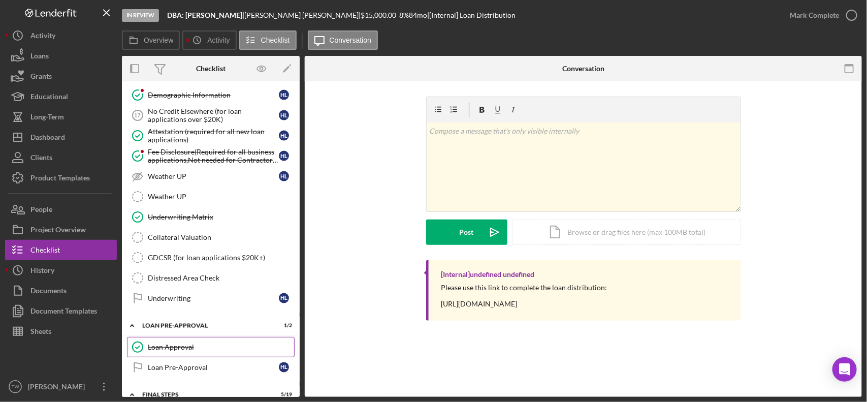
scroll to position [519, 0]
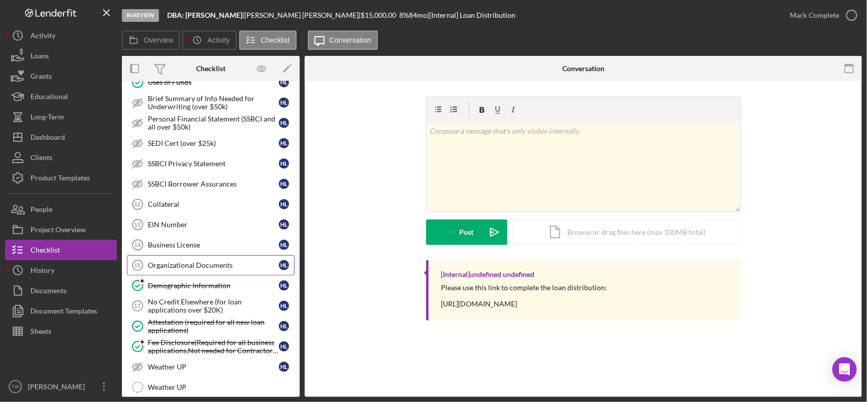
click at [171, 269] on div "Organizational Documents" at bounding box center [213, 265] width 131 height 8
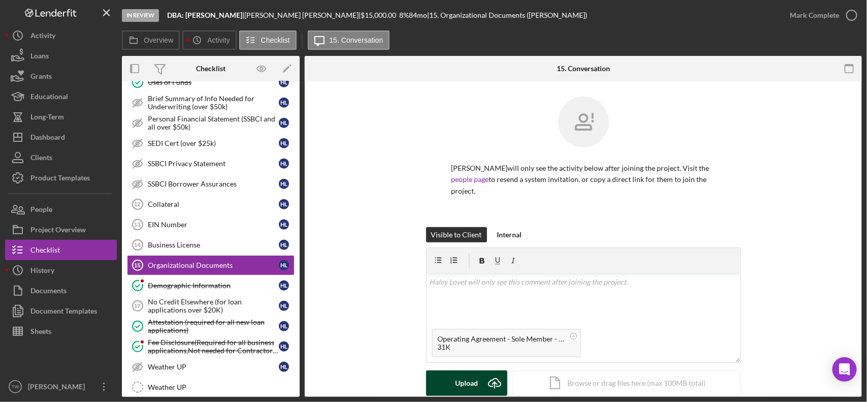
click at [477, 370] on button "Upload Icon/Upload" at bounding box center [466, 382] width 81 height 25
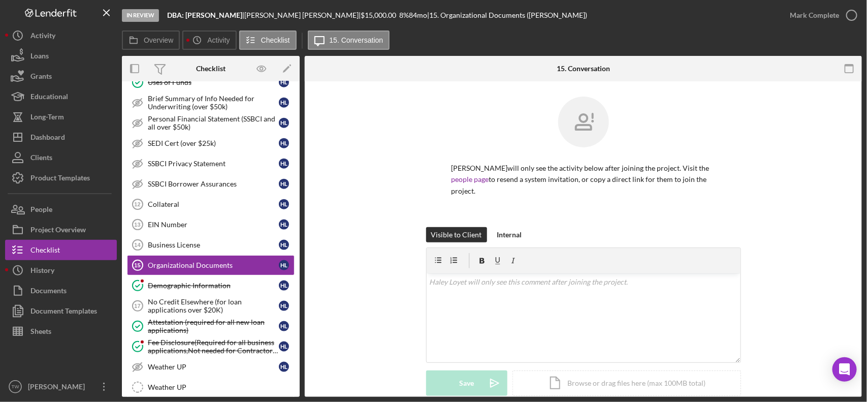
scroll to position [190, 0]
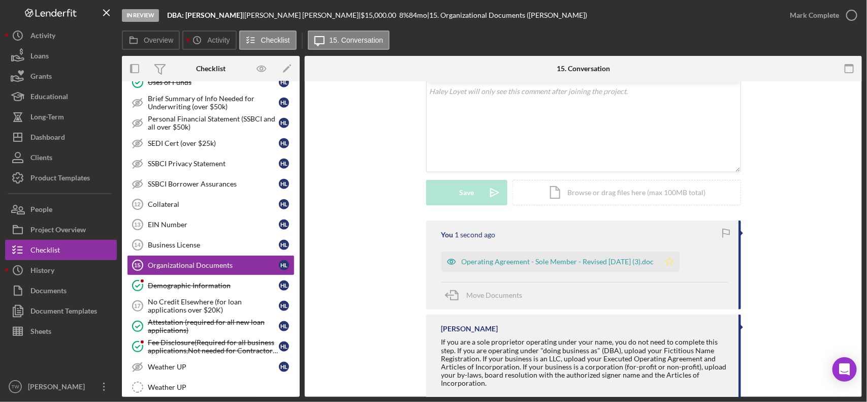
click at [680, 251] on icon "Icon/Star" at bounding box center [669, 261] width 20 height 20
click at [594, 147] on div "v Color teal Color pink Remove color Add row above Add row below Add column bef…" at bounding box center [584, 127] width 314 height 89
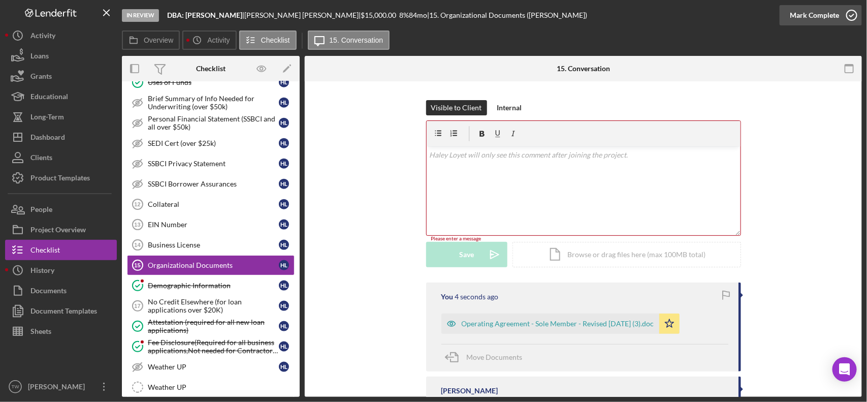
click at [824, 17] on div "Mark Complete" at bounding box center [814, 15] width 49 height 20
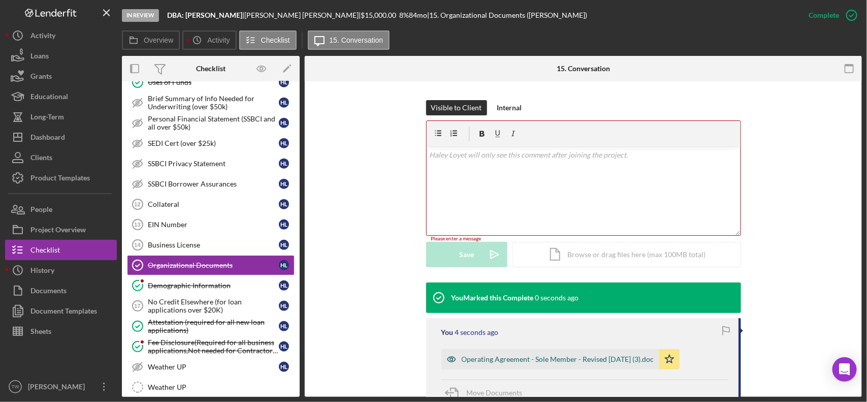
click at [546, 355] on div "Operating Agreement - Sole Member - Revised [DATE] (3).doc" at bounding box center [558, 359] width 193 height 8
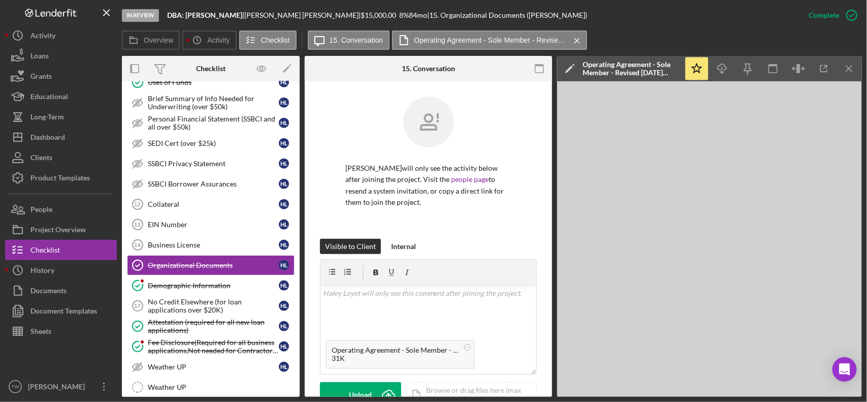
scroll to position [254, 0]
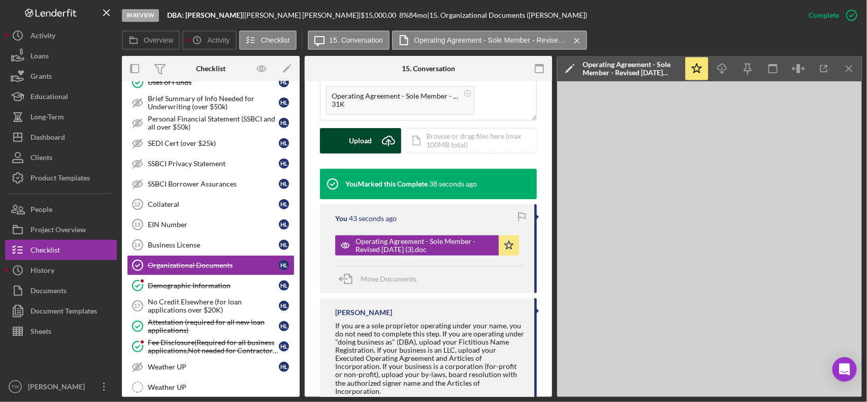
click at [372, 146] on button "Upload Icon/Upload" at bounding box center [360, 140] width 81 height 25
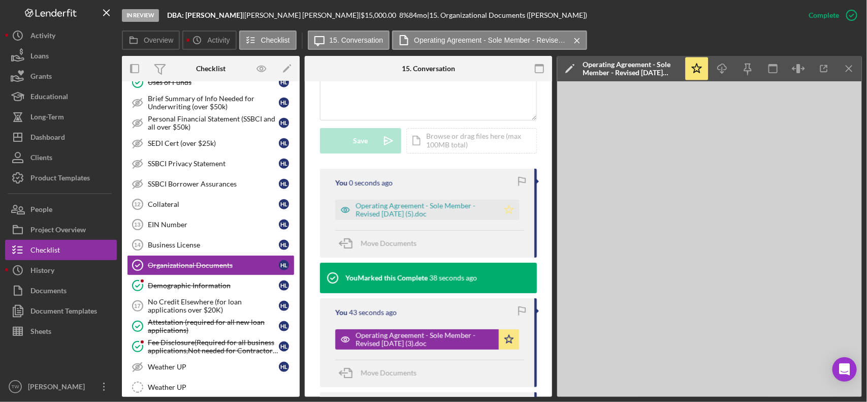
click at [508, 207] on icon "Icon/Star" at bounding box center [509, 210] width 20 height 20
click at [506, 341] on icon "Icon/Star" at bounding box center [509, 339] width 20 height 20
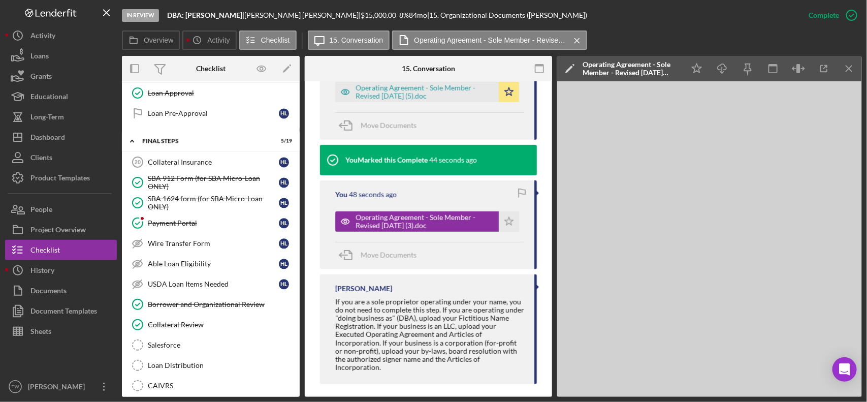
scroll to position [1090, 0]
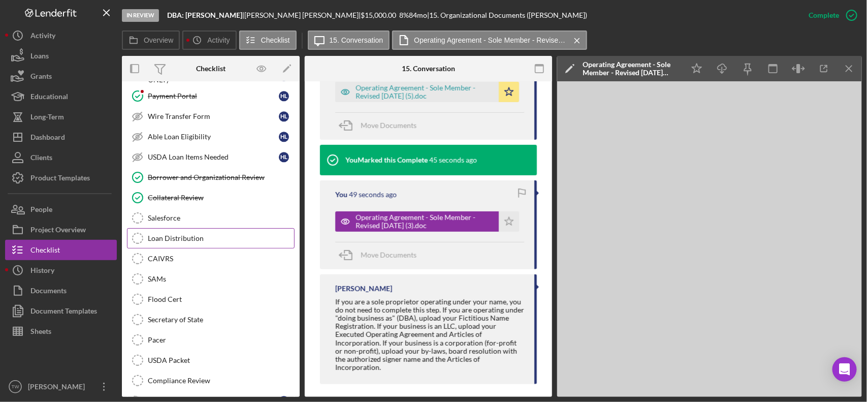
click at [181, 248] on link "Loan Distribution Loan Distribution" at bounding box center [211, 238] width 168 height 20
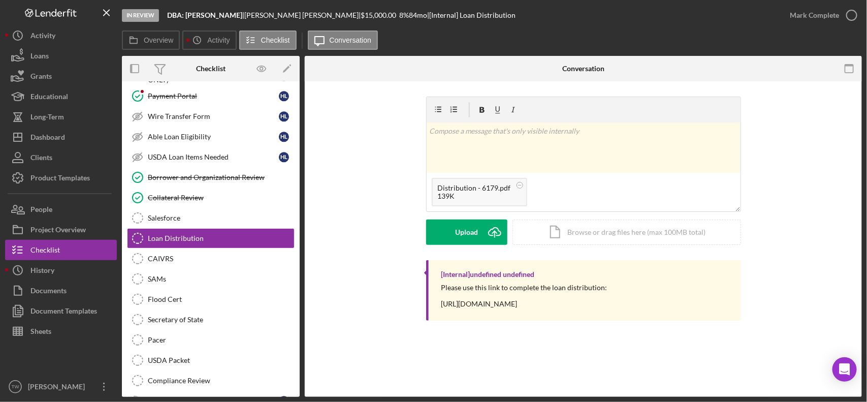
click at [470, 245] on div "v Color teal Color pink Remove color Add row above Add row below Add column bef…" at bounding box center [583, 179] width 315 height 164
click at [469, 242] on div "Upload" at bounding box center [466, 231] width 23 height 25
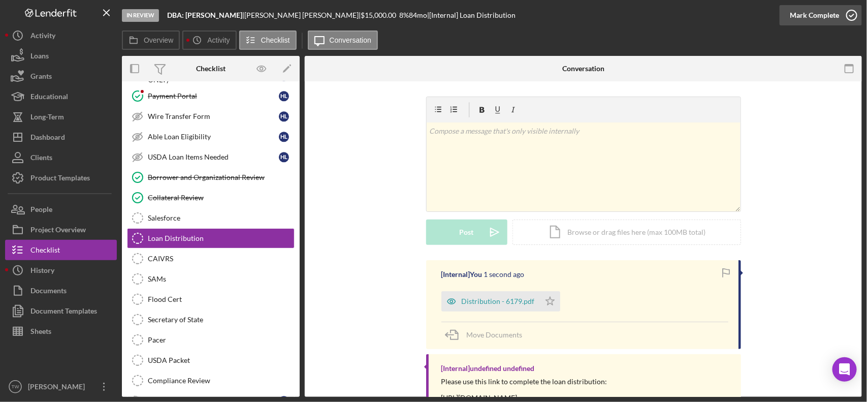
click at [831, 20] on div "Mark Complete" at bounding box center [814, 15] width 49 height 20
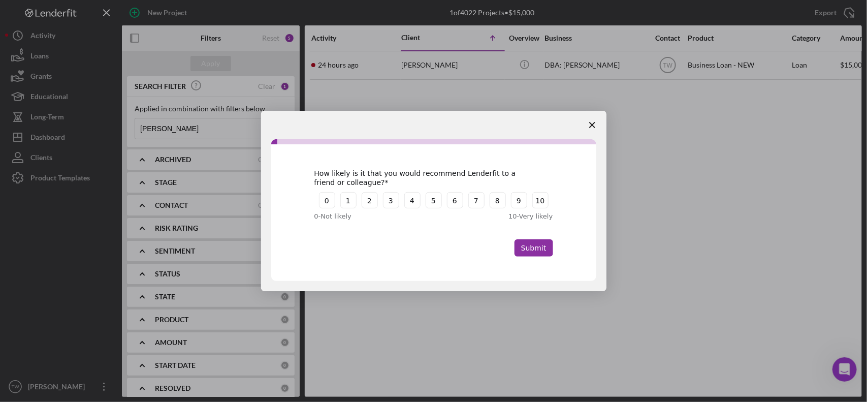
click at [595, 123] on span "Close survey" at bounding box center [592, 125] width 28 height 28
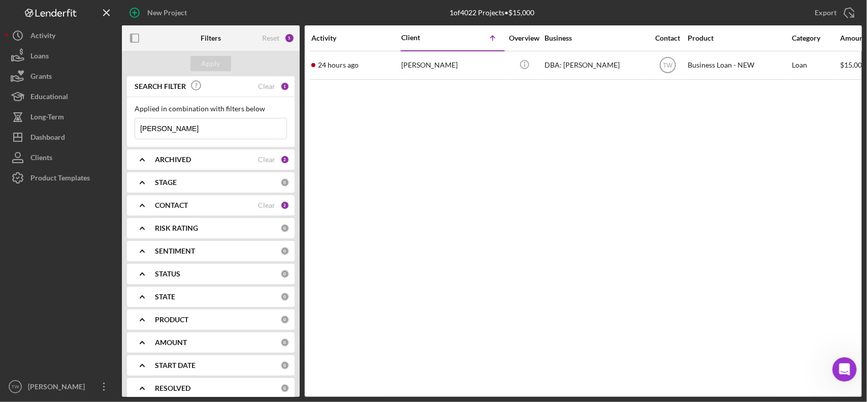
click at [210, 130] on input "[PERSON_NAME]" at bounding box center [210, 128] width 151 height 20
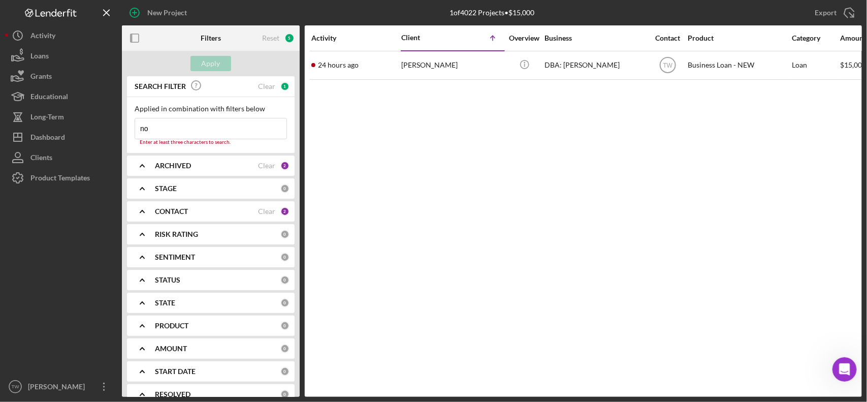
type input "[PERSON_NAME]"
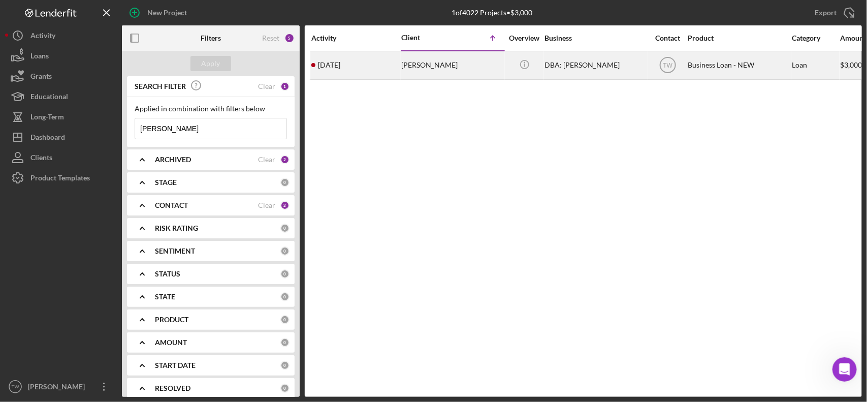
click at [436, 59] on div "[PERSON_NAME]" at bounding box center [452, 65] width 102 height 27
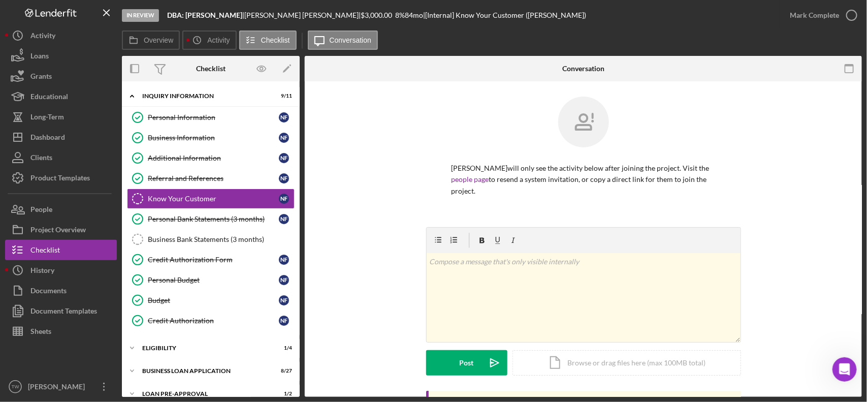
scroll to position [61, 0]
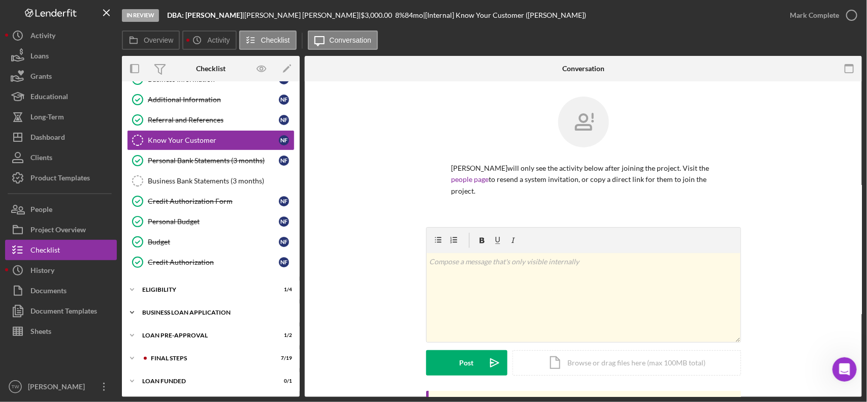
click at [169, 312] on div "BUSINESS LOAN APPLICATION" at bounding box center [214, 312] width 145 height 6
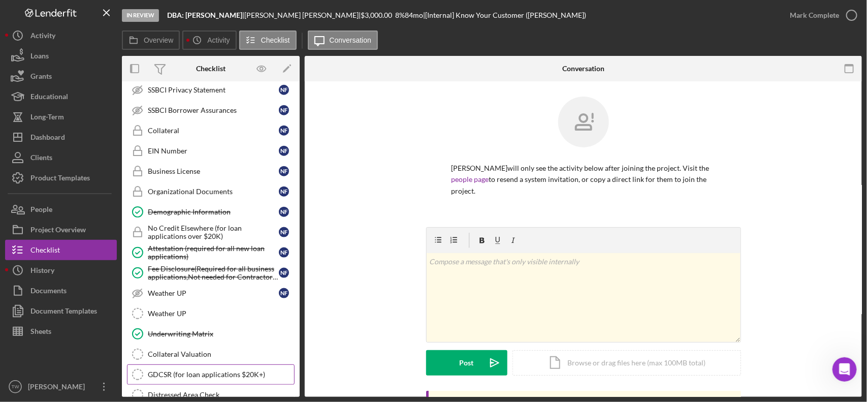
scroll to position [622, 0]
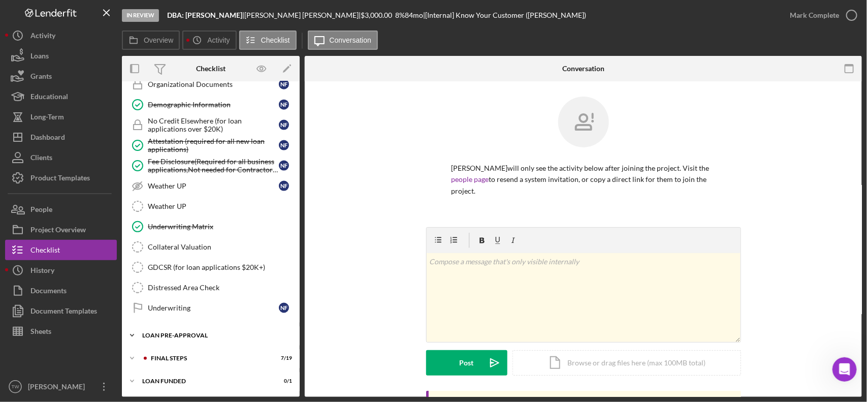
click at [202, 339] on div "Icon/Expander LOAN PRE-APPROVAL 1 / 2" at bounding box center [211, 335] width 178 height 20
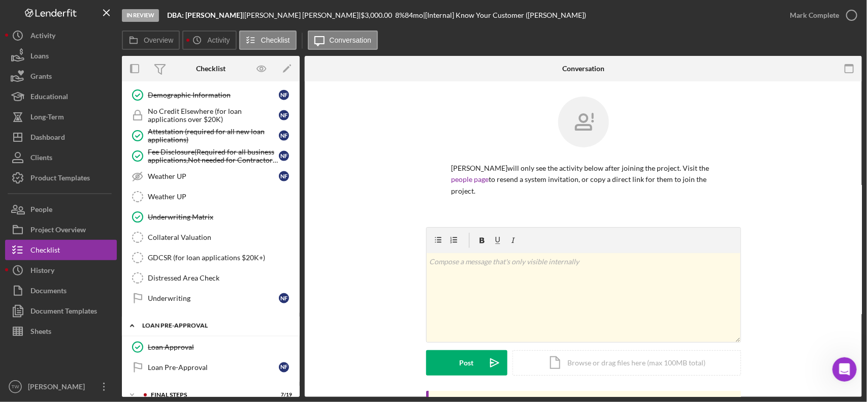
scroll to position [669, 0]
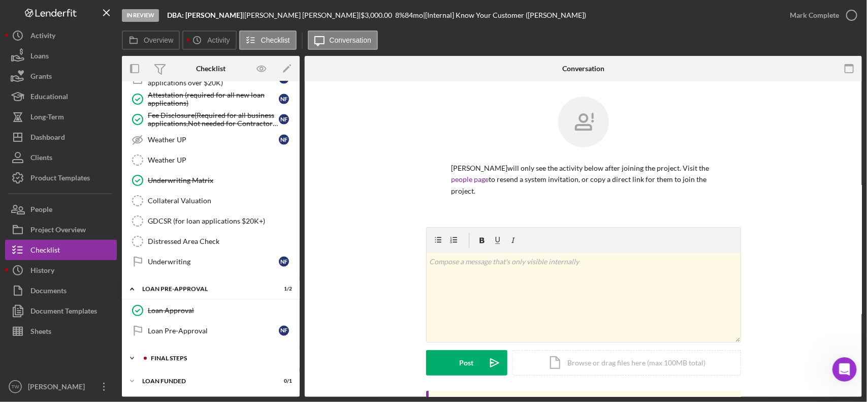
click at [184, 354] on div "Icon/Expander FINAL STEPS 7 / 19" at bounding box center [211, 358] width 178 height 20
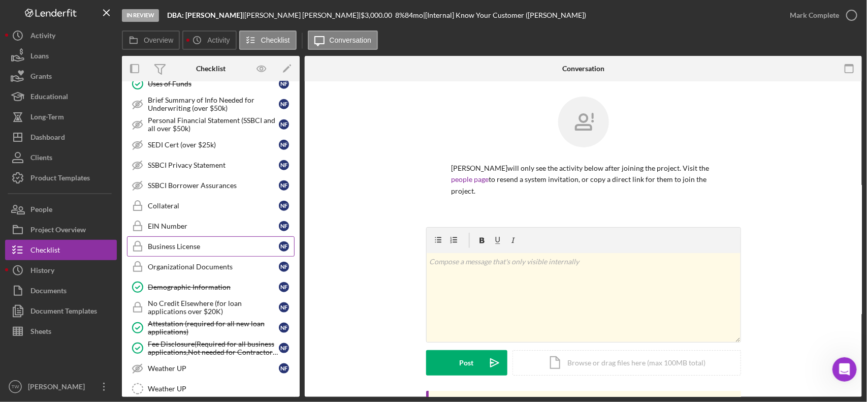
scroll to position [367, 0]
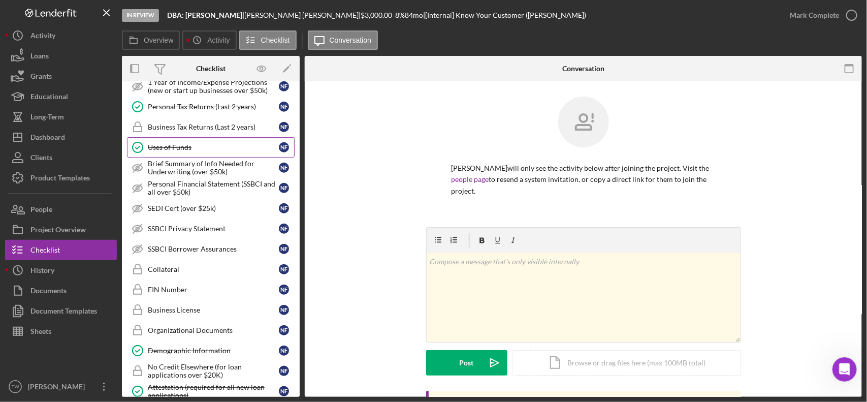
click at [219, 151] on div "Uses of Funds" at bounding box center [213, 147] width 131 height 8
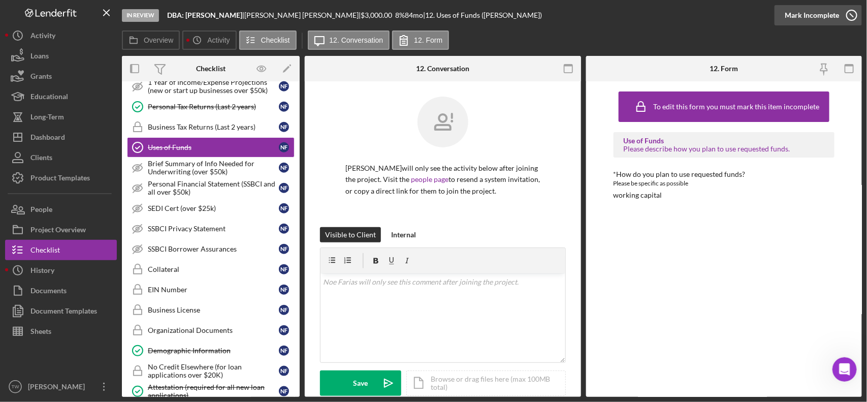
click at [837, 11] on div "Mark Incomplete" at bounding box center [812, 15] width 54 height 20
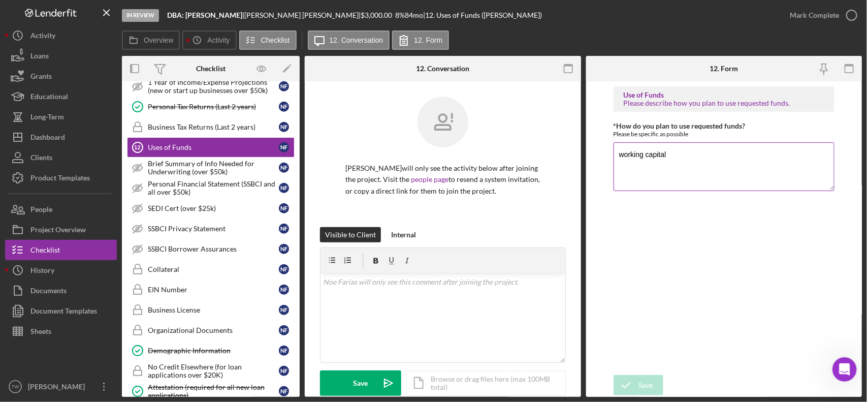
click at [680, 158] on textarea "working capital" at bounding box center [724, 166] width 221 height 49
paste textarea "working capital – marketing & advertising"
type textarea "working capital – marketing & advertising"
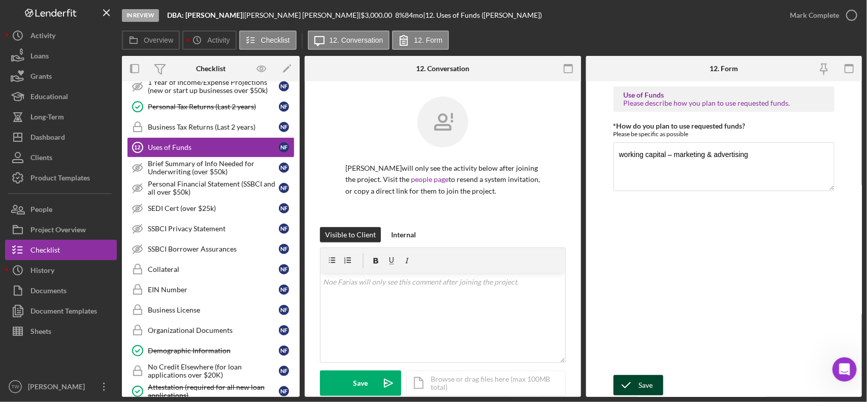
click at [628, 389] on icon "submit" at bounding box center [626, 384] width 25 height 25
click at [814, 17] on div "Mark Complete" at bounding box center [814, 15] width 49 height 20
